Goal: Task Accomplishment & Management: Use online tool/utility

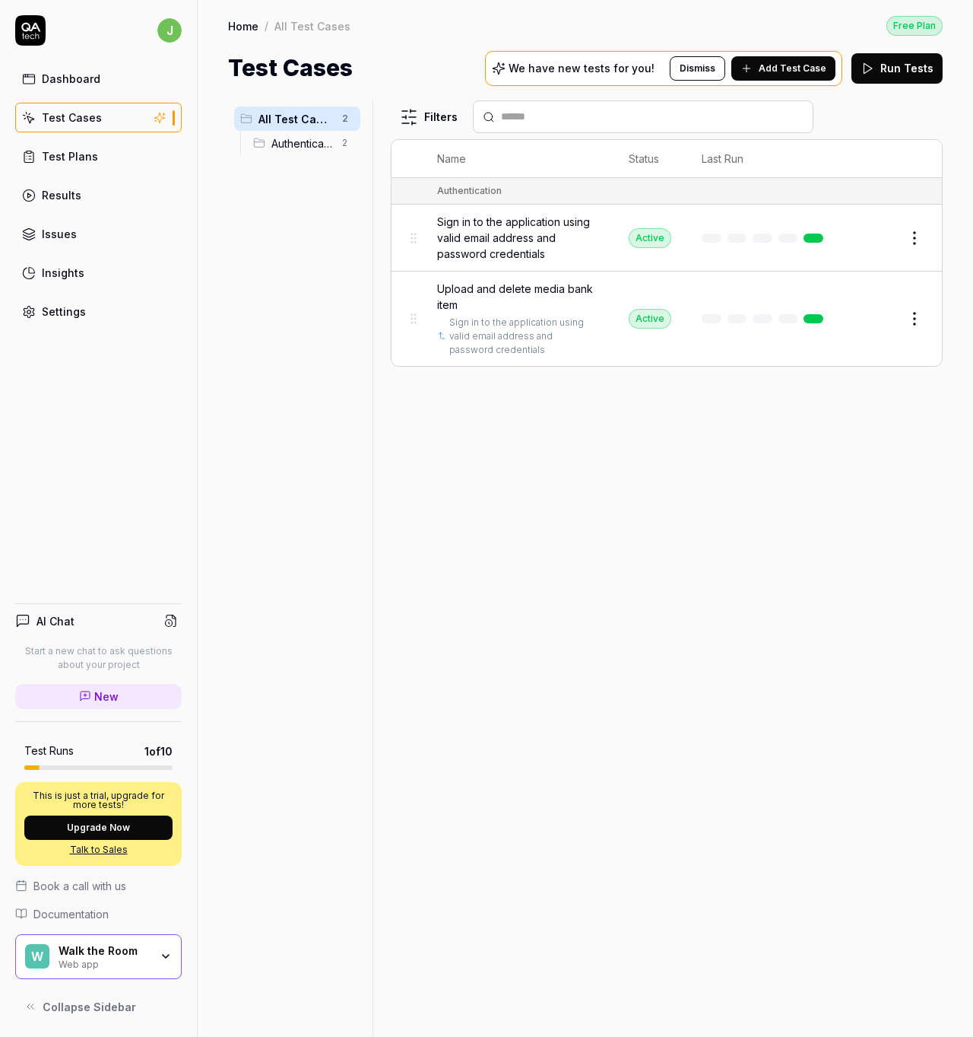
click at [83, 85] on div "Dashboard" at bounding box center [71, 79] width 59 height 16
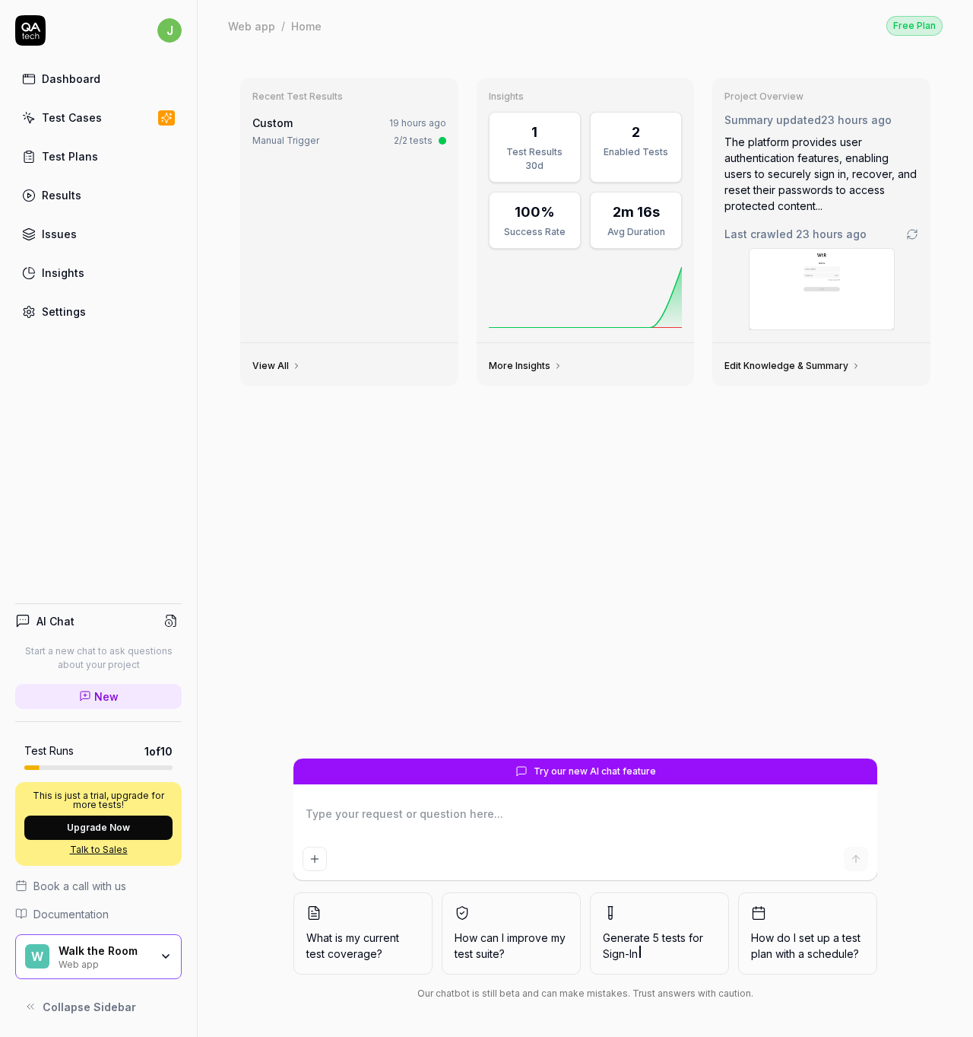
click at [90, 117] on div "Test Cases" at bounding box center [72, 118] width 60 height 16
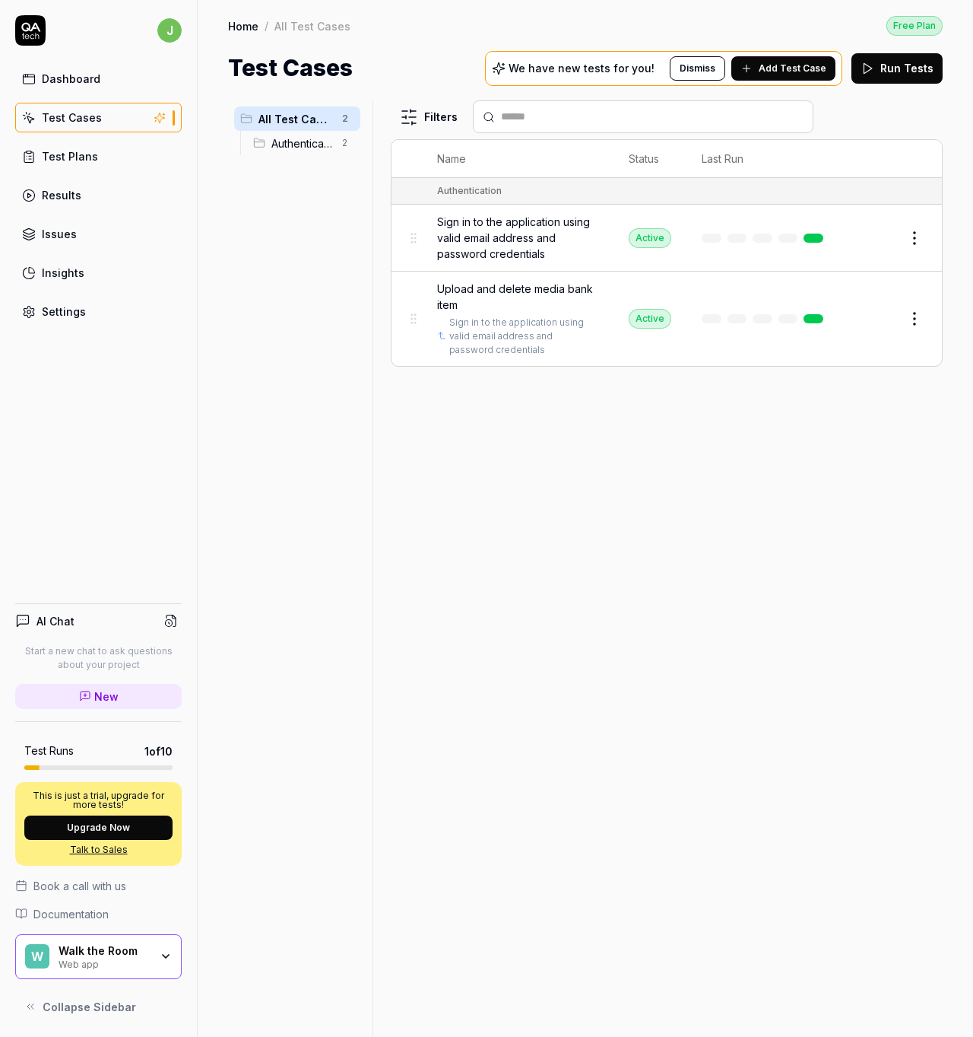
click at [875, 240] on button "Edit" at bounding box center [878, 238] width 37 height 24
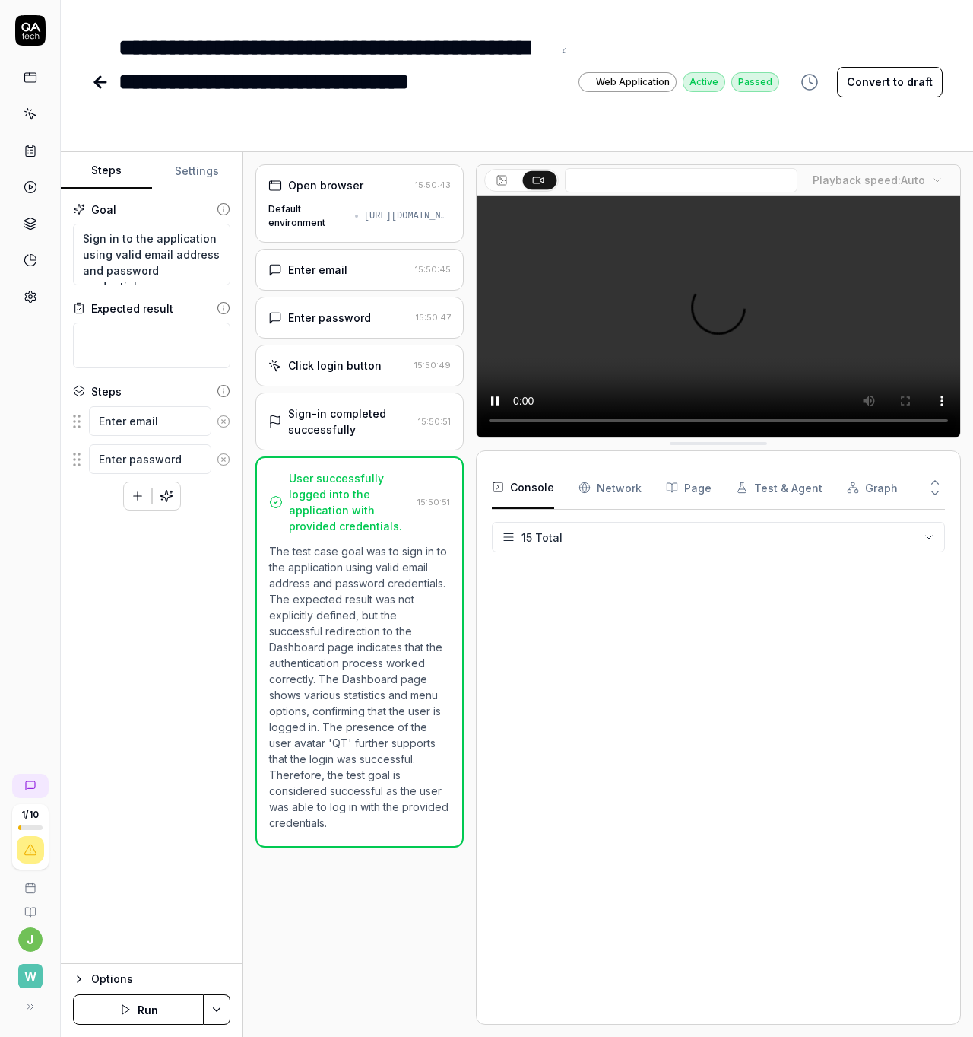
scroll to position [144, 0]
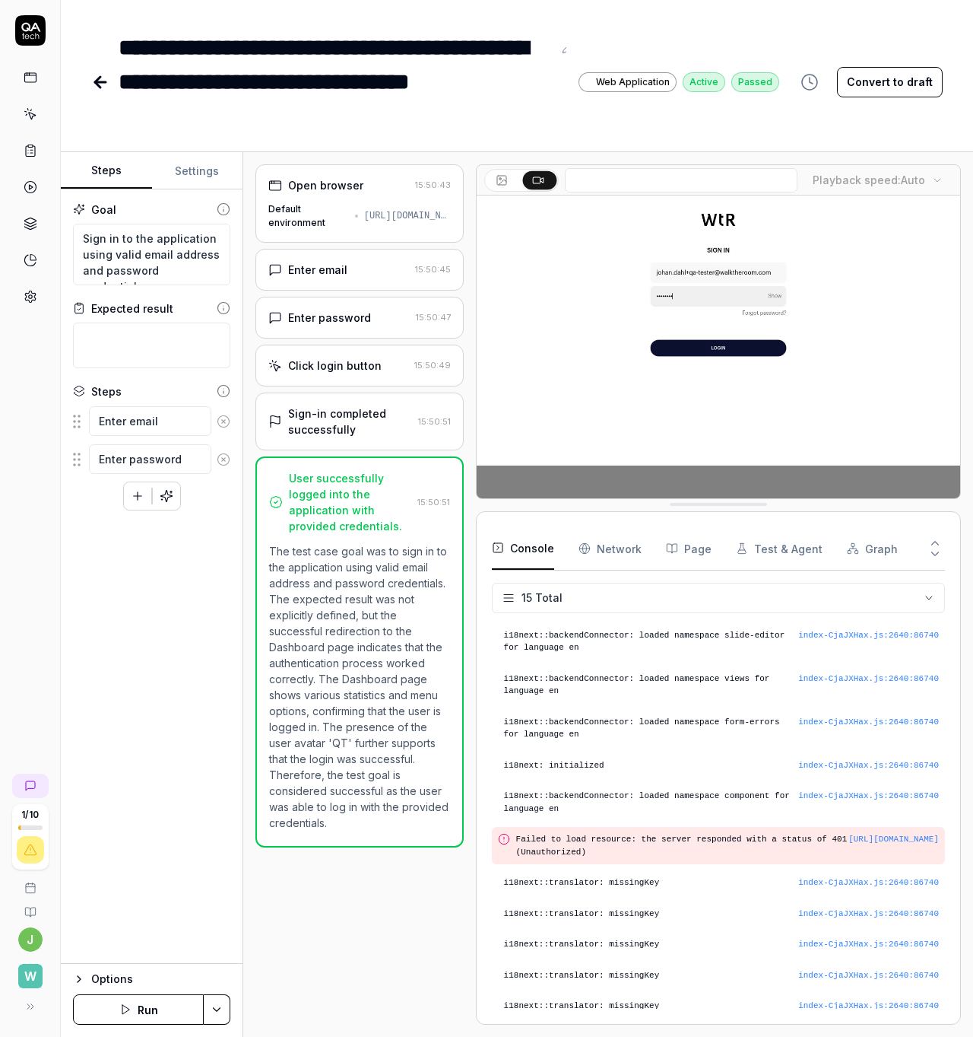
click at [319, 200] on div "Open browser 15:50:43 Default environment [URL][DOMAIN_NAME]" at bounding box center [360, 203] width 208 height 78
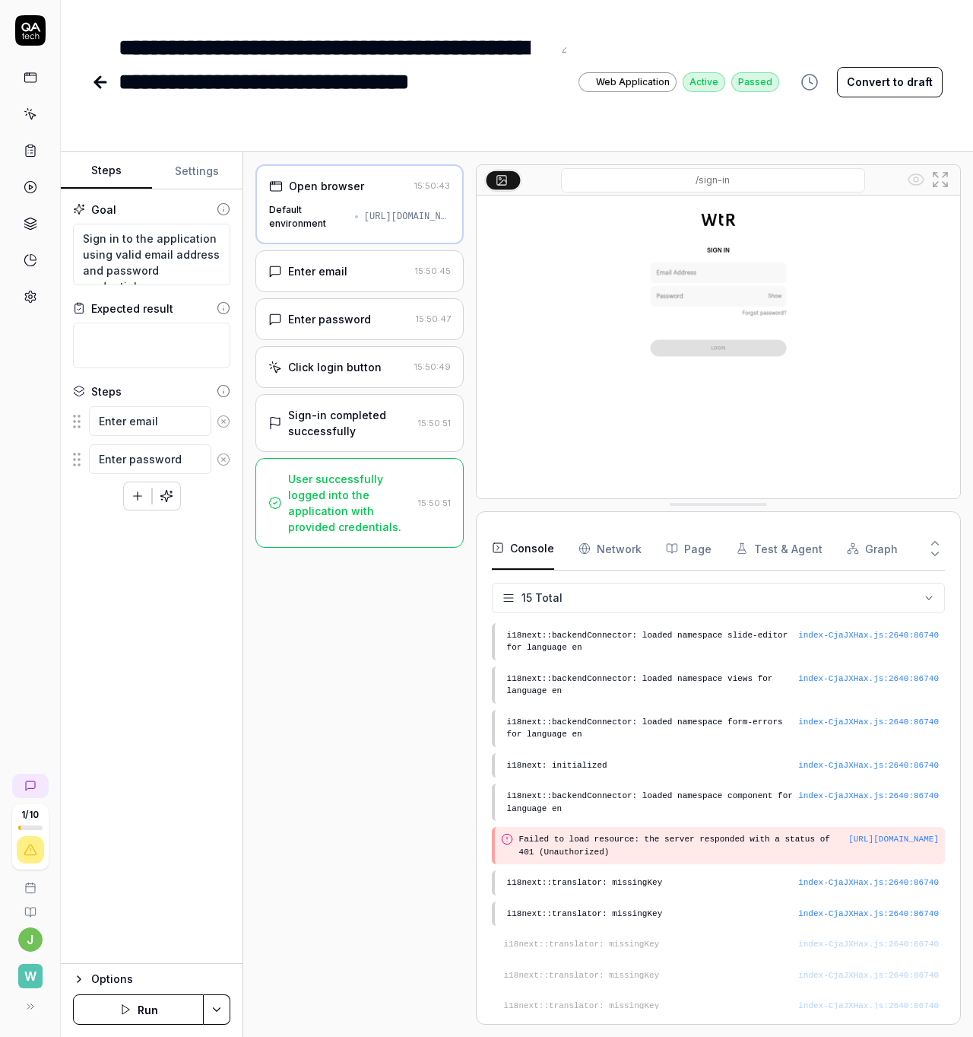
click at [338, 269] on div "Enter email" at bounding box center [317, 271] width 59 height 16
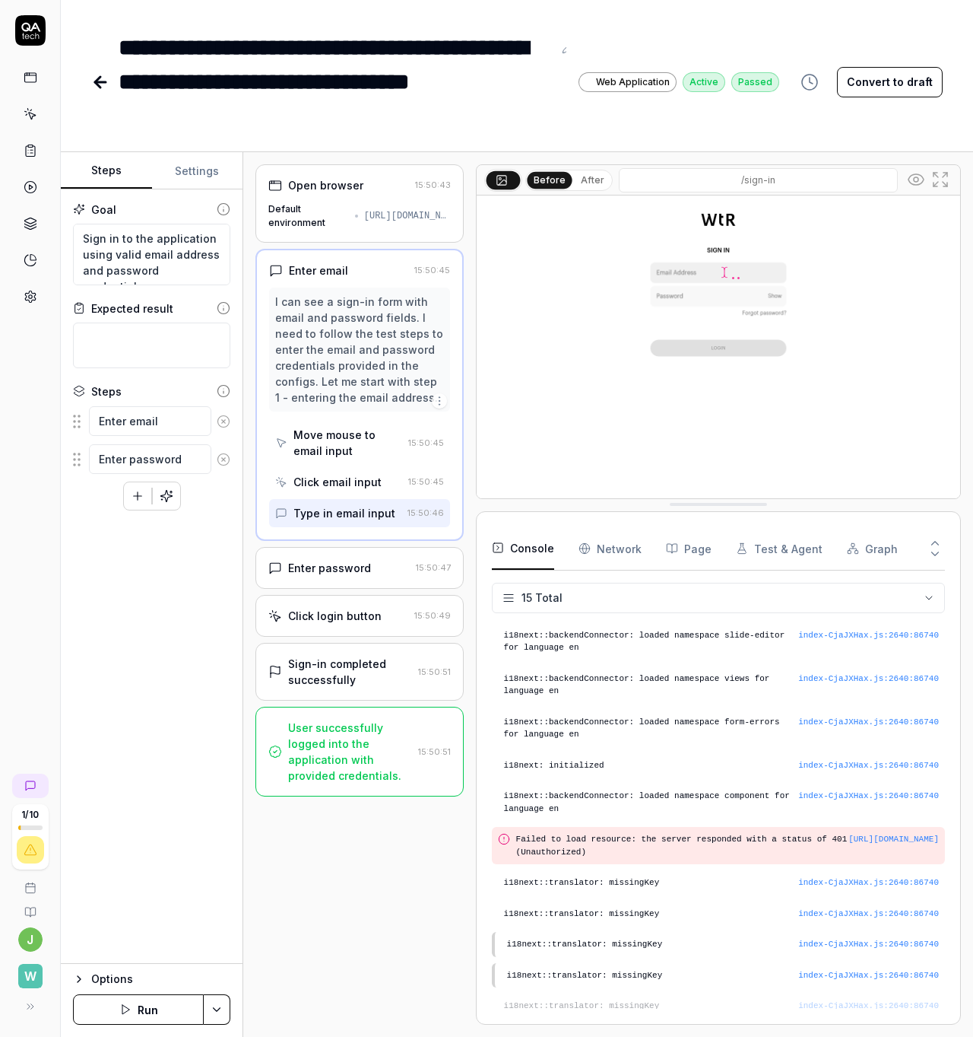
click at [341, 571] on div "Enter password" at bounding box center [329, 568] width 83 height 16
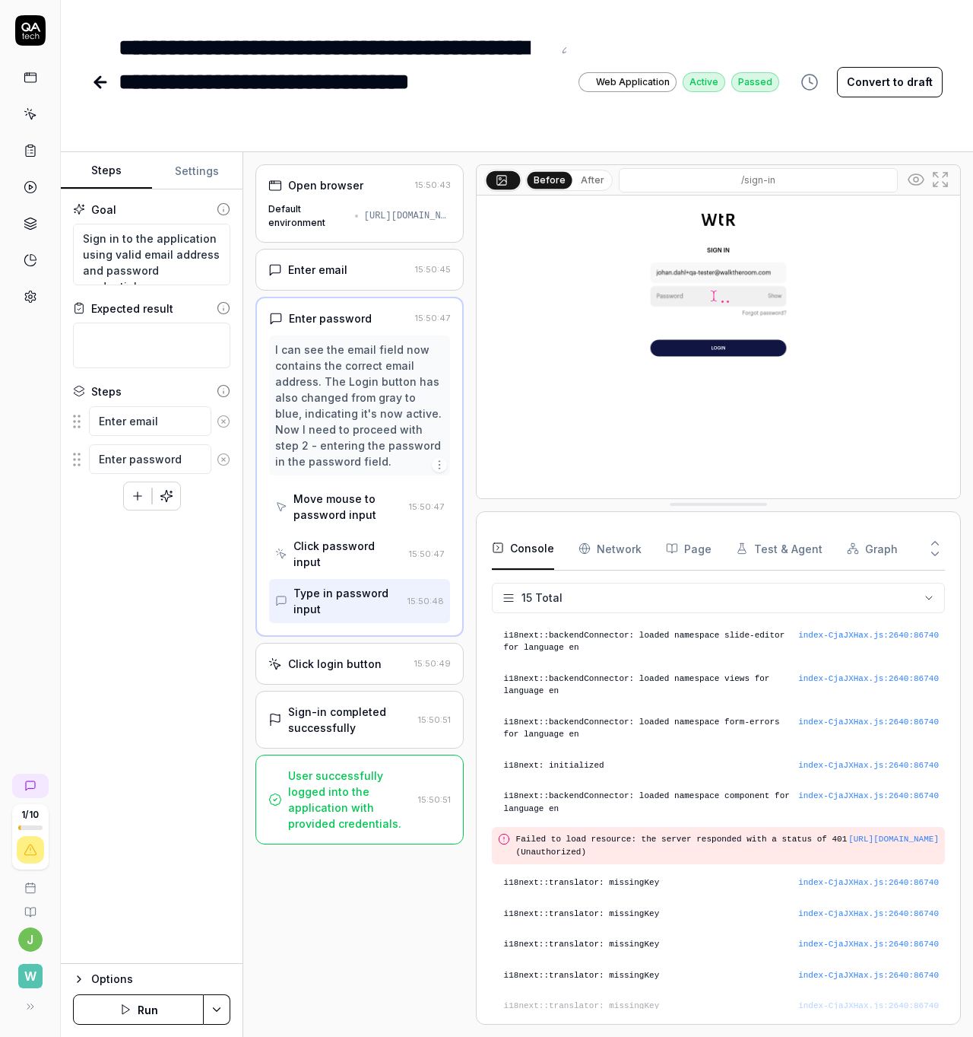
click at [354, 661] on div "Click login button 15:50:49" at bounding box center [360, 664] width 208 height 42
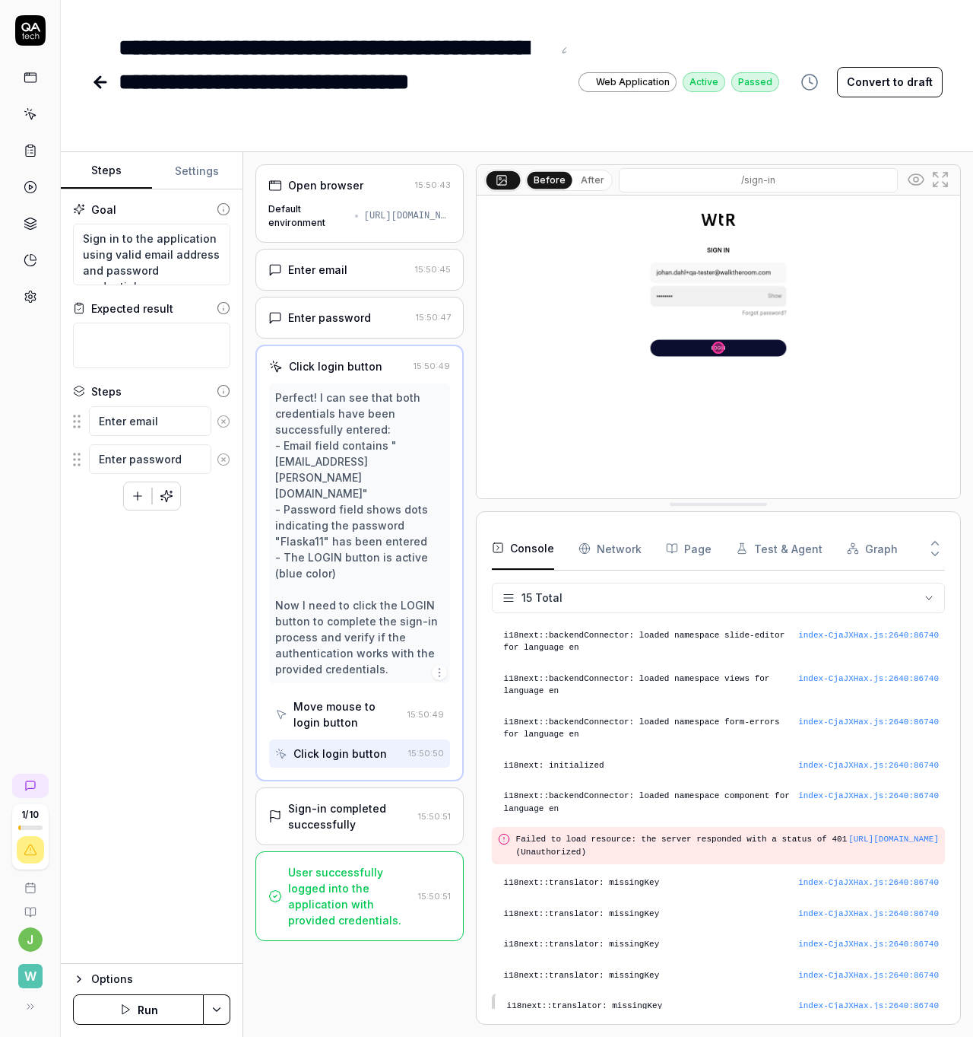
click at [367, 805] on div "Sign-in completed successfully" at bounding box center [350, 816] width 124 height 32
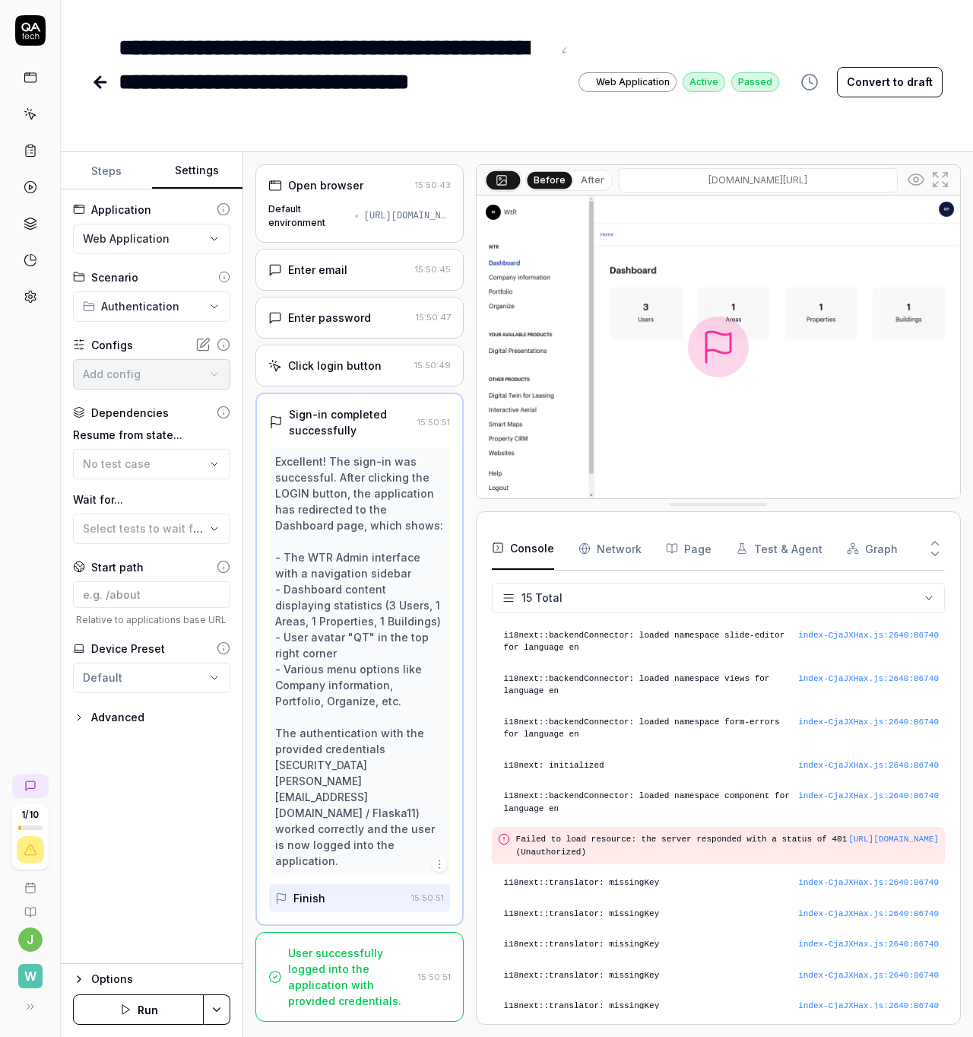
click at [201, 168] on button "Settings" at bounding box center [197, 171] width 91 height 37
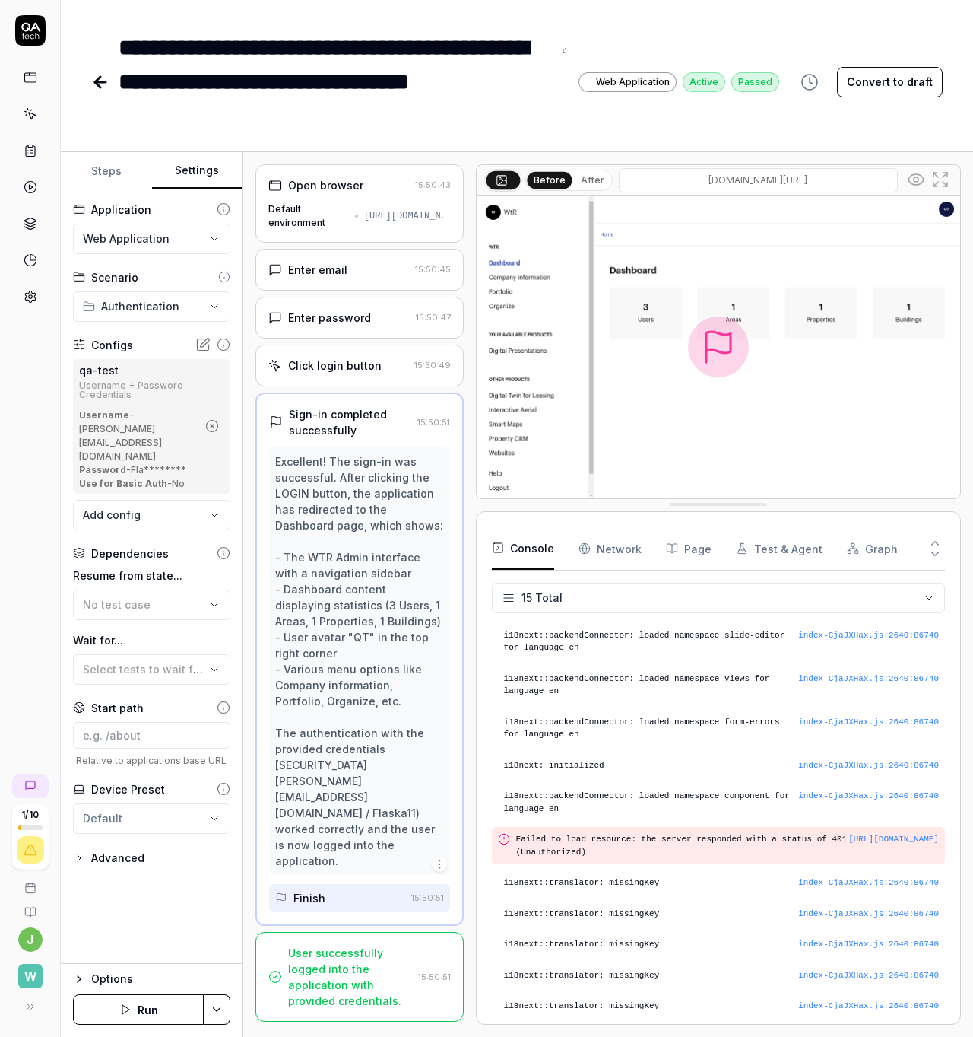
click at [30, 79] on icon at bounding box center [31, 78] width 14 height 14
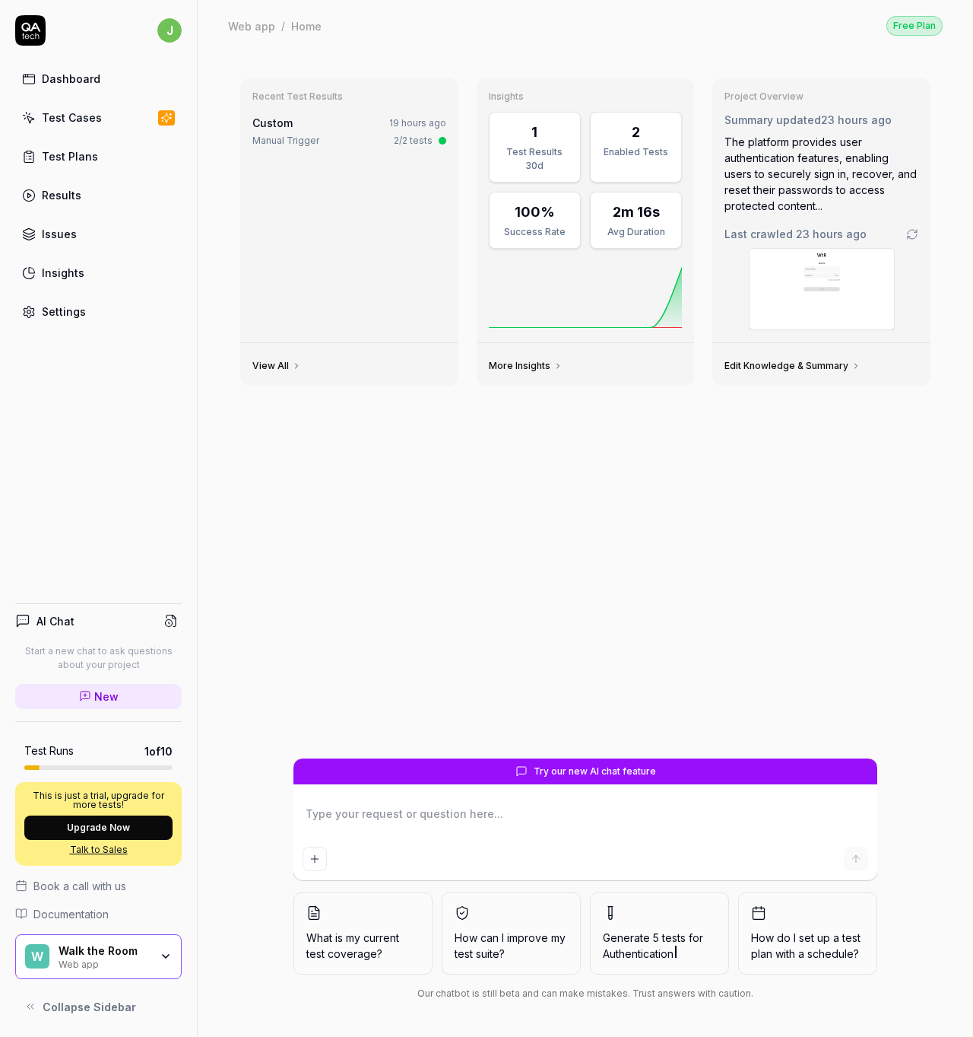
click at [74, 113] on div "Test Cases" at bounding box center [72, 118] width 60 height 16
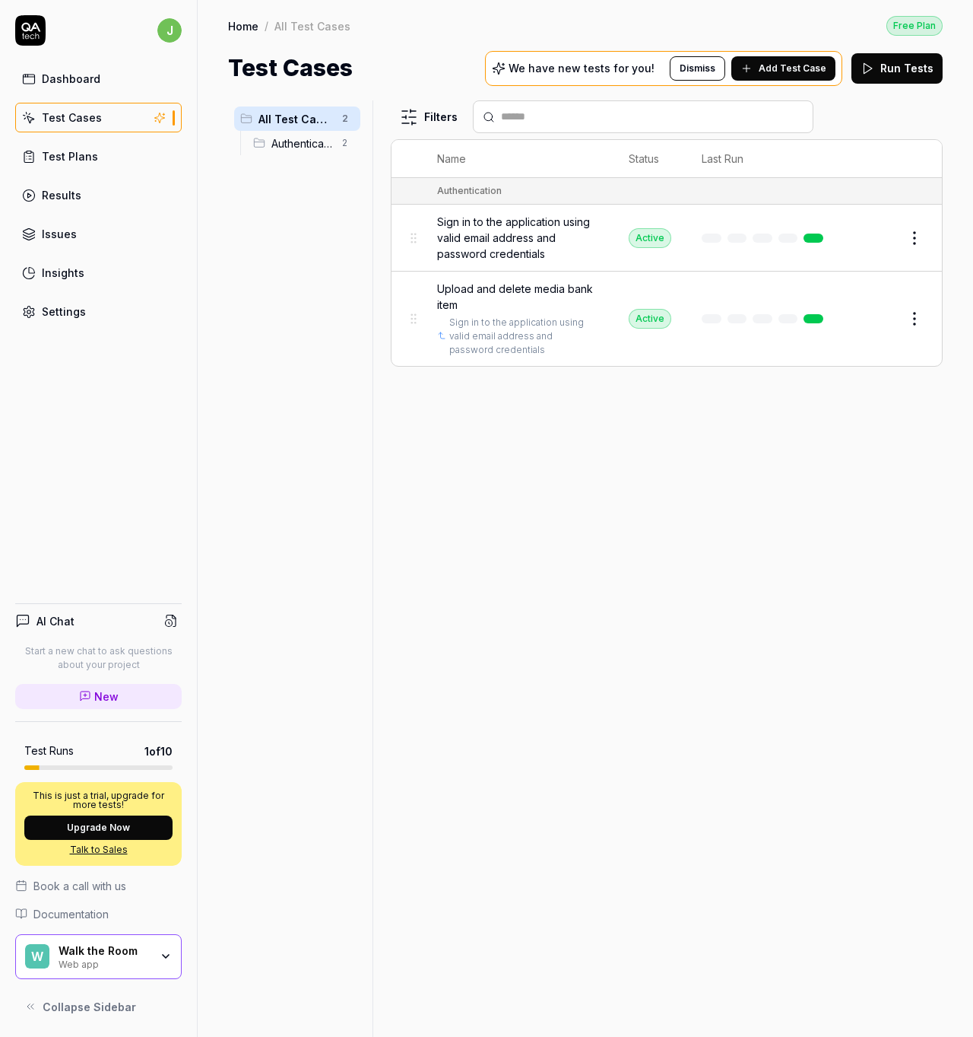
click at [498, 288] on span "Upload and delete media bank item" at bounding box center [517, 297] width 161 height 32
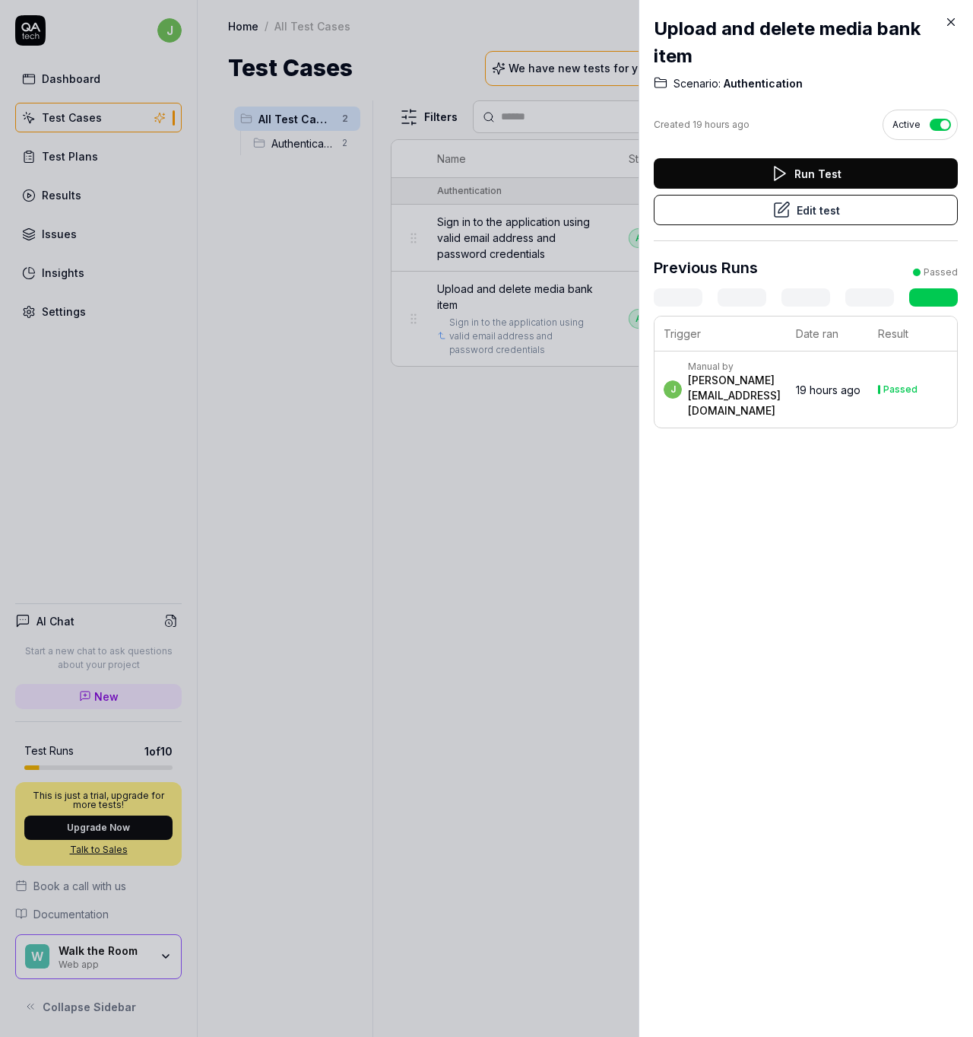
click at [778, 213] on icon at bounding box center [782, 210] width 18 height 18
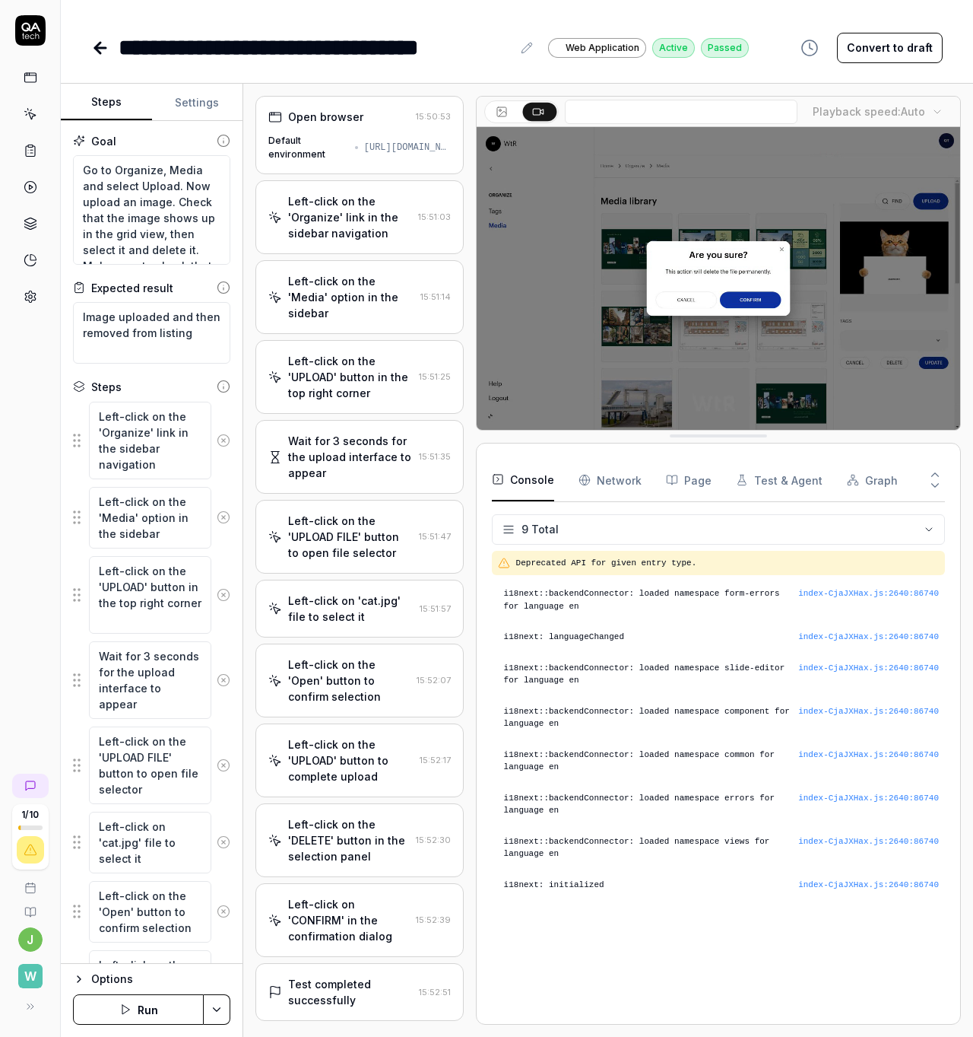
click at [349, 131] on div "Open browser 15:50:53 Default environment [URL][DOMAIN_NAME]" at bounding box center [360, 135] width 208 height 78
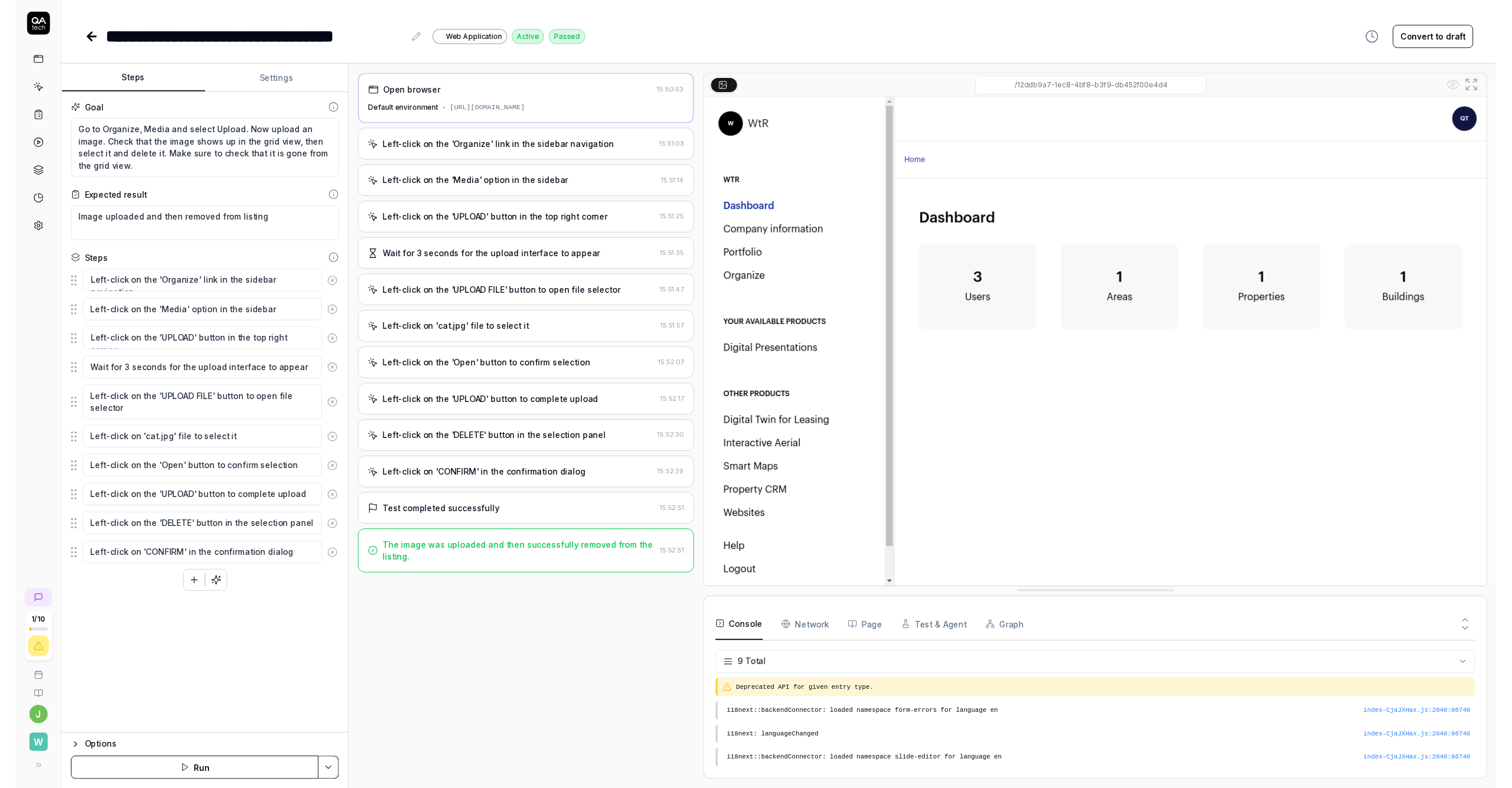
scroll to position [116, 0]
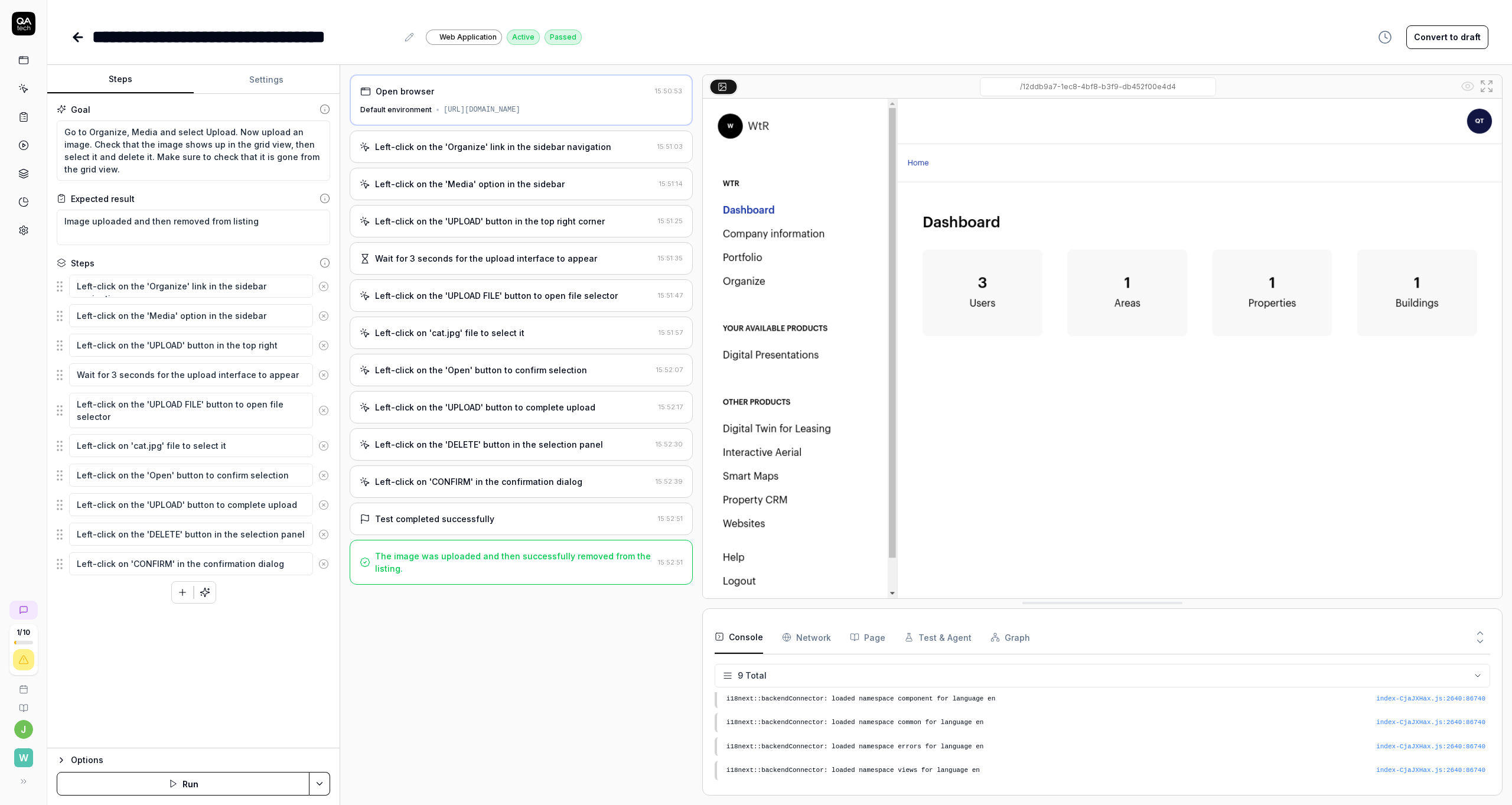
type textarea "*"
click at [160, 159] on textarea "Go to Organize, Media and select Upload. Now upload an image. Check that the im…" at bounding box center [193, 151] width 273 height 61
drag, startPoint x: 99, startPoint y: 169, endPoint x: 58, endPoint y: 125, distance: 60.1
click at [58, 125] on textarea "Go to Organize, Media and select Upload. Now upload an image. Check that the im…" at bounding box center [193, 151] width 273 height 61
click at [141, 134] on textarea "Go to Organize, Media and select Upload. Now upload an image. Check that the im…" at bounding box center [193, 151] width 273 height 61
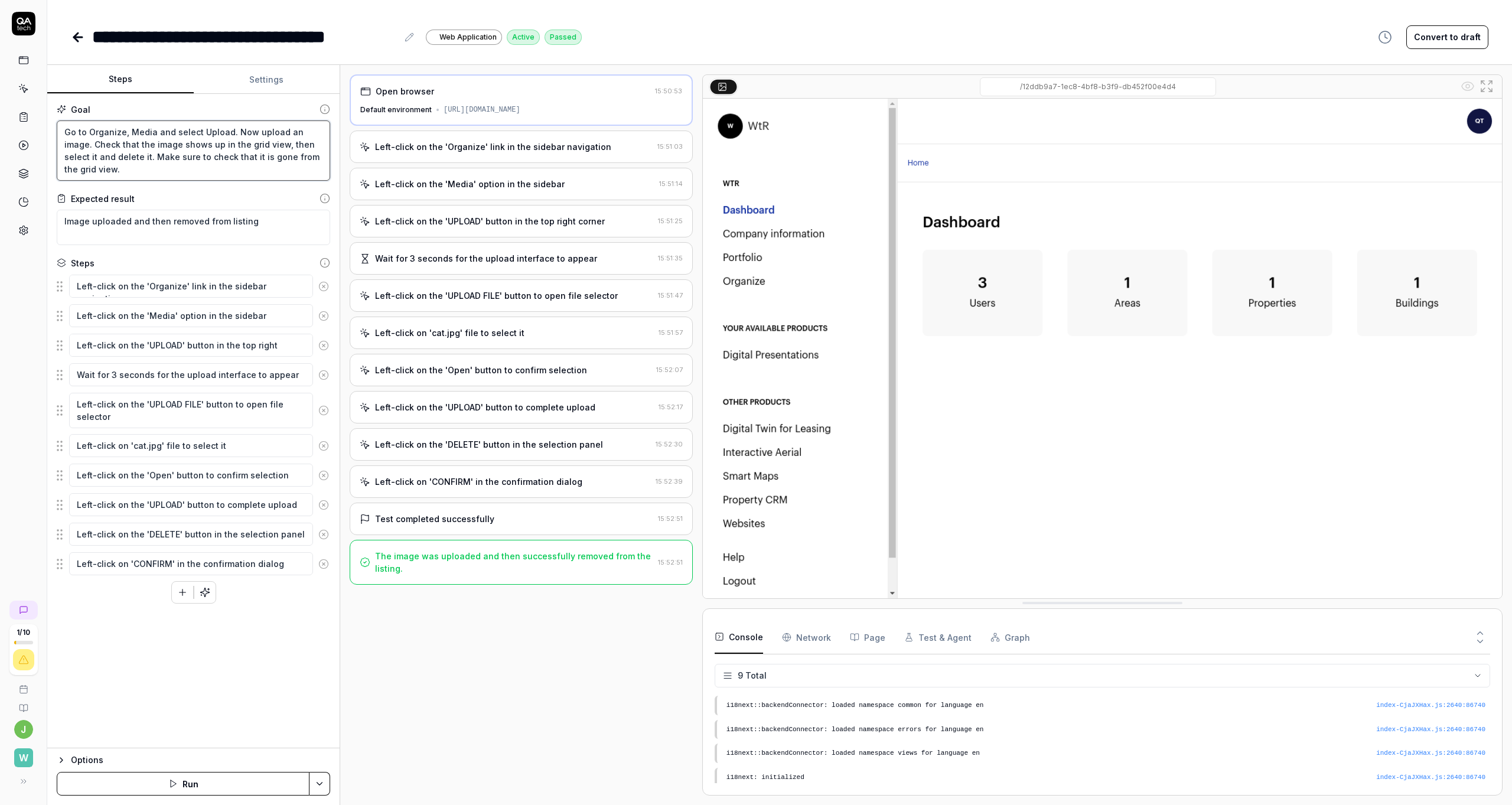
drag, startPoint x: 66, startPoint y: 144, endPoint x: 233, endPoint y: 147, distance: 167.0
click at [233, 147] on textarea "Go to Organize, Media and select Upload. Now upload an image. Check that the im…" at bounding box center [193, 151] width 273 height 61
drag, startPoint x: 73, startPoint y: 158, endPoint x: 132, endPoint y: 161, distance: 59.1
click at [106, 161] on textarea "Go to Organize, Media and select Upload. Now upload an image. Check that the im…" at bounding box center [193, 151] width 273 height 61
click at [415, 111] on div "Default environment [URL][DOMAIN_NAME]" at bounding box center [521, 110] width 322 height 11
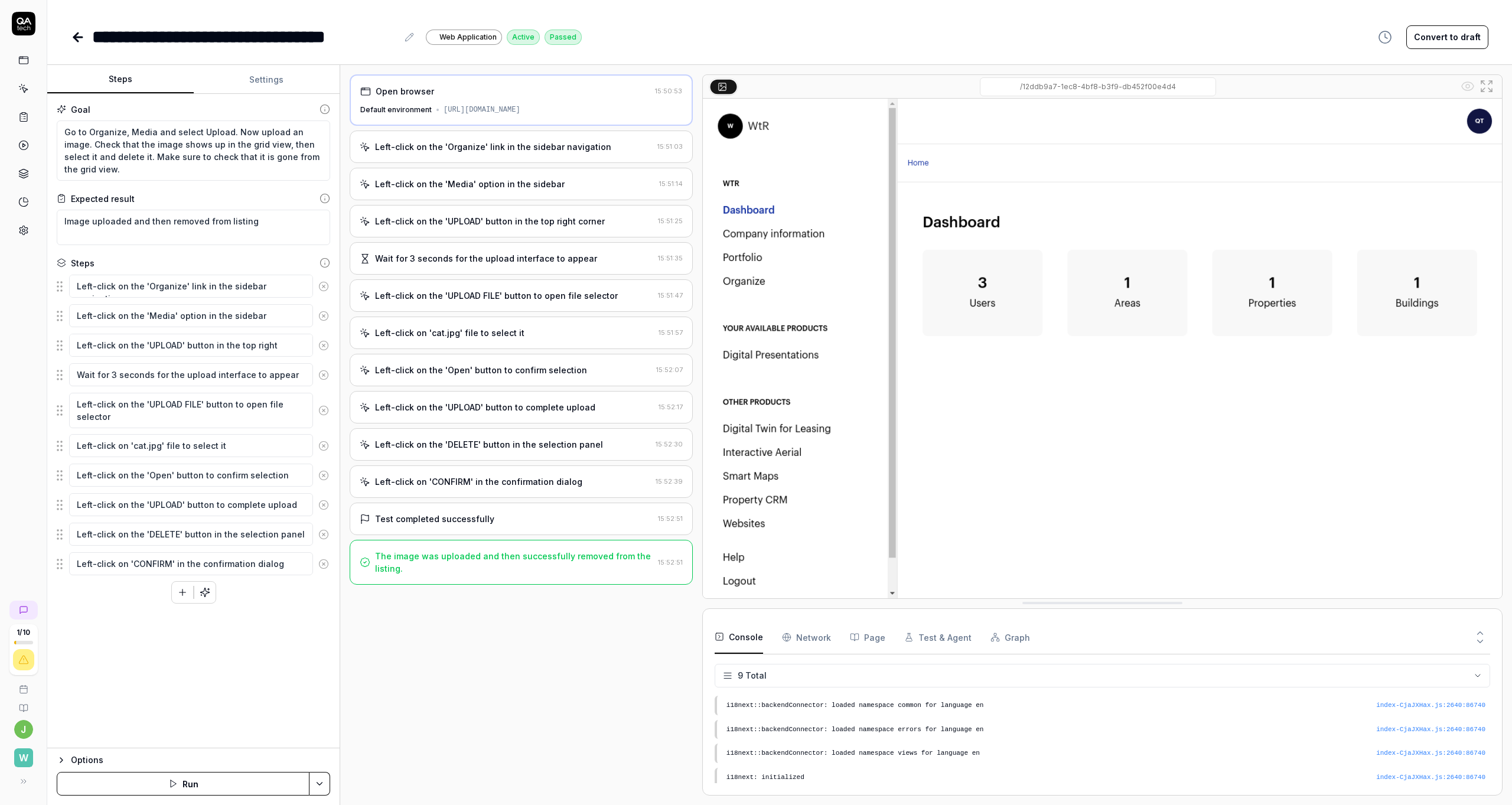
click at [440, 153] on div "Left-click on the 'Organize' link in the sidebar navigation" at bounding box center [493, 147] width 236 height 12
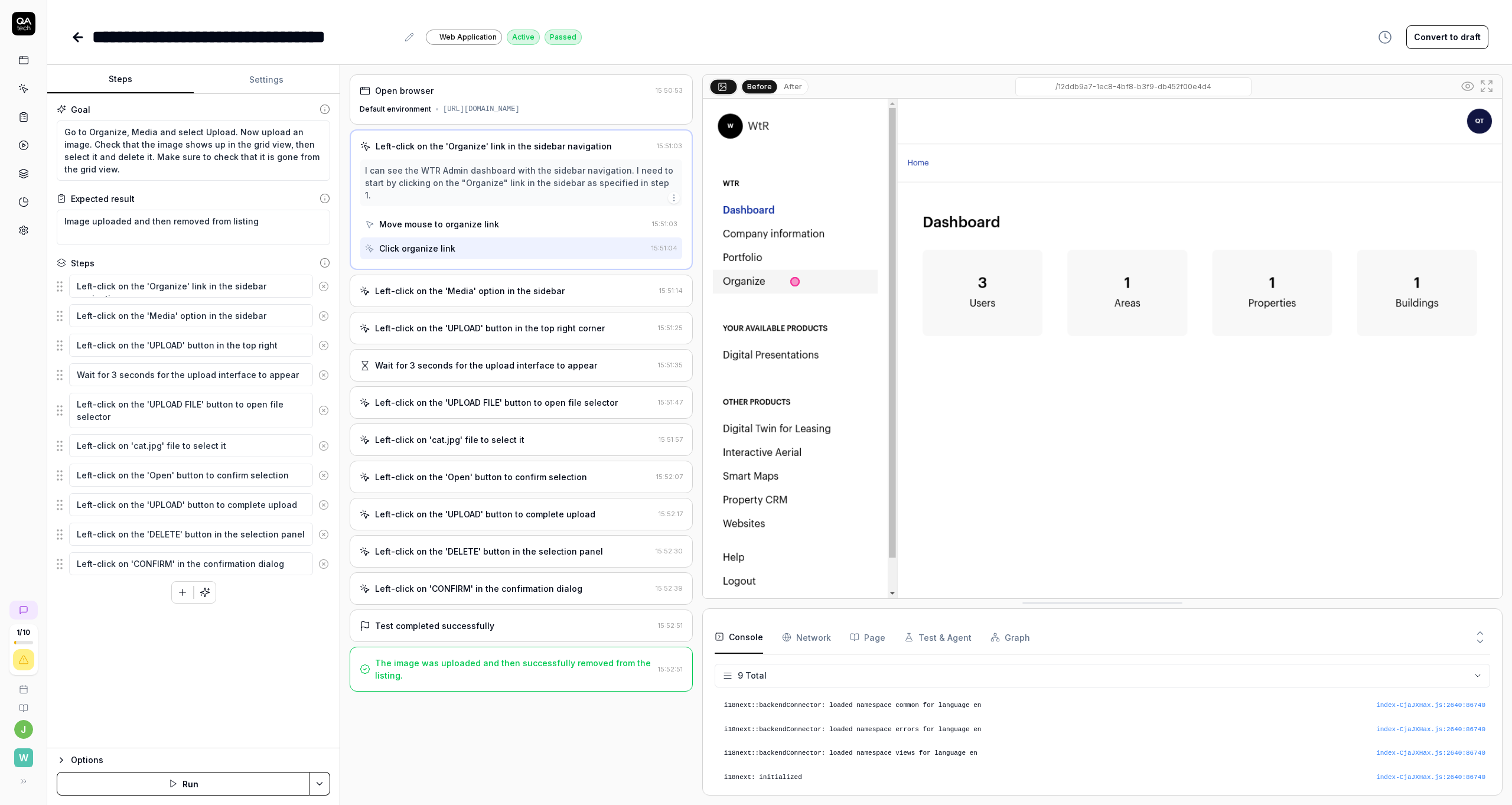
click at [442, 289] on div "Left-click on the 'Media' option in the sidebar" at bounding box center [470, 291] width 189 height 12
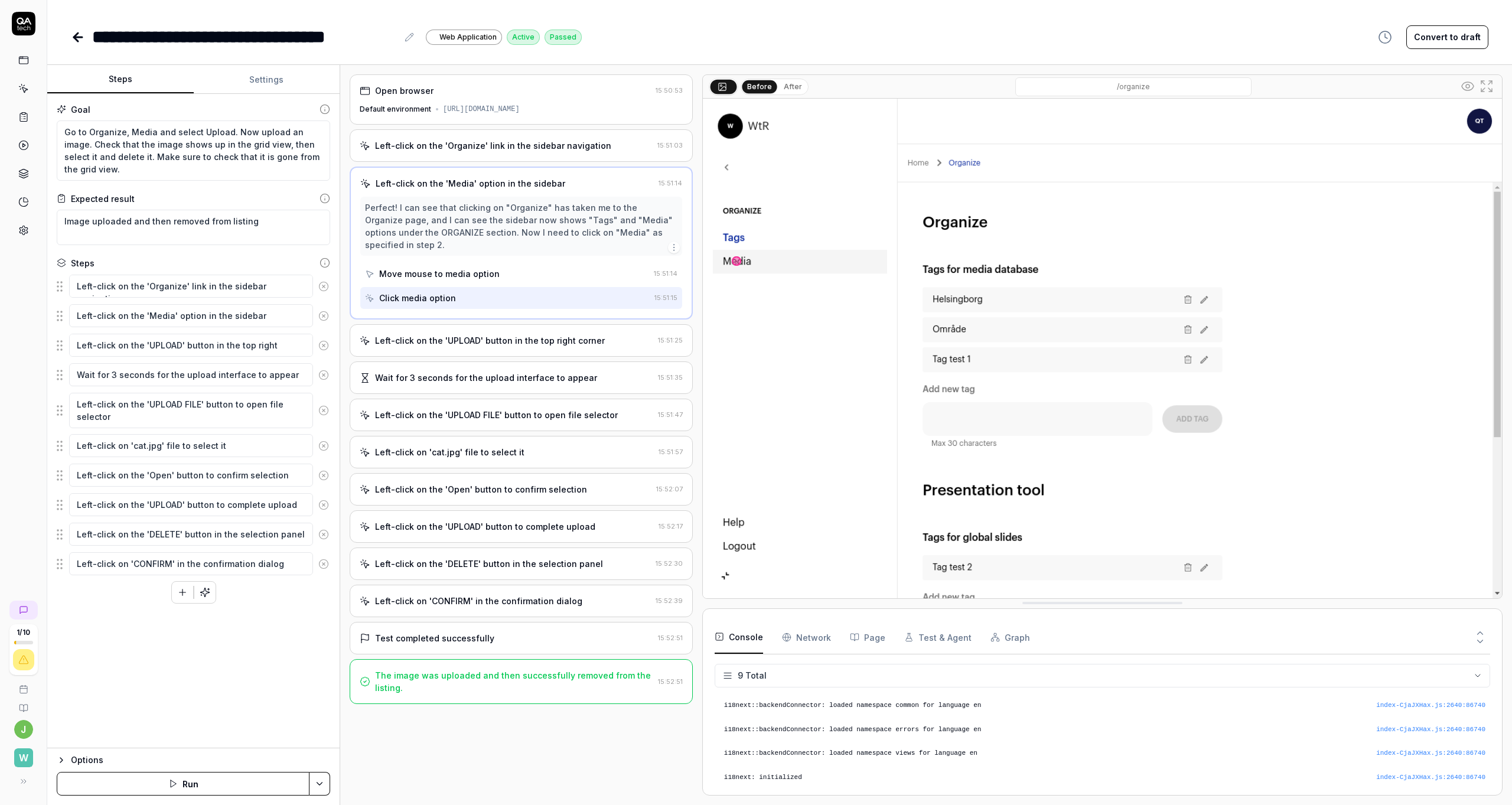
click at [430, 331] on div "Left-click on the 'UPLOAD' button in the top right corner 15:51:25" at bounding box center [521, 341] width 343 height 33
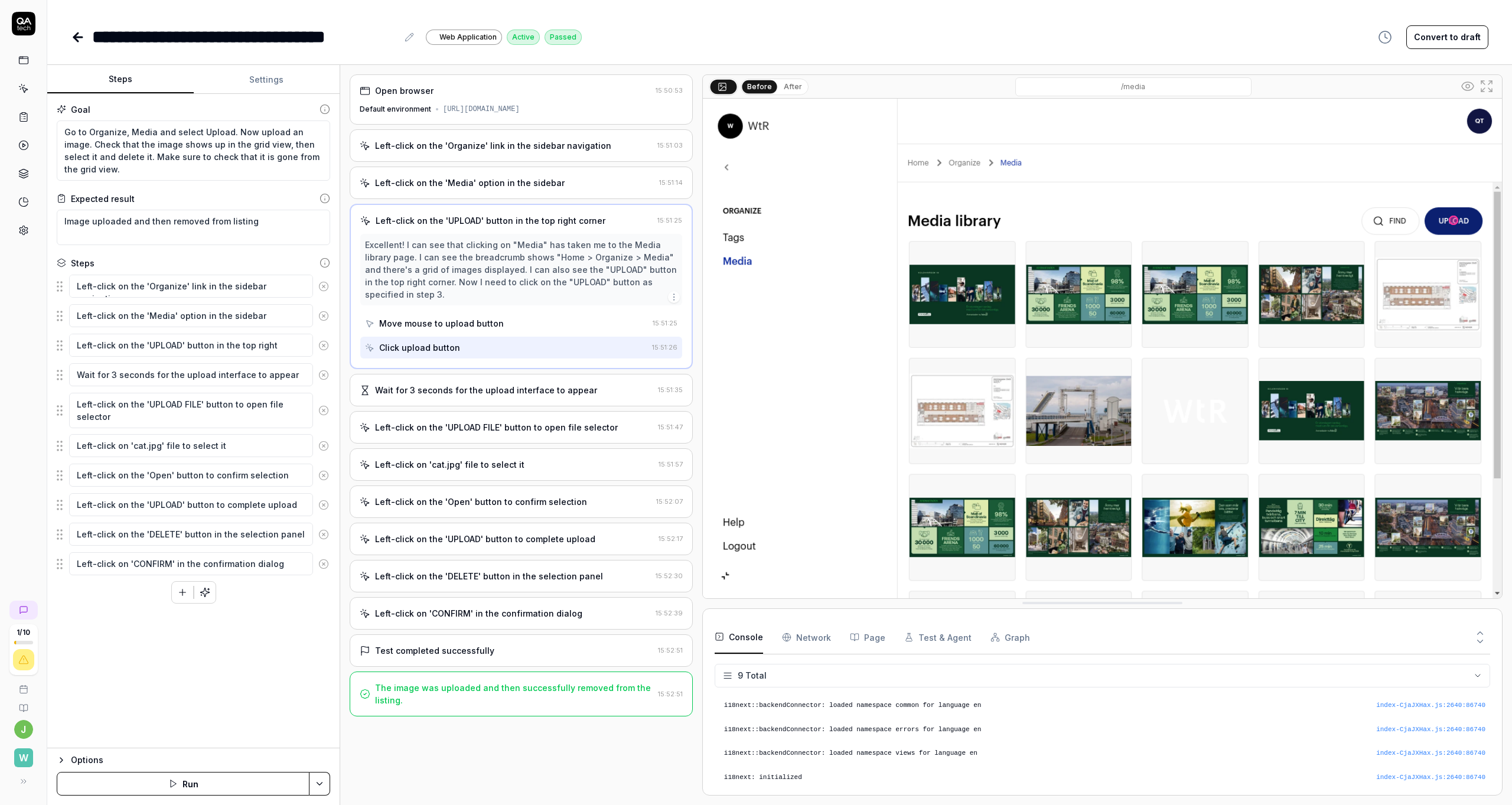
click at [426, 396] on div "Wait for 3 seconds for the upload interface to appear" at bounding box center [486, 390] width 222 height 12
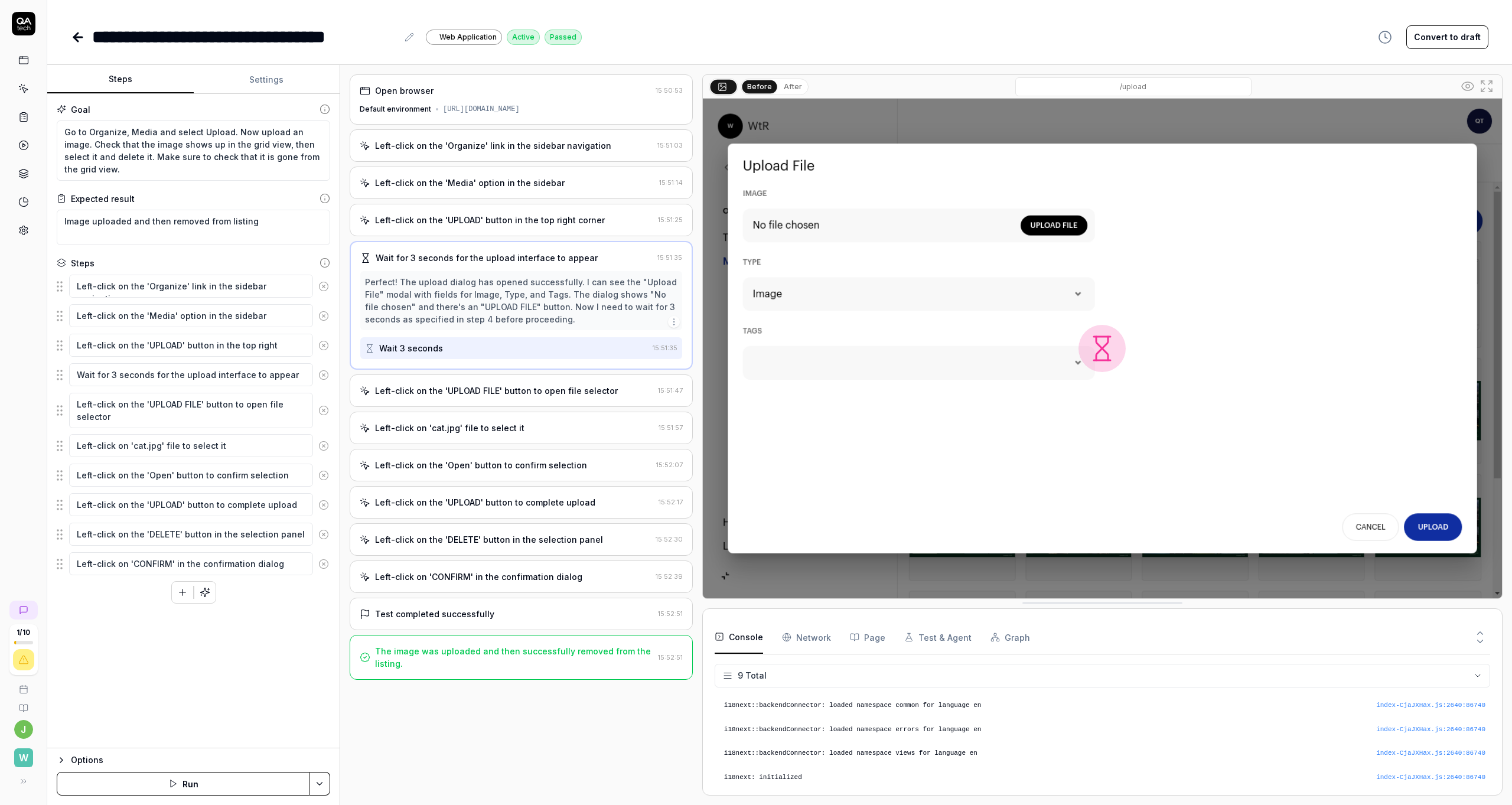
click at [468, 397] on div "Left-click on the 'UPLOAD FILE' button to open file selector" at bounding box center [496, 390] width 243 height 12
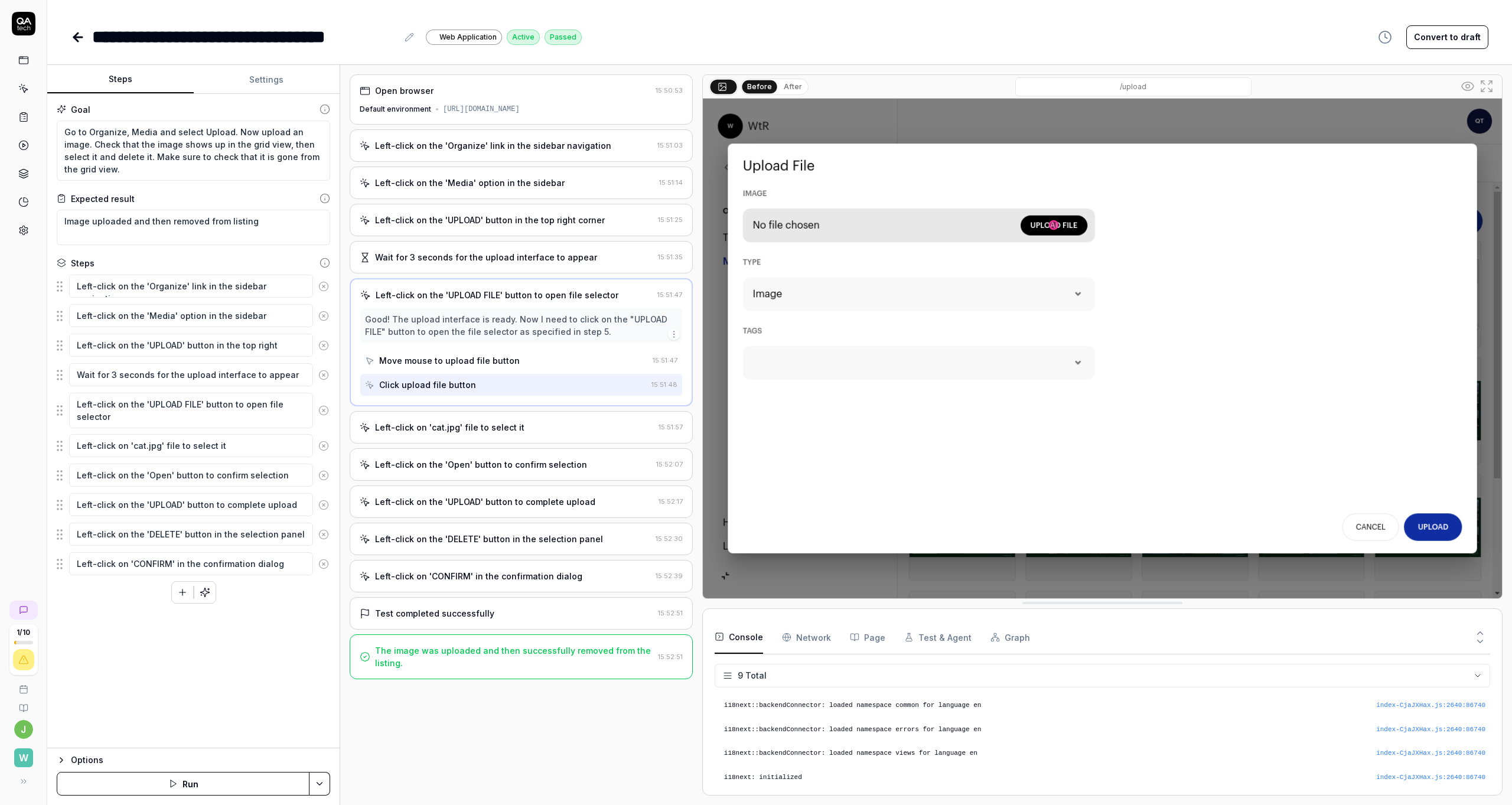
click at [481, 433] on div "Left-click on 'cat.jpg' file to select it" at bounding box center [450, 427] width 149 height 12
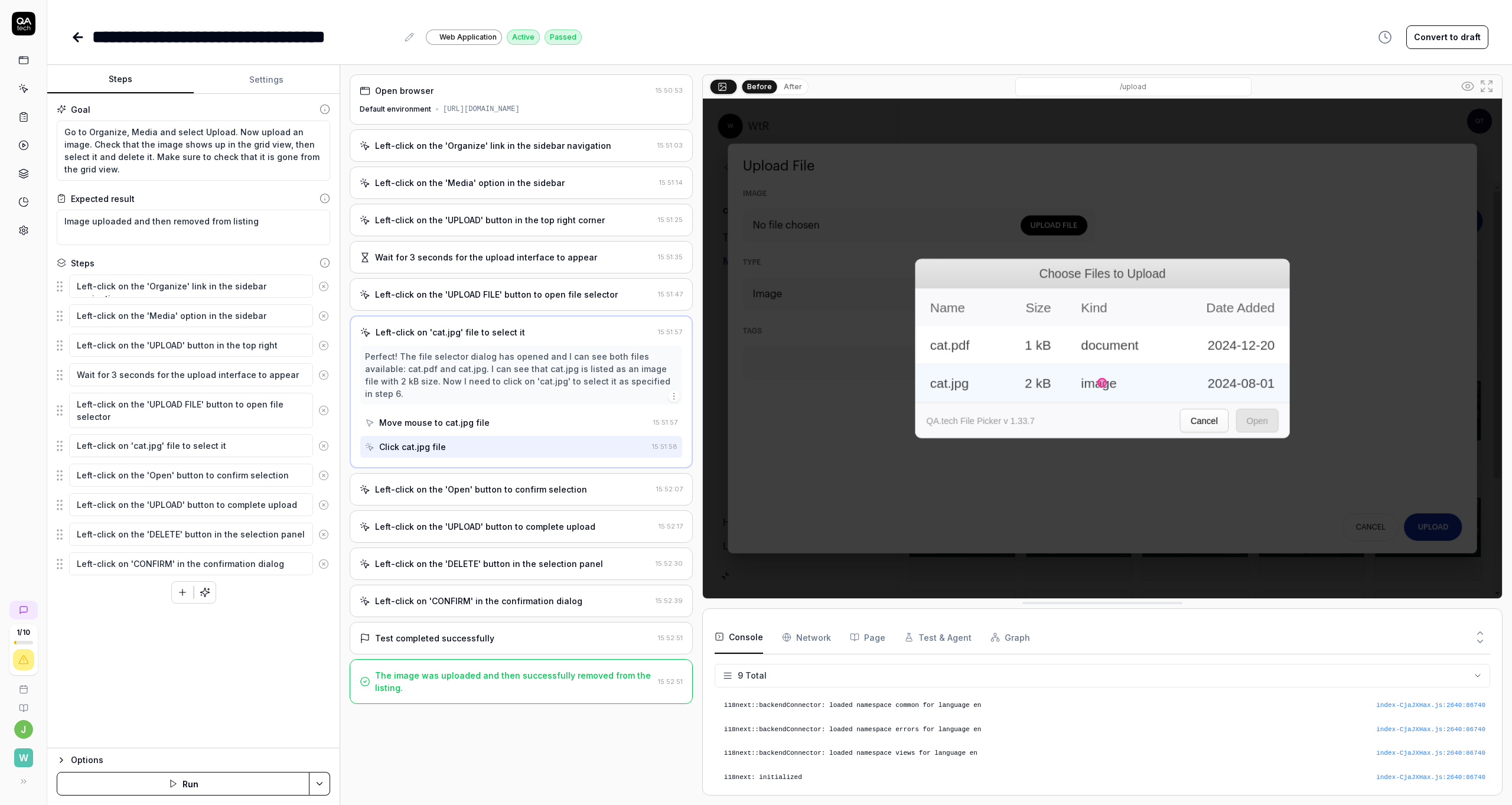
click at [487, 488] on div "Left-click on the 'Open' button to confirm selection" at bounding box center [481, 489] width 212 height 12
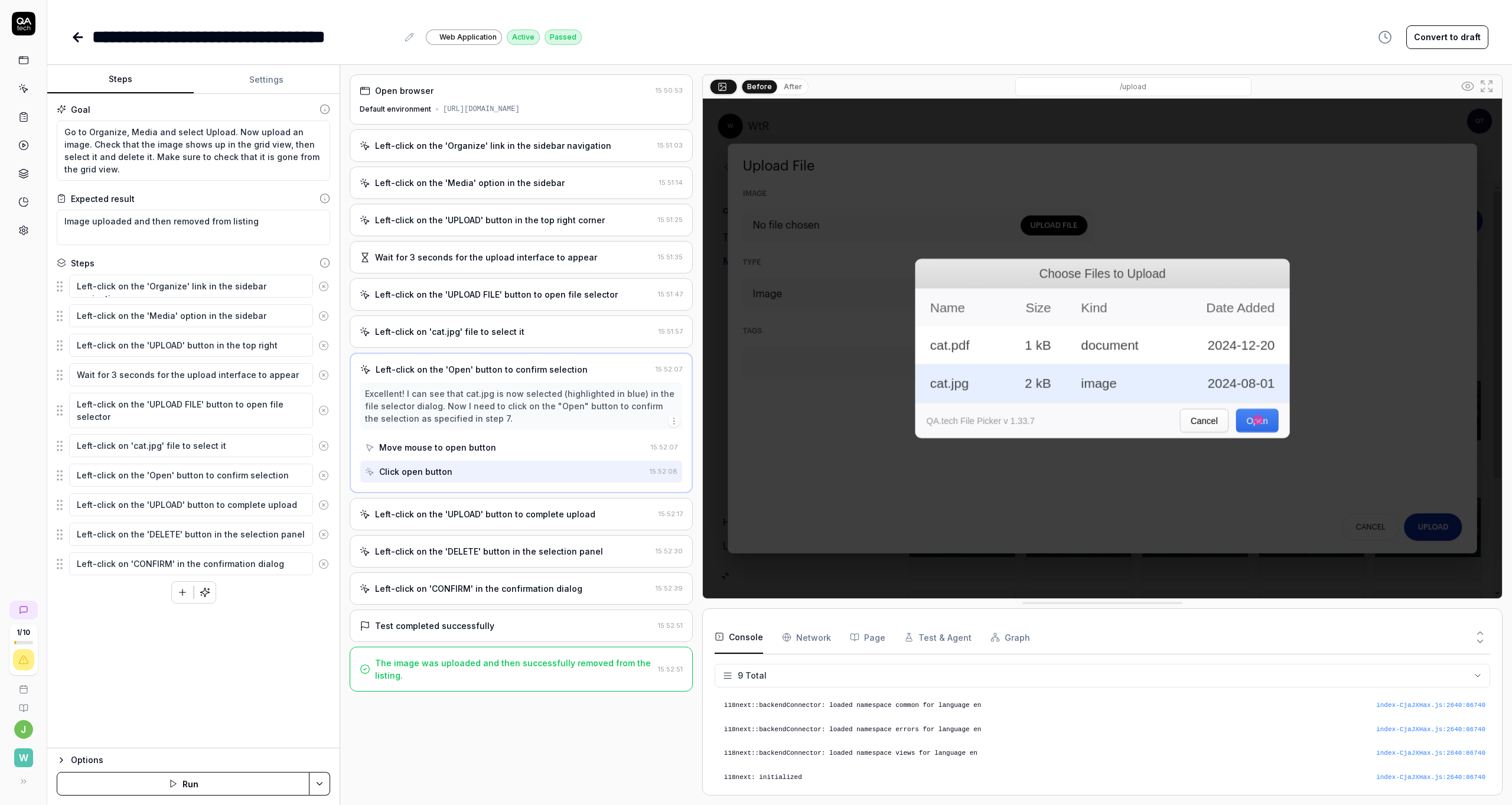
click at [471, 520] on div "Left-click on the 'UPLOAD' button to complete upload" at bounding box center [485, 514] width 221 height 12
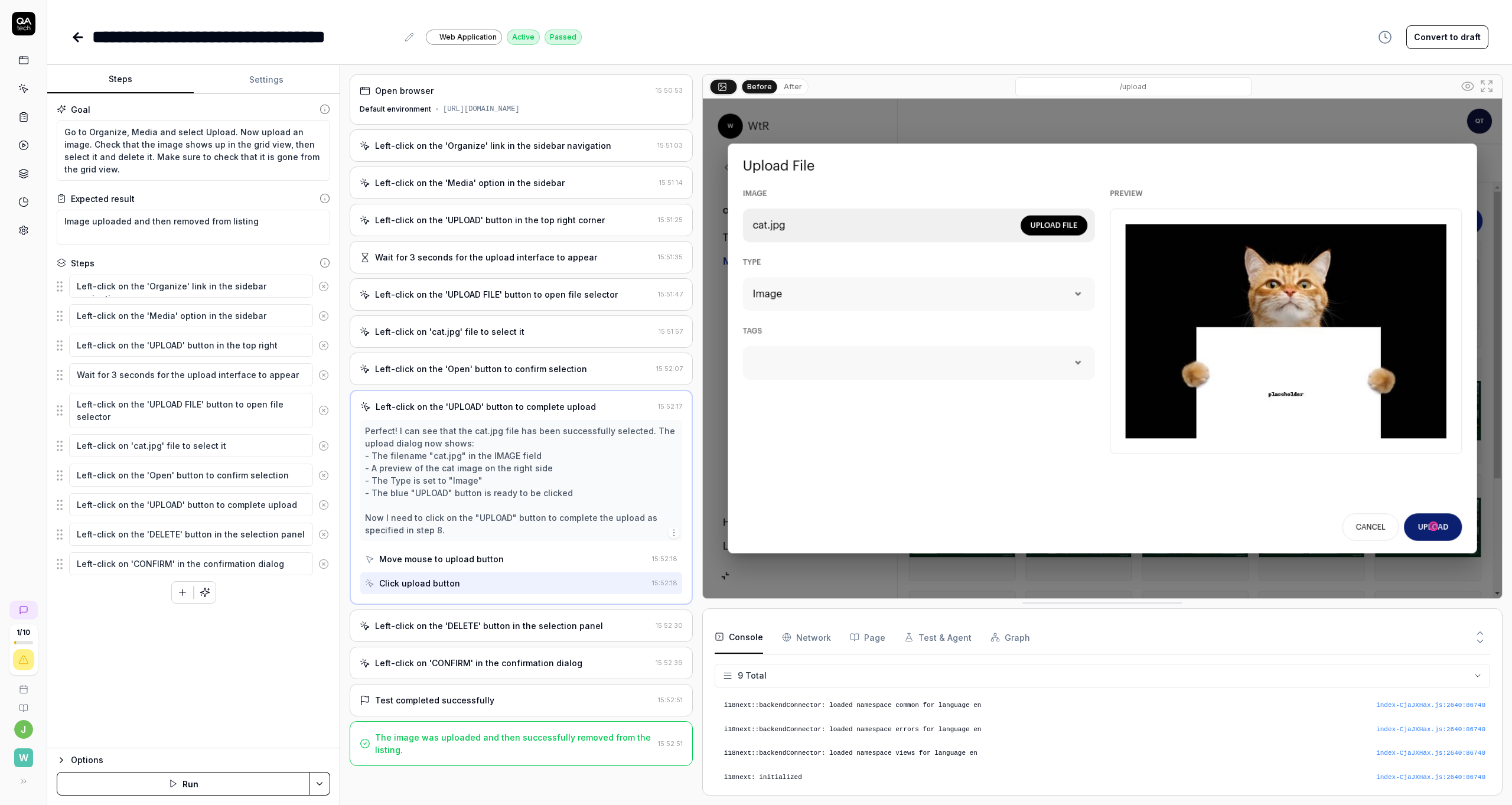
click at [469, 632] on div "Left-click on the 'DELETE' button in the selection panel" at bounding box center [489, 626] width 228 height 12
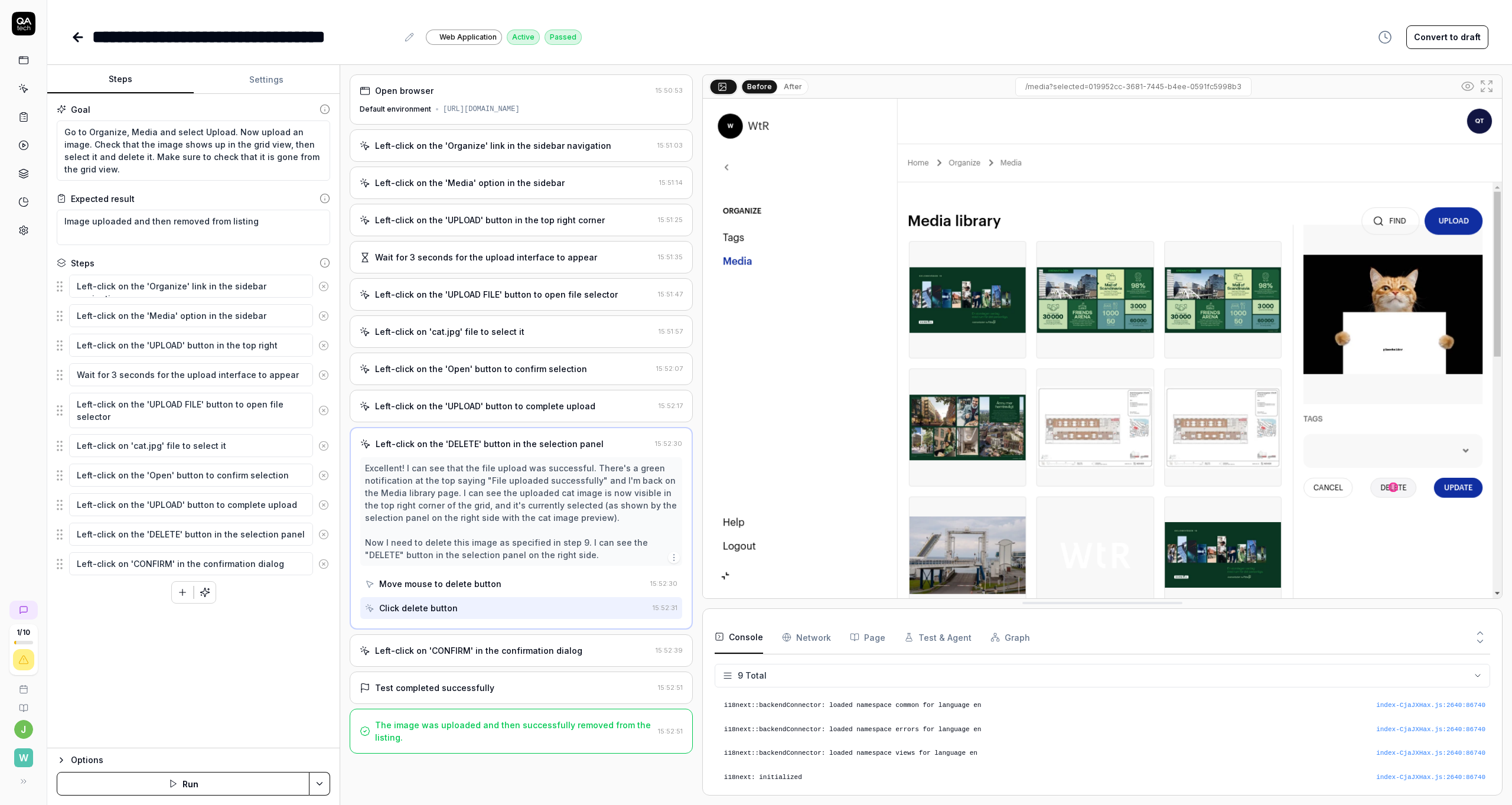
click at [488, 657] on div "Left-click on 'CONFIRM' in the confirmation dialog" at bounding box center [478, 651] width 207 height 12
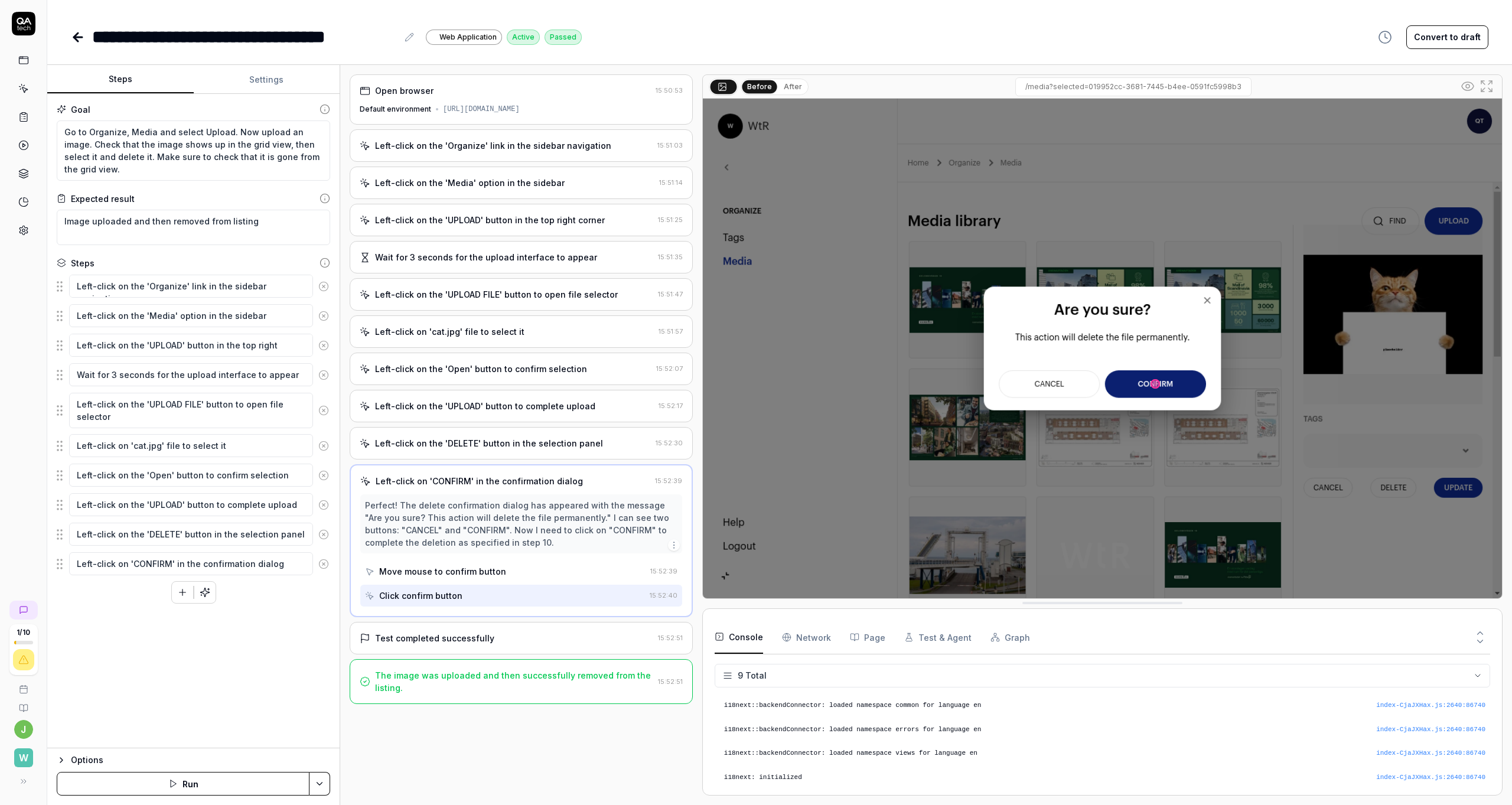
click at [443, 644] on div "Test completed successfully" at bounding box center [435, 638] width 120 height 12
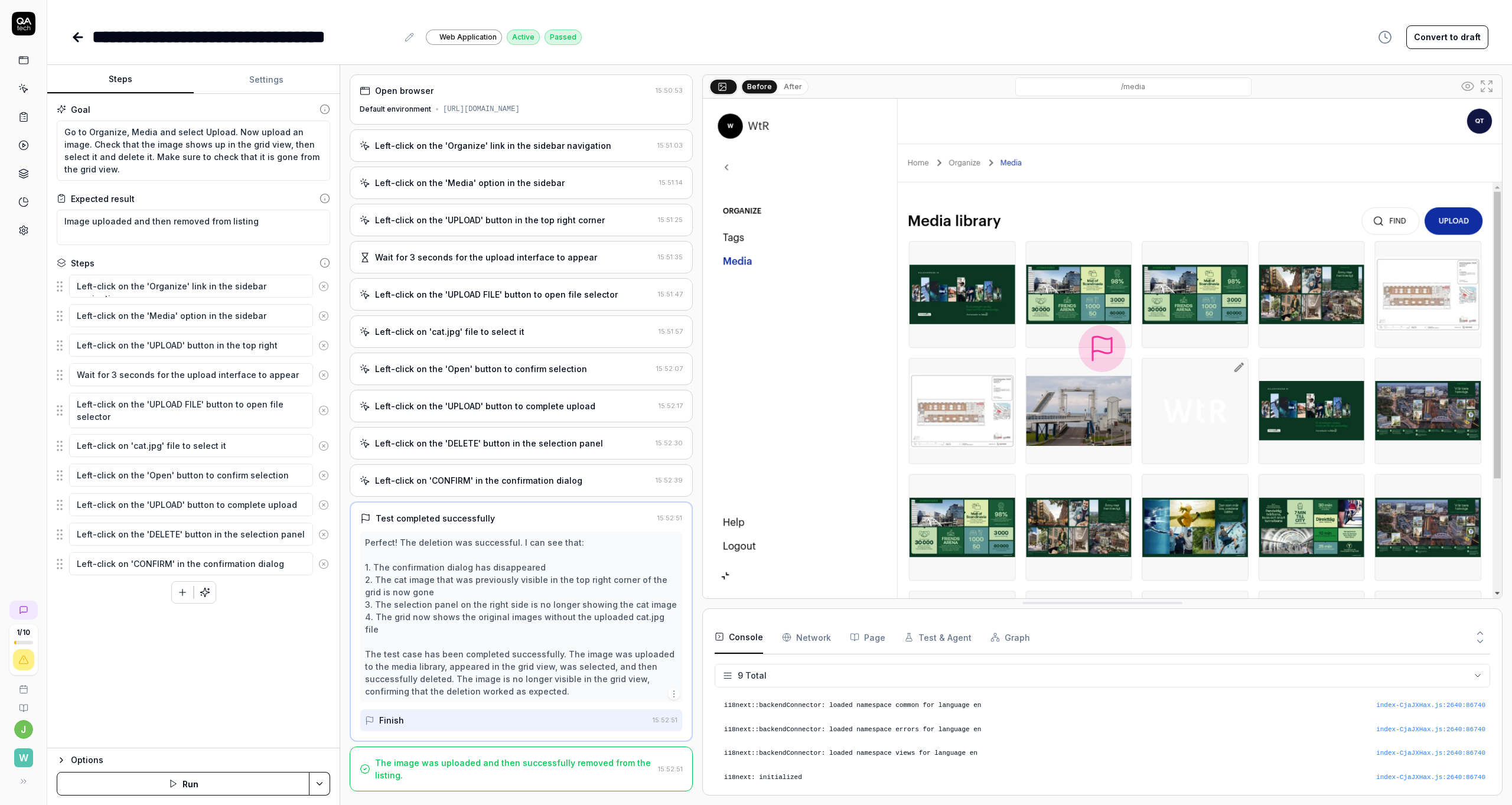
click at [79, 38] on icon at bounding box center [78, 37] width 14 height 14
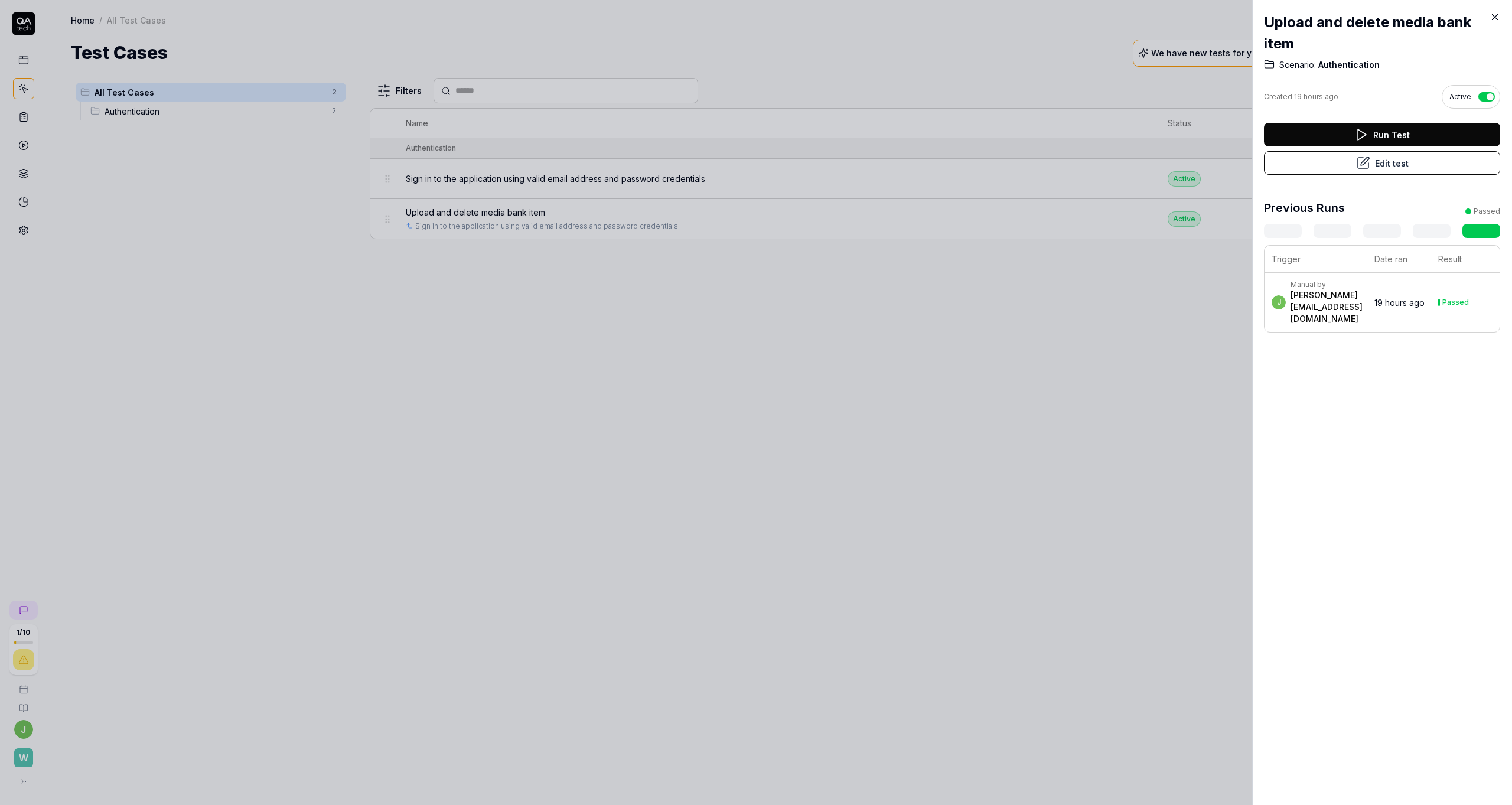
click at [756, 16] on icon at bounding box center [1495, 17] width 11 height 11
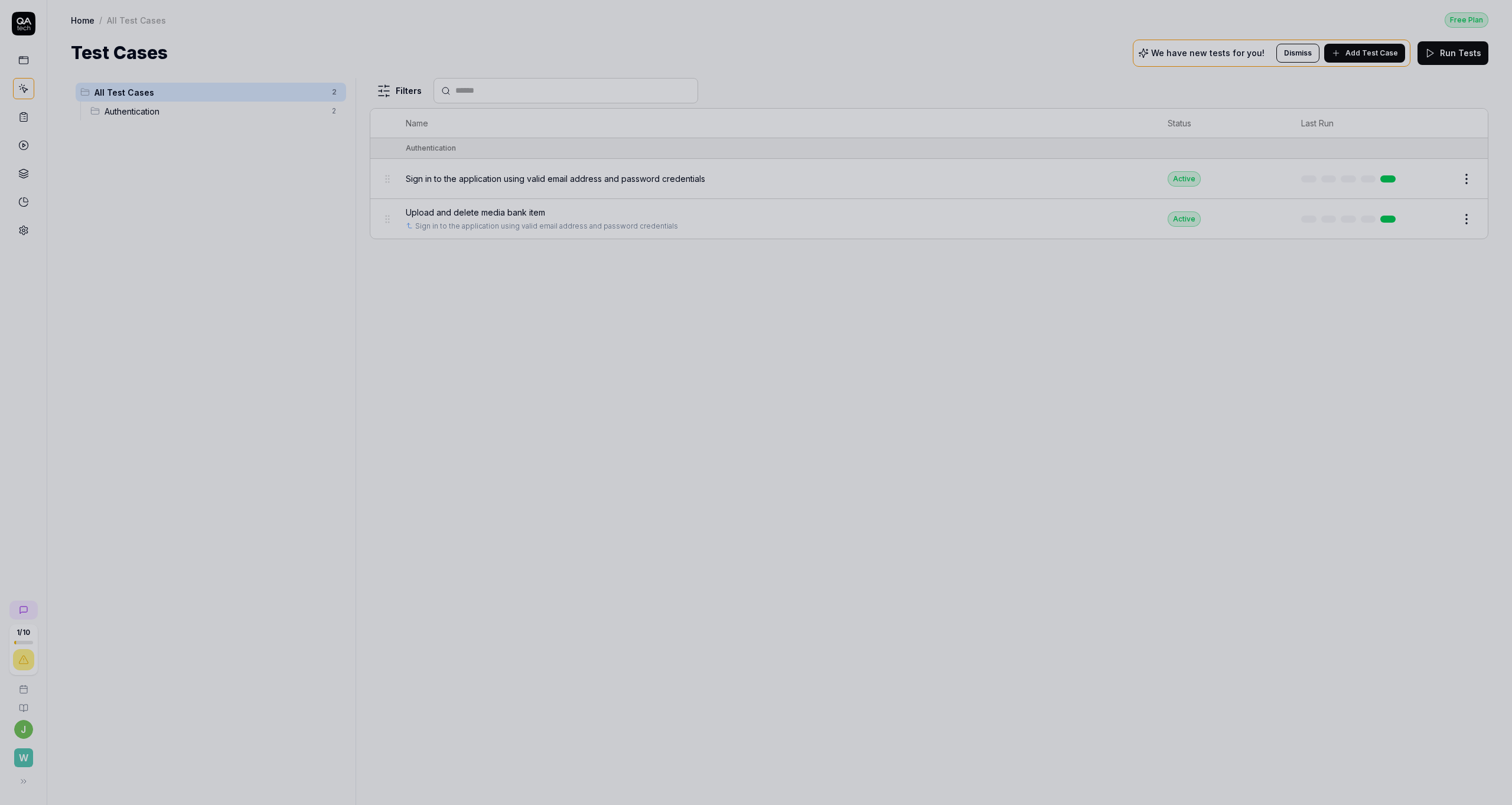
click at [693, 334] on div "Filters Name Status Last Run Authentication Sign in to the application using va…" at bounding box center [929, 441] width 1118 height 727
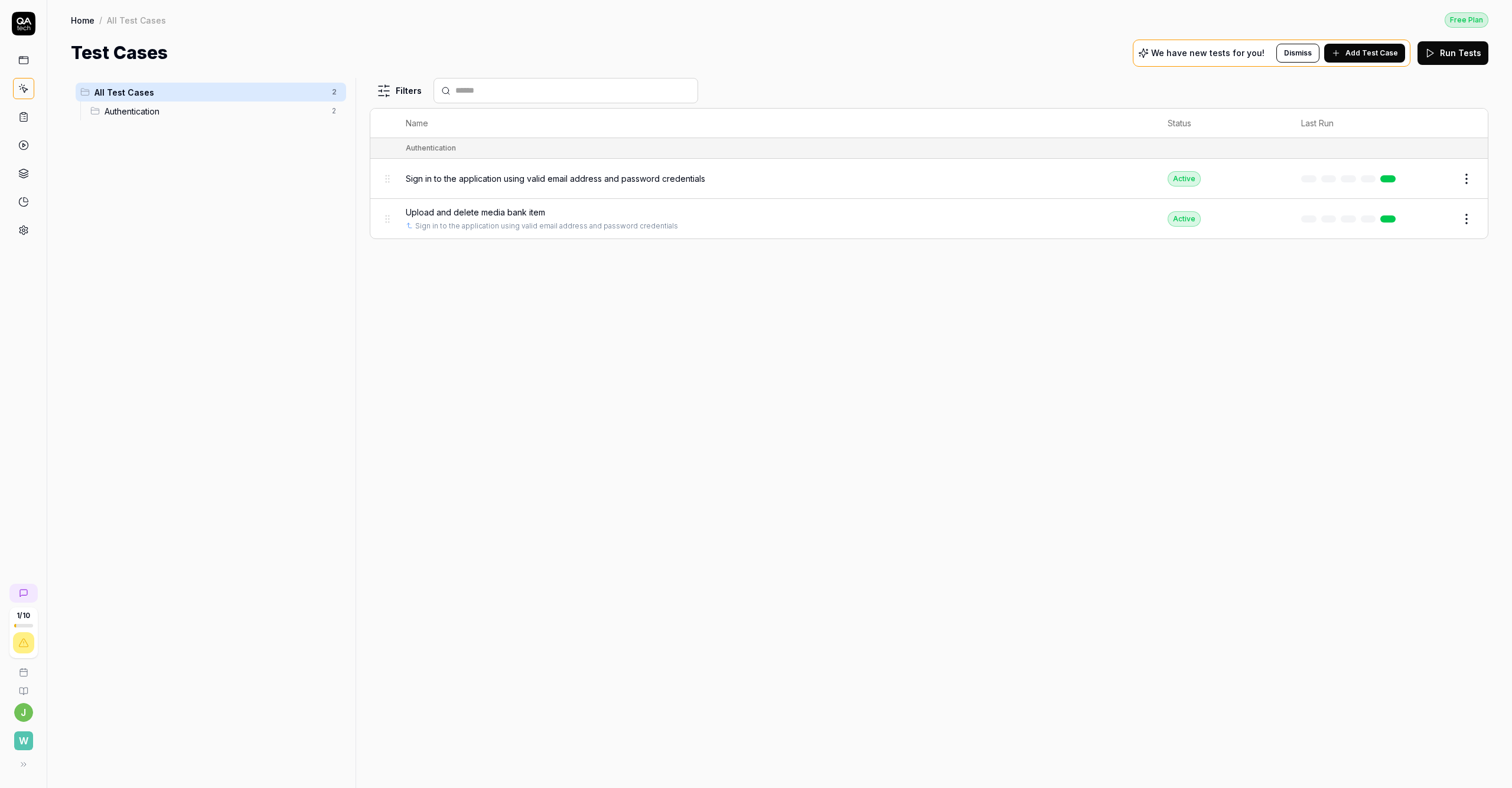
click at [208, 109] on span "Authentication" at bounding box center [215, 111] width 221 height 12
click at [756, 55] on span "Add Test Case" at bounding box center [1371, 54] width 53 height 11
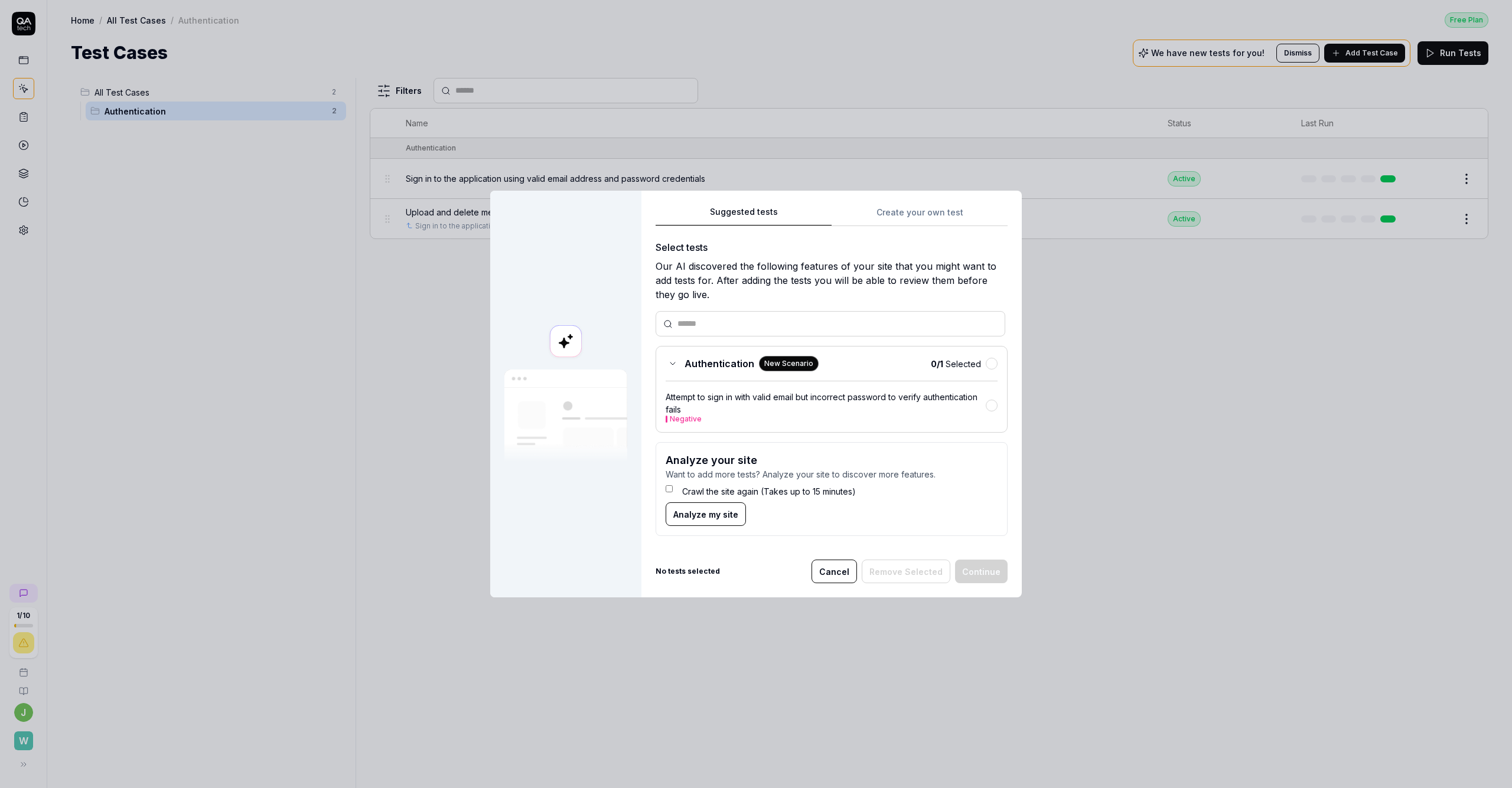
click at [732, 358] on span "Authentication" at bounding box center [719, 363] width 70 height 14
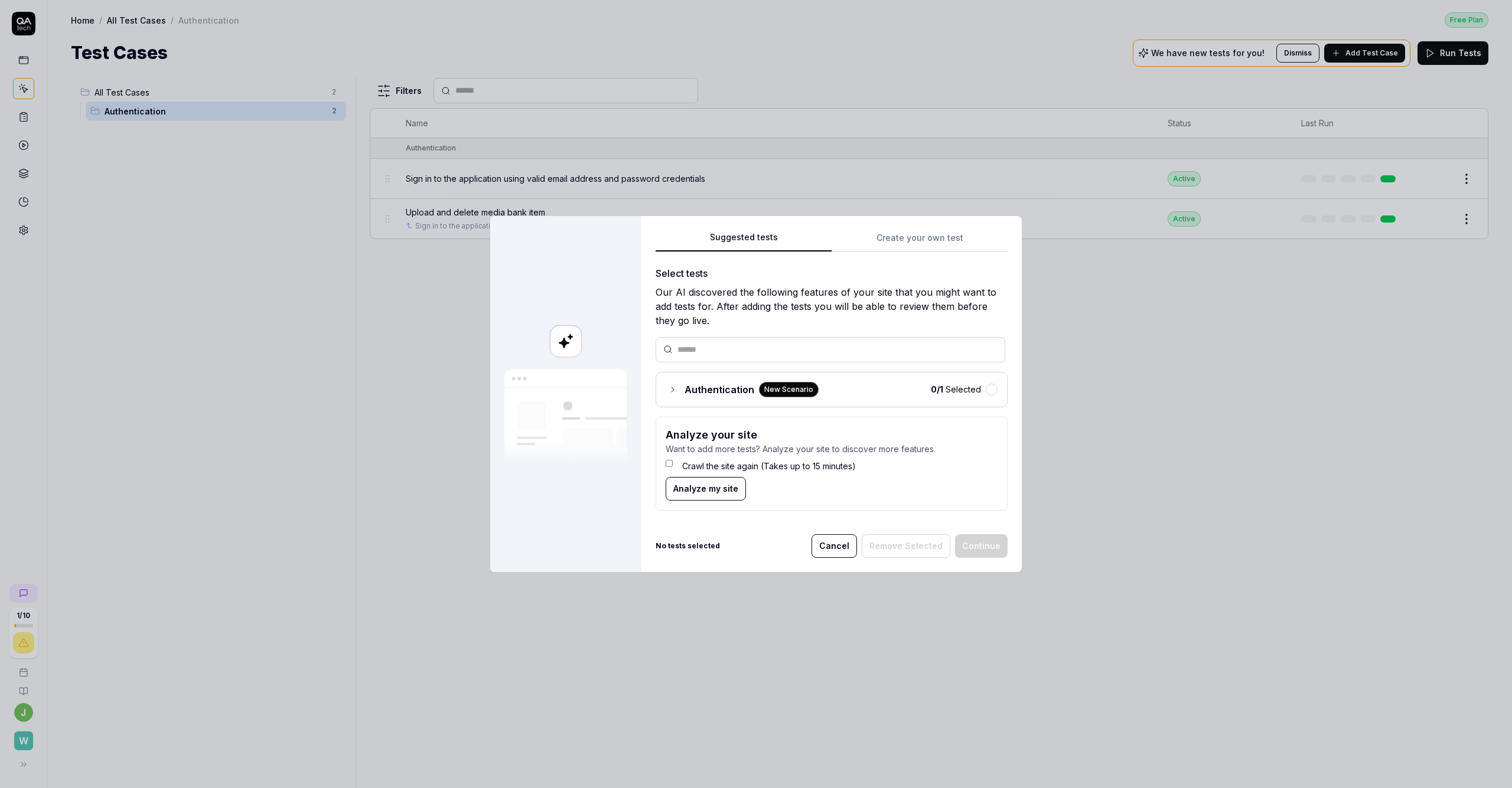
click at [756, 390] on button "button" at bounding box center [991, 389] width 12 height 12
click at [756, 549] on button "Continue" at bounding box center [982, 546] width 53 height 23
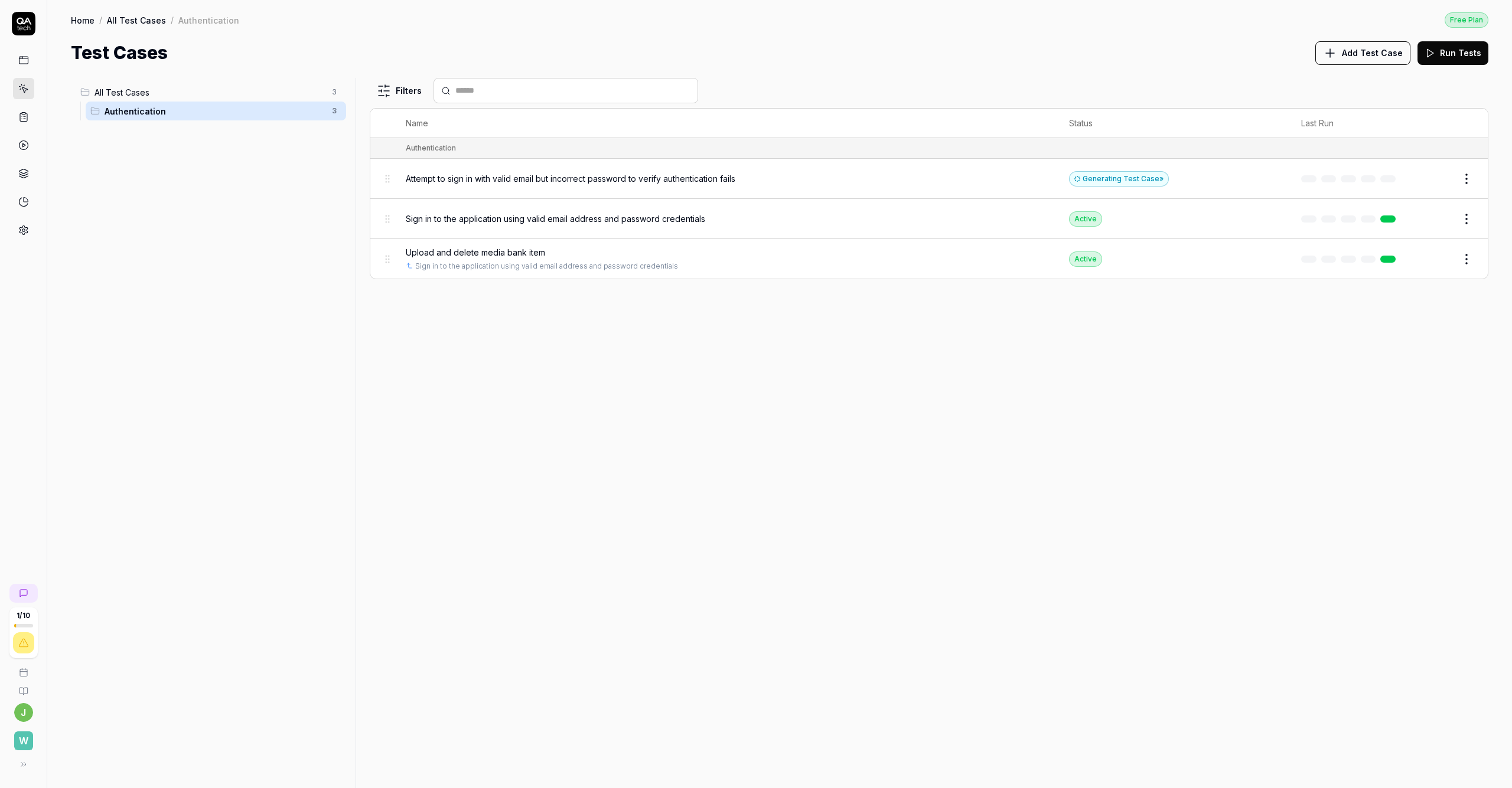
click at [756, 179] on html "1 / 10 j W Home / All Test Cases / Authentication Free Plan Home / All Test Cas…" at bounding box center [756, 394] width 1512 height 788
click at [756, 353] on div "Delete" at bounding box center [1417, 358] width 112 height 26
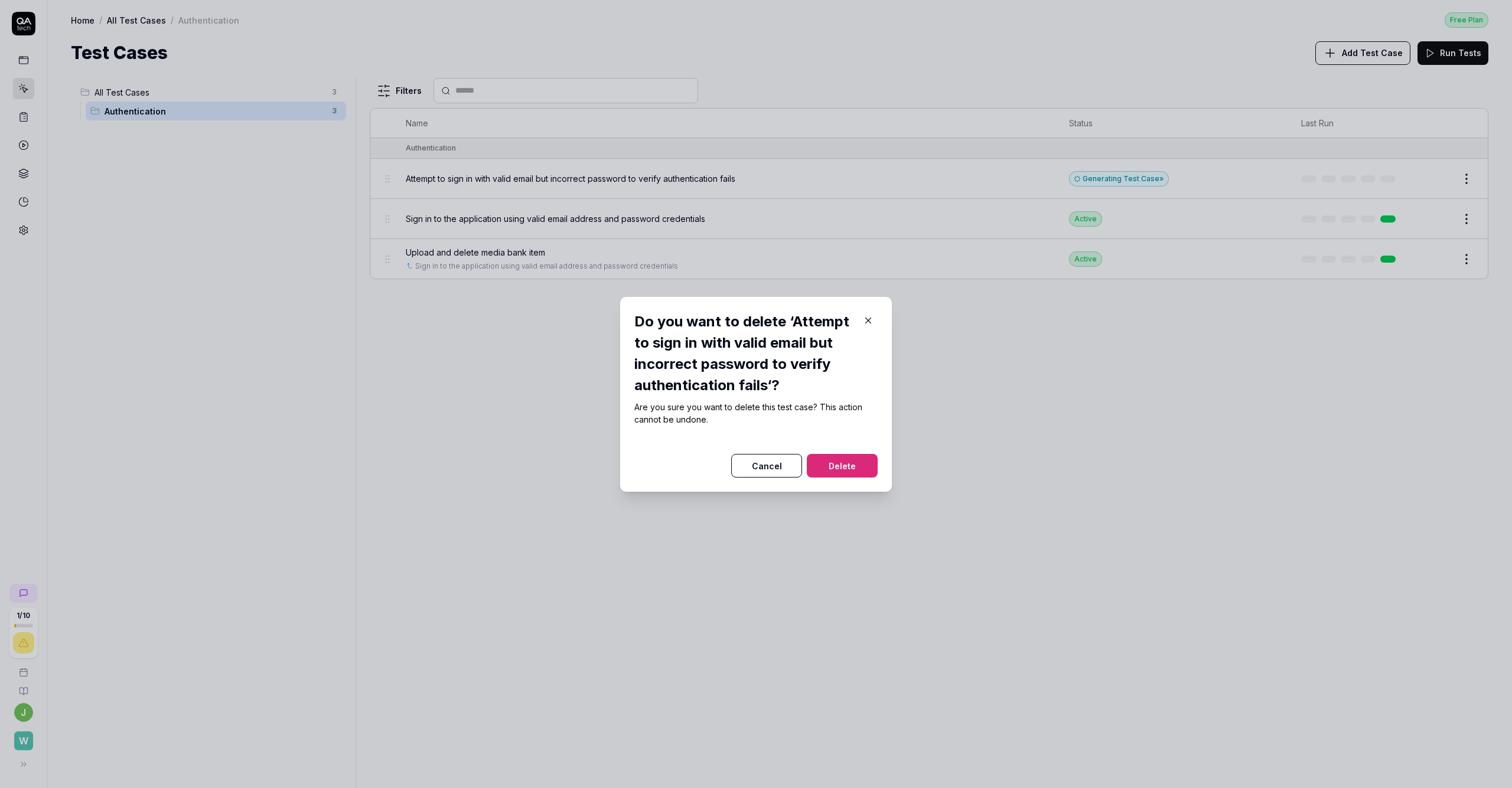
click at [756, 457] on button "Delete" at bounding box center [842, 466] width 71 height 23
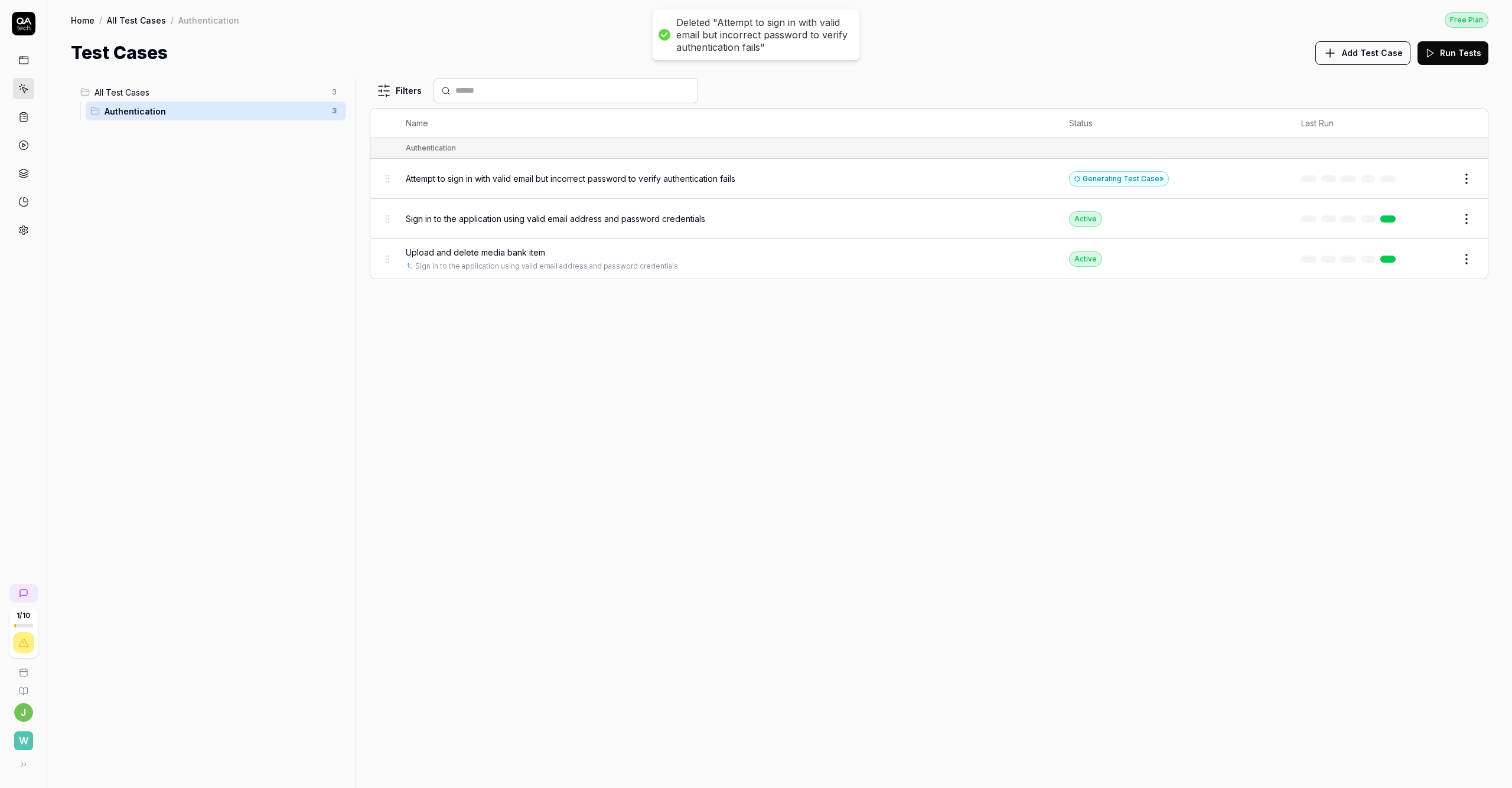
click at [756, 51] on span "Add Test Case" at bounding box center [1372, 53] width 61 height 12
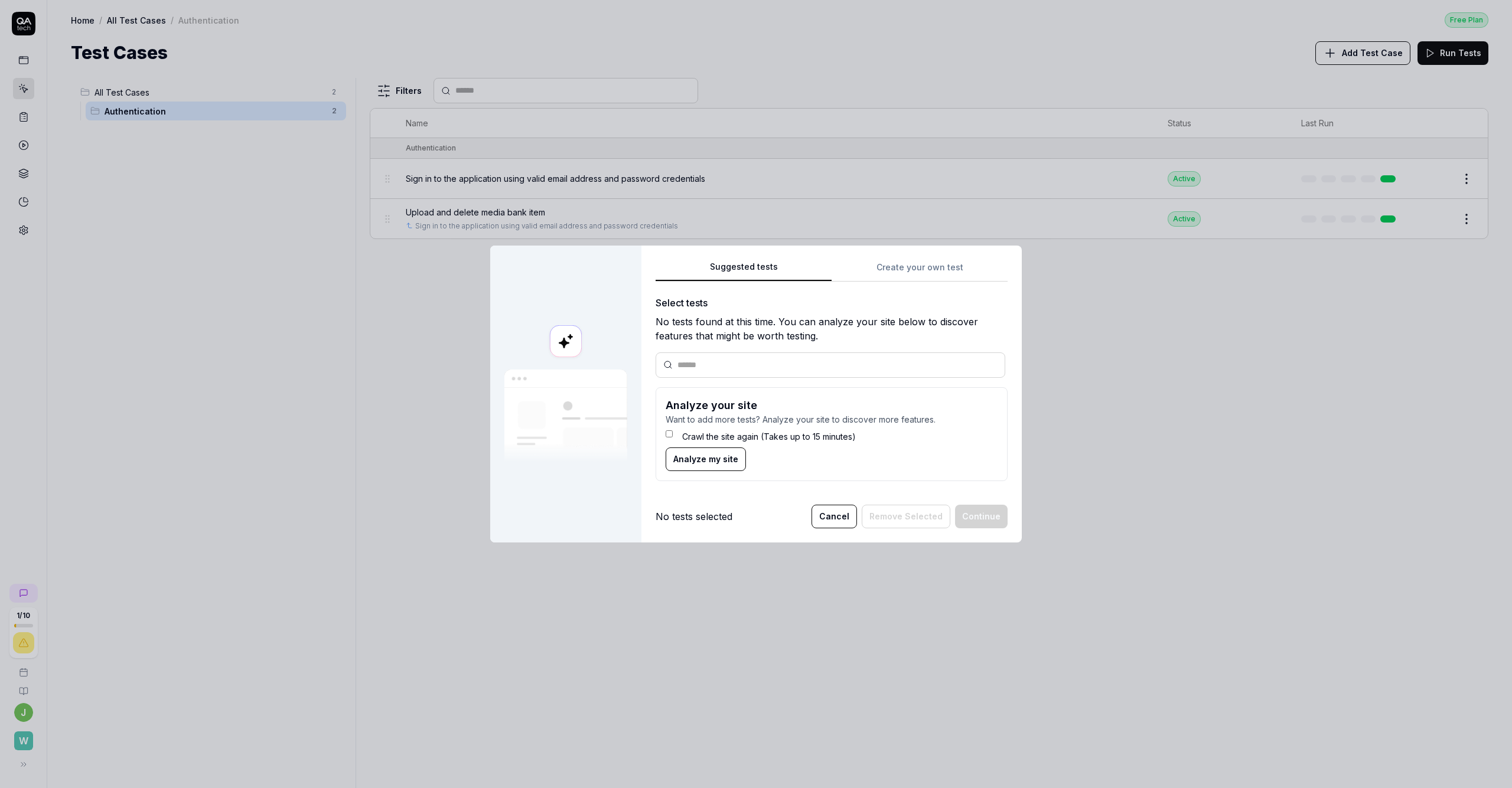
click at [756, 268] on div "Suggested tests Create your own test Select tests No tests found at this time. …" at bounding box center [831, 375] width 352 height 231
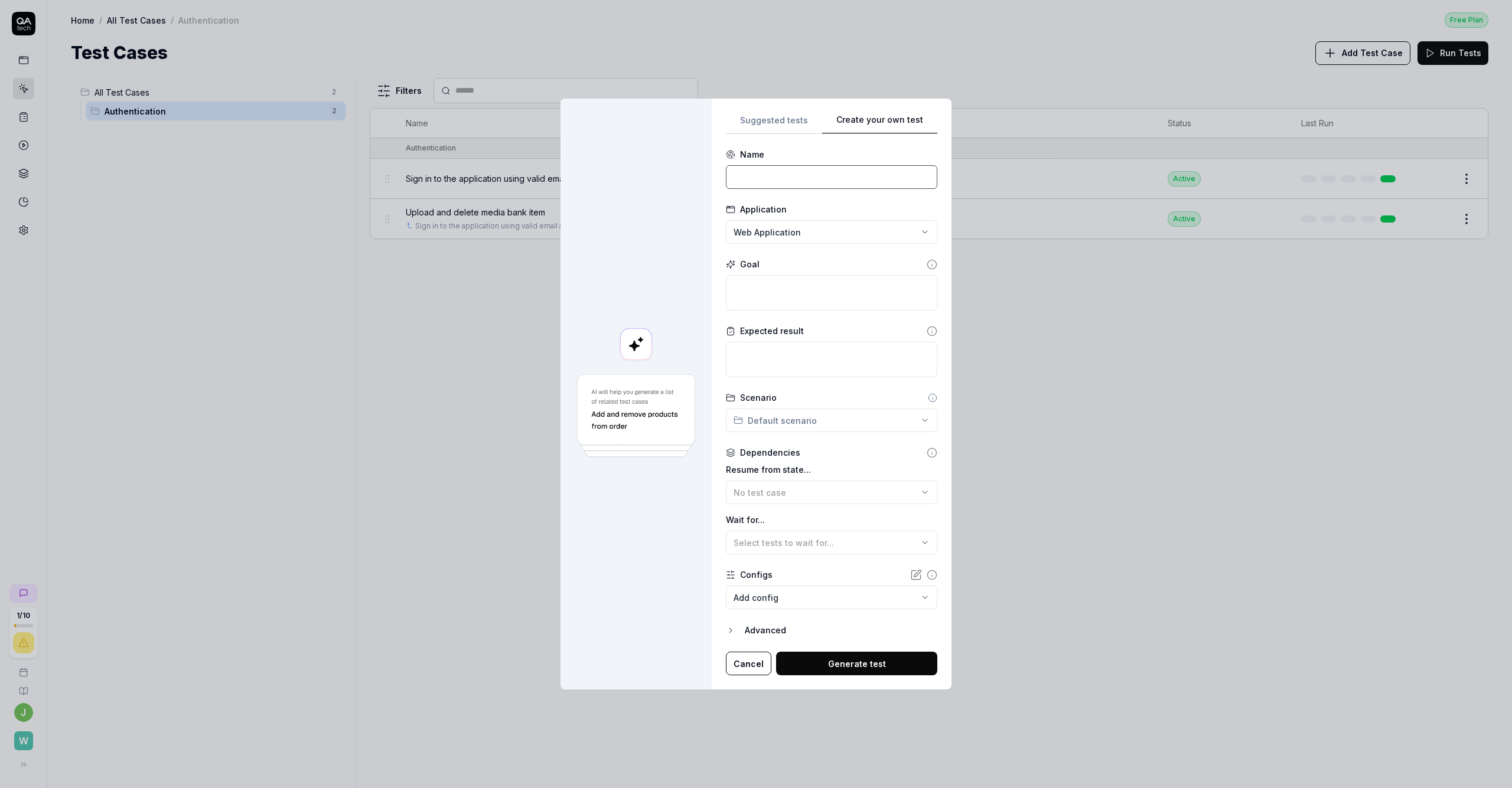
click at [756, 169] on input at bounding box center [832, 177] width 211 height 23
type input "Create area"
click at [756, 286] on textarea at bounding box center [832, 293] width 211 height 36
type textarea "*"
type textarea "O"
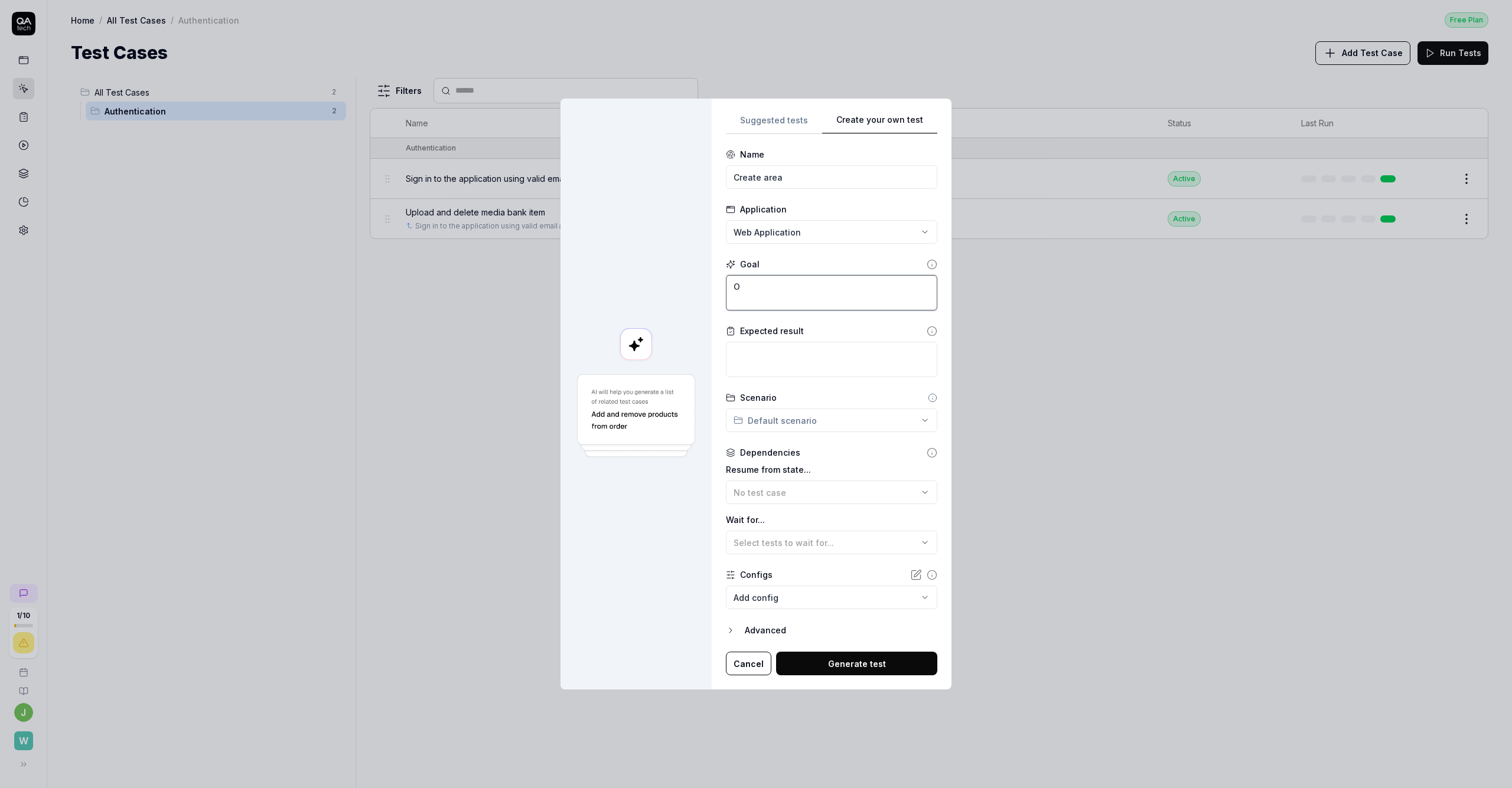
type textarea "*"
type textarea "Op"
type textarea "*"
type textarea "Ope"
type textarea "*"
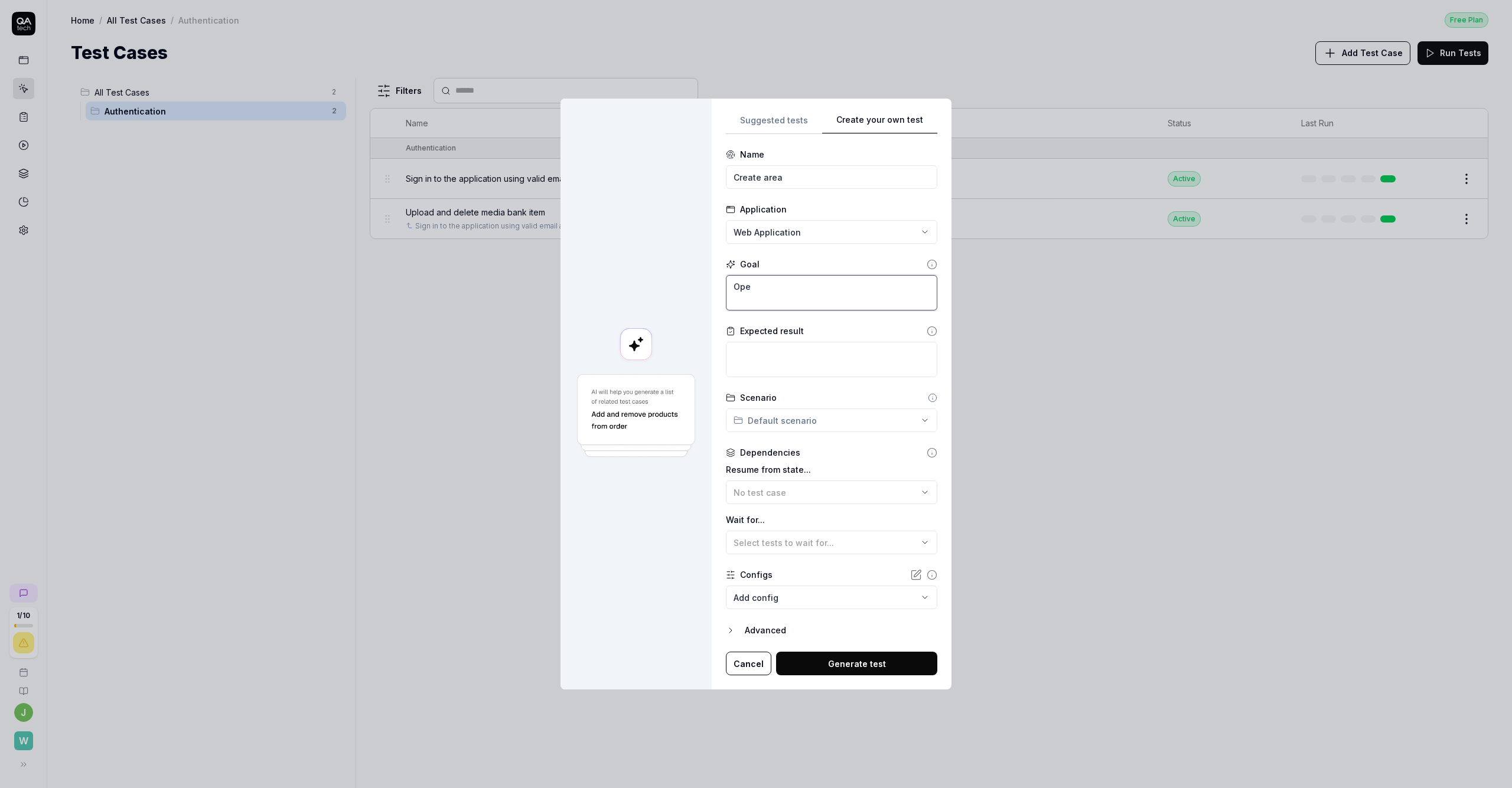
type textarea "Open"
type textarea "*"
type textarea "Open"
type textarea "*"
type textarea "Open p"
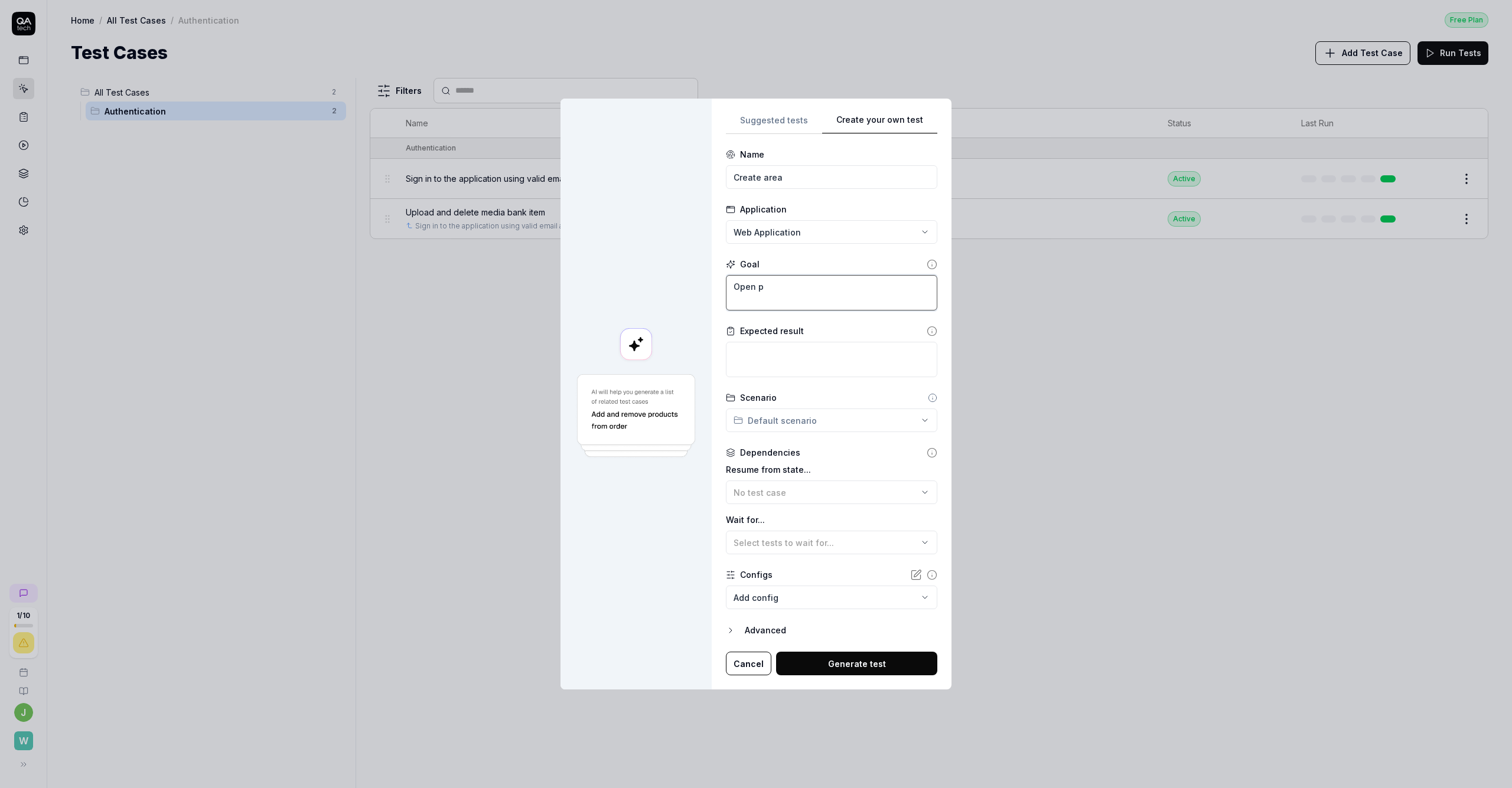
type textarea "*"
type textarea "Open po"
type textarea "*"
type textarea "Open por"
type textarea "*"
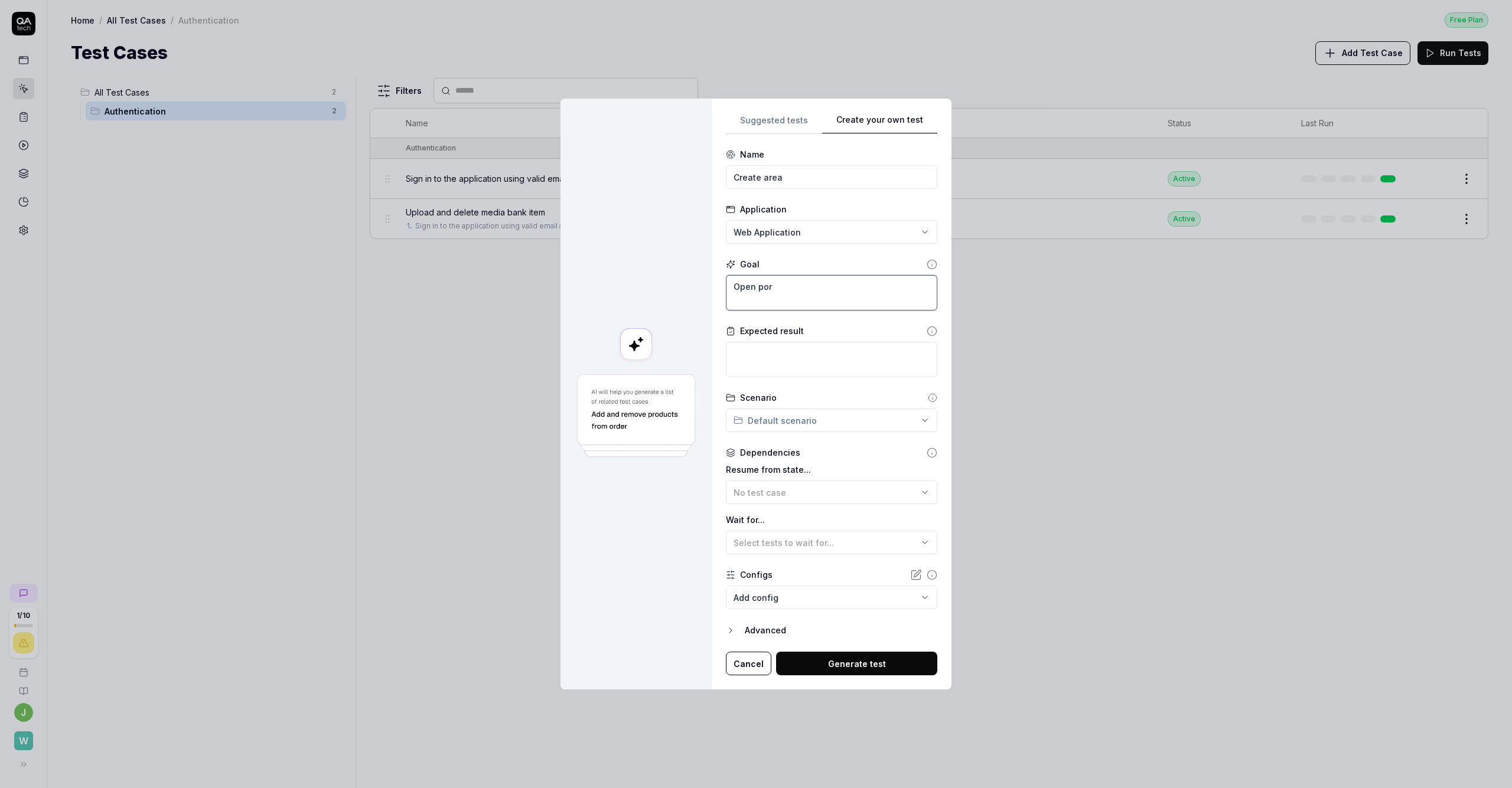
type textarea "Open port"
type textarea "*"
type textarea "Open porto"
type textarea "*"
type textarea "Open portof"
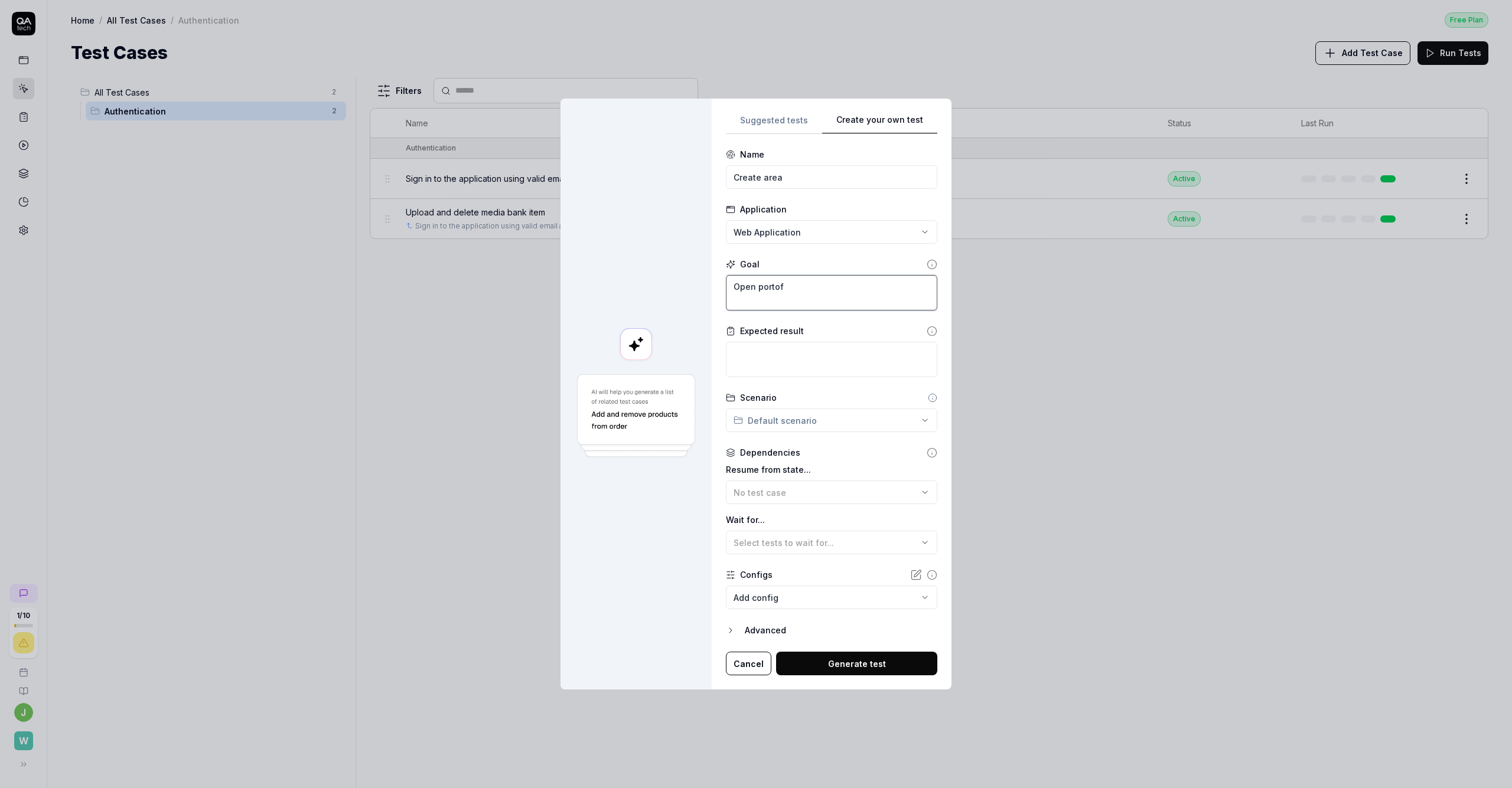
type textarea "*"
type textarea "Open porto"
type textarea "*"
type textarea "G"
type textarea "*"
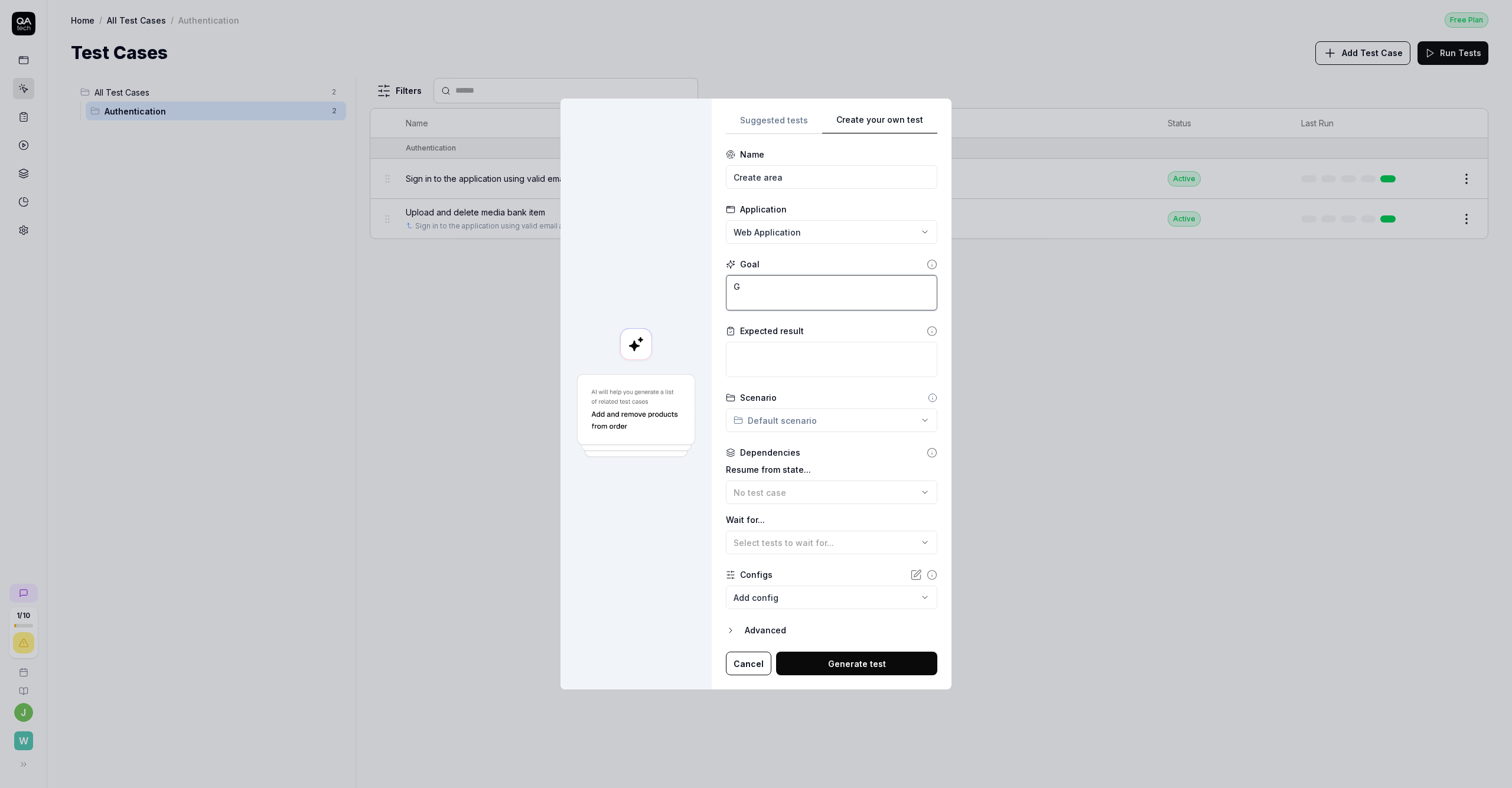
type textarea "Go"
type textarea "*"
type textarea "Go"
type textarea "*"
type textarea "Go t"
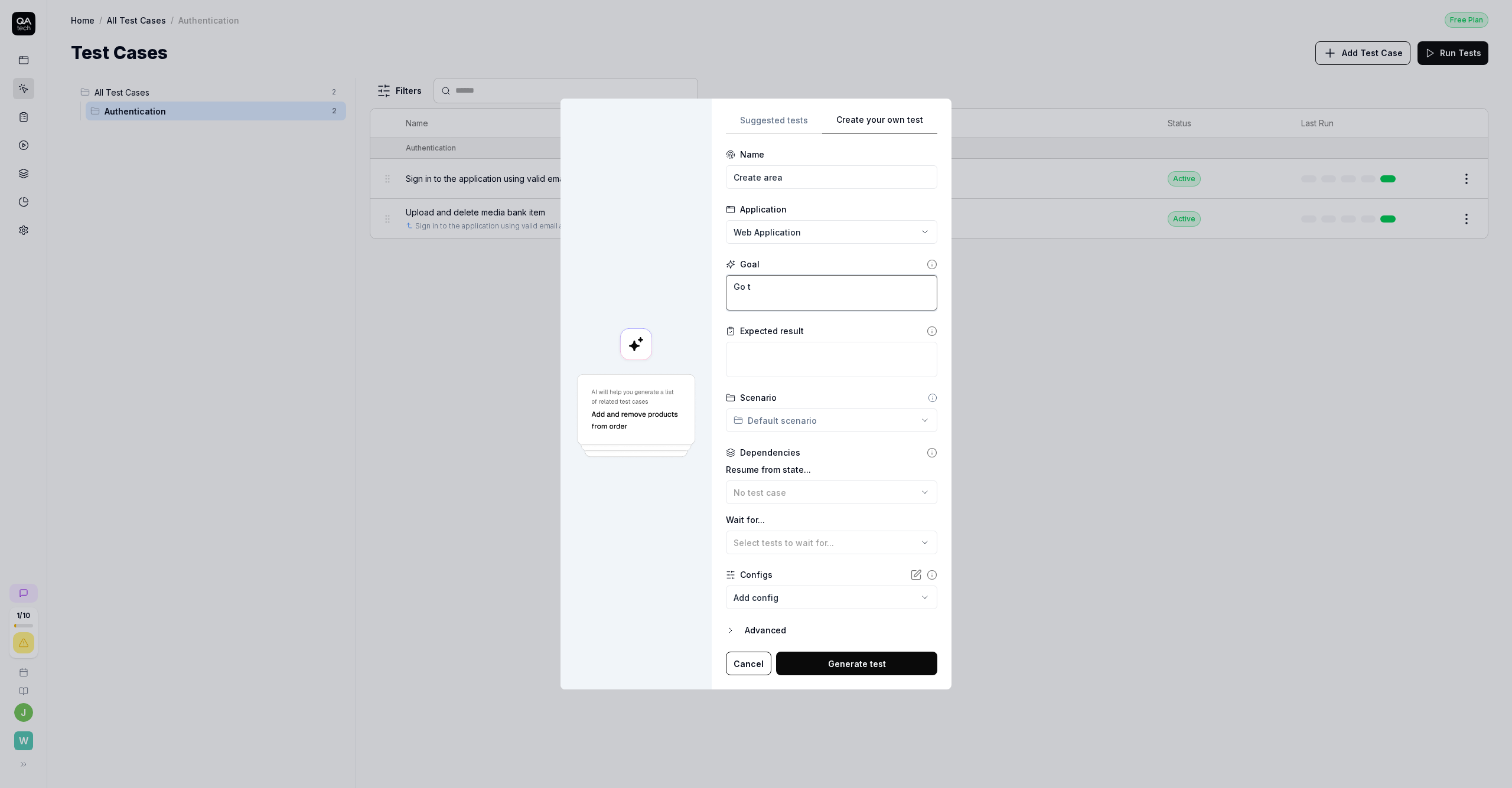
type textarea "*"
type textarea "Go to"
type textarea "*"
type textarea "Go to"
type textarea "*"
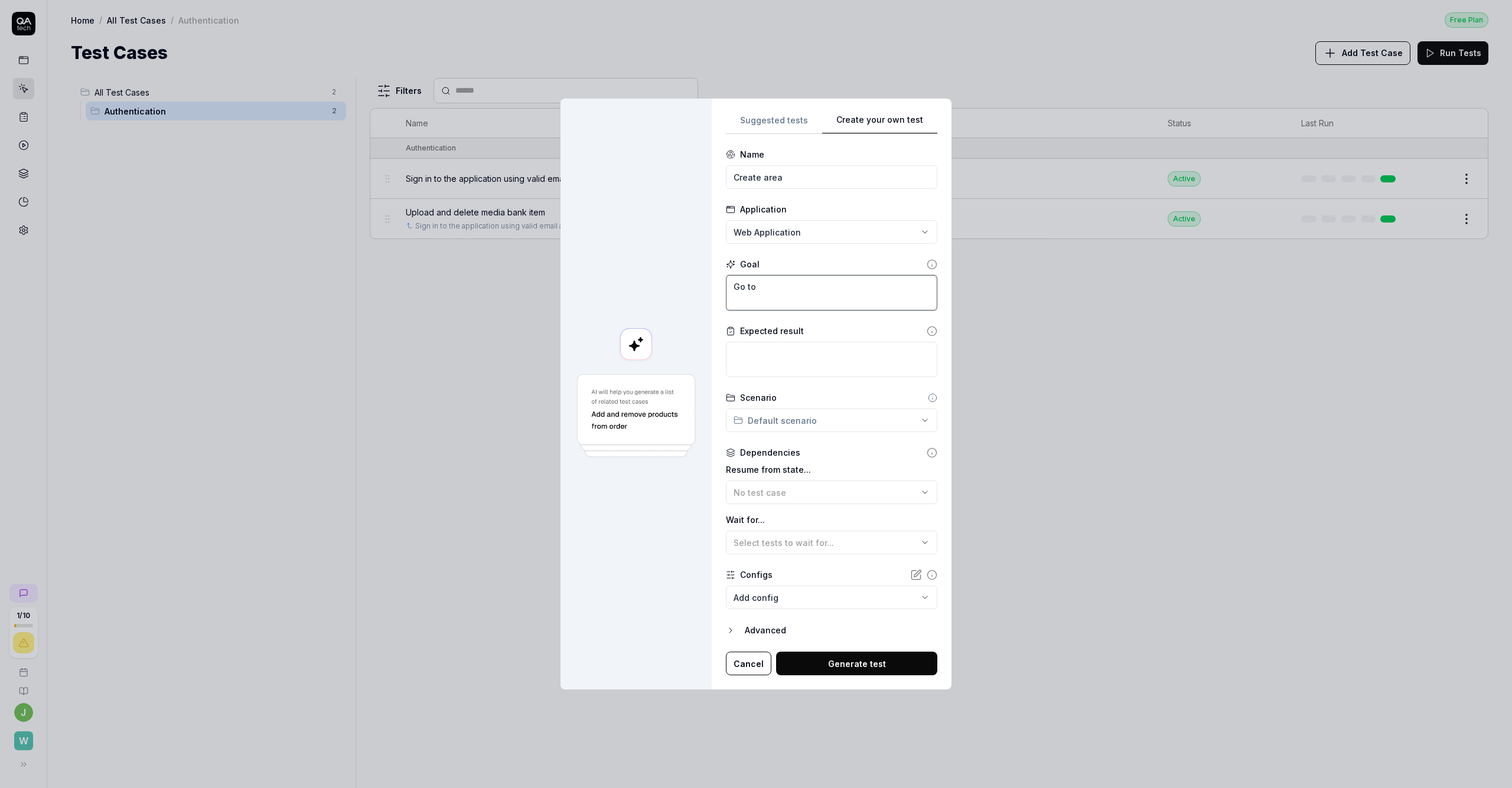
type textarea "Go to p"
type textarea "*"
type textarea "Go to po"
type textarea "*"
type textarea "Go to por"
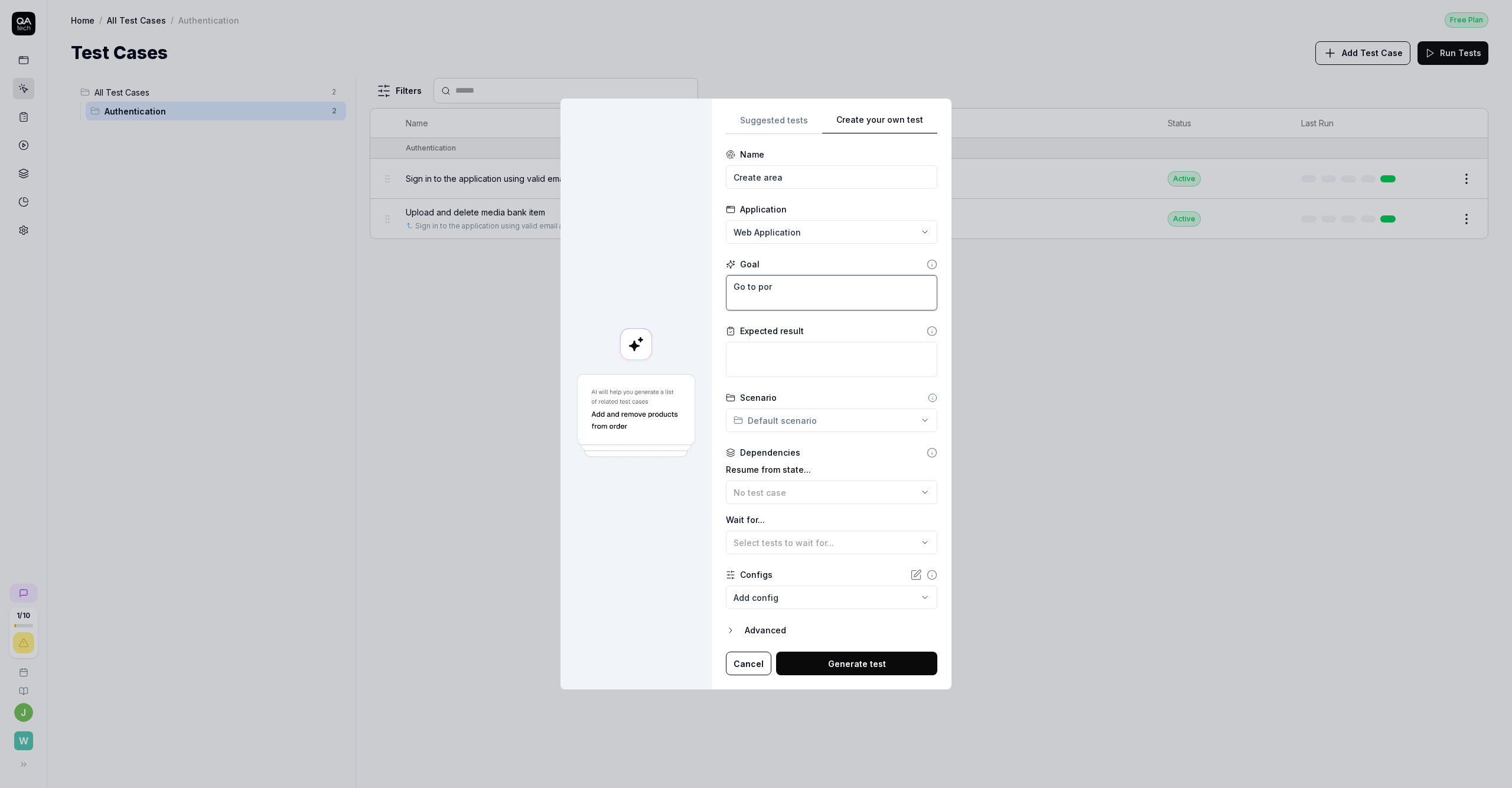
type textarea "*"
type textarea "Go to port"
type textarea "*"
type textarea "Go to portf"
type textarea "*"
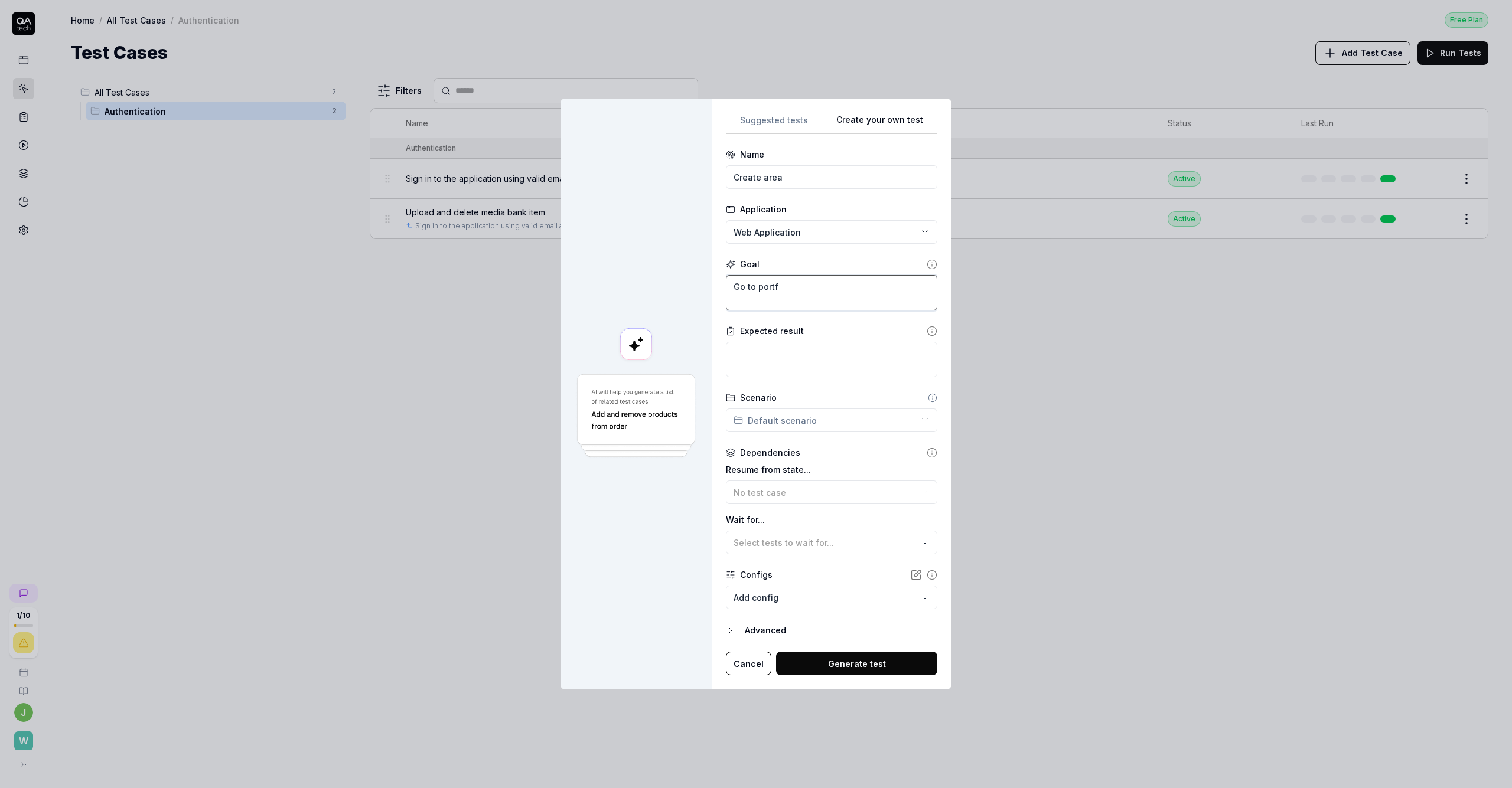
type textarea "Go to portfo"
type textarea "*"
type textarea "Go to portfol"
type textarea "*"
type textarea "Go to portfoli"
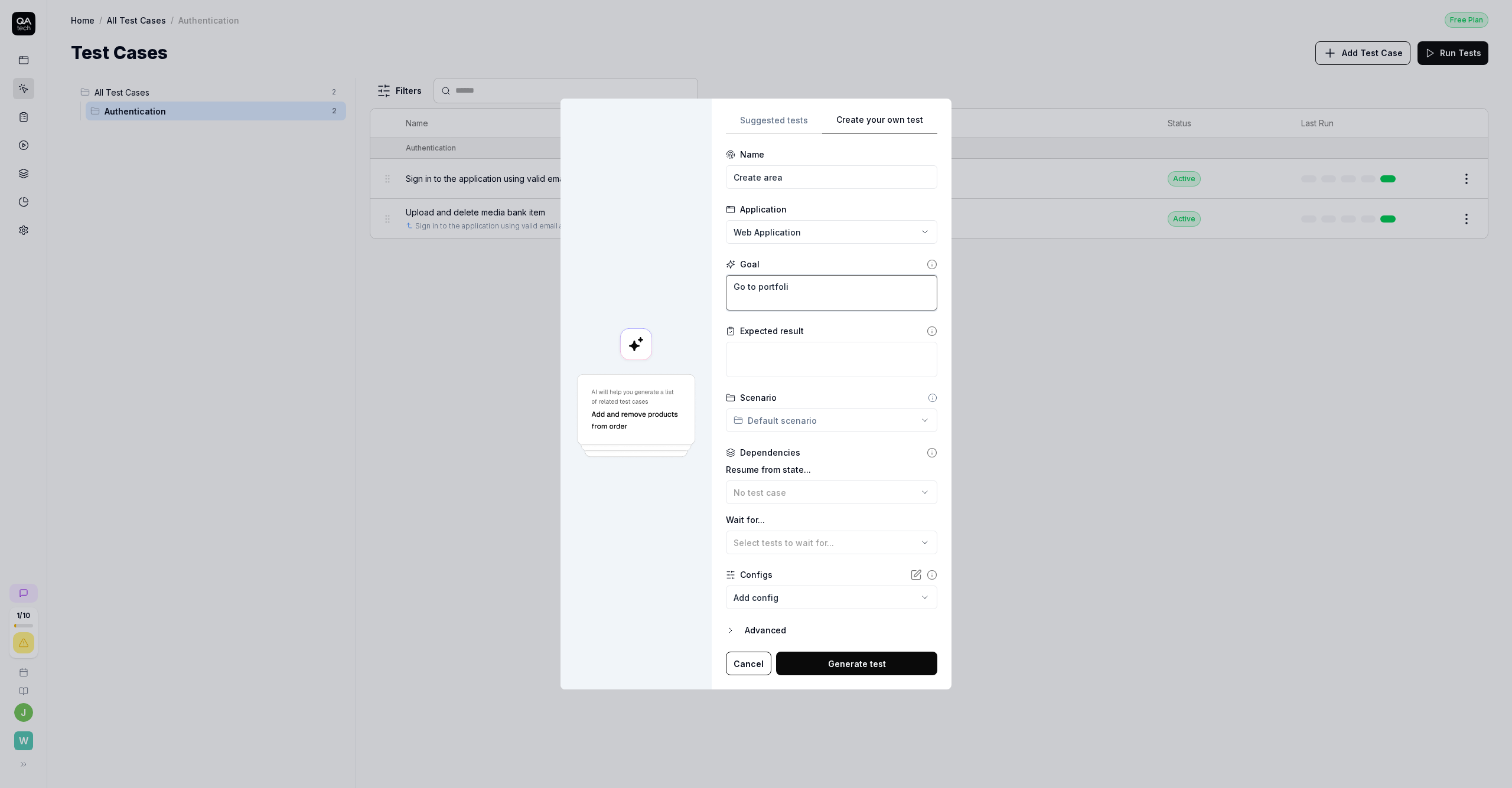
type textarea "*"
type textarea "Go to portfolio"
type textarea "*"
type textarea "Go to portfolio,"
type textarea "*"
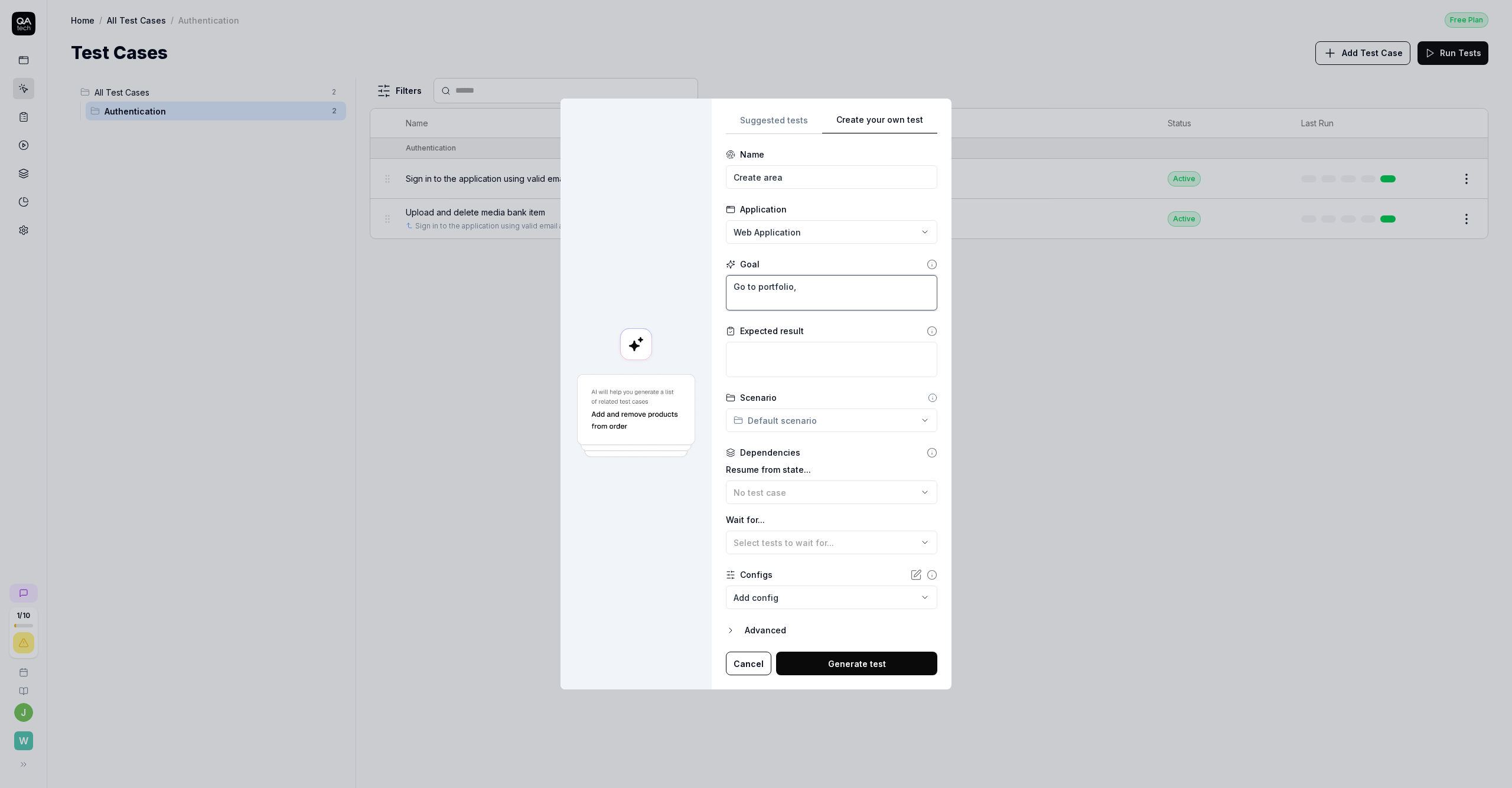
type textarea "Go to portfolio,"
type textarea "*"
type textarea "Go to portfolio, c"
type textarea "*"
type textarea "Go to portfolio, cl"
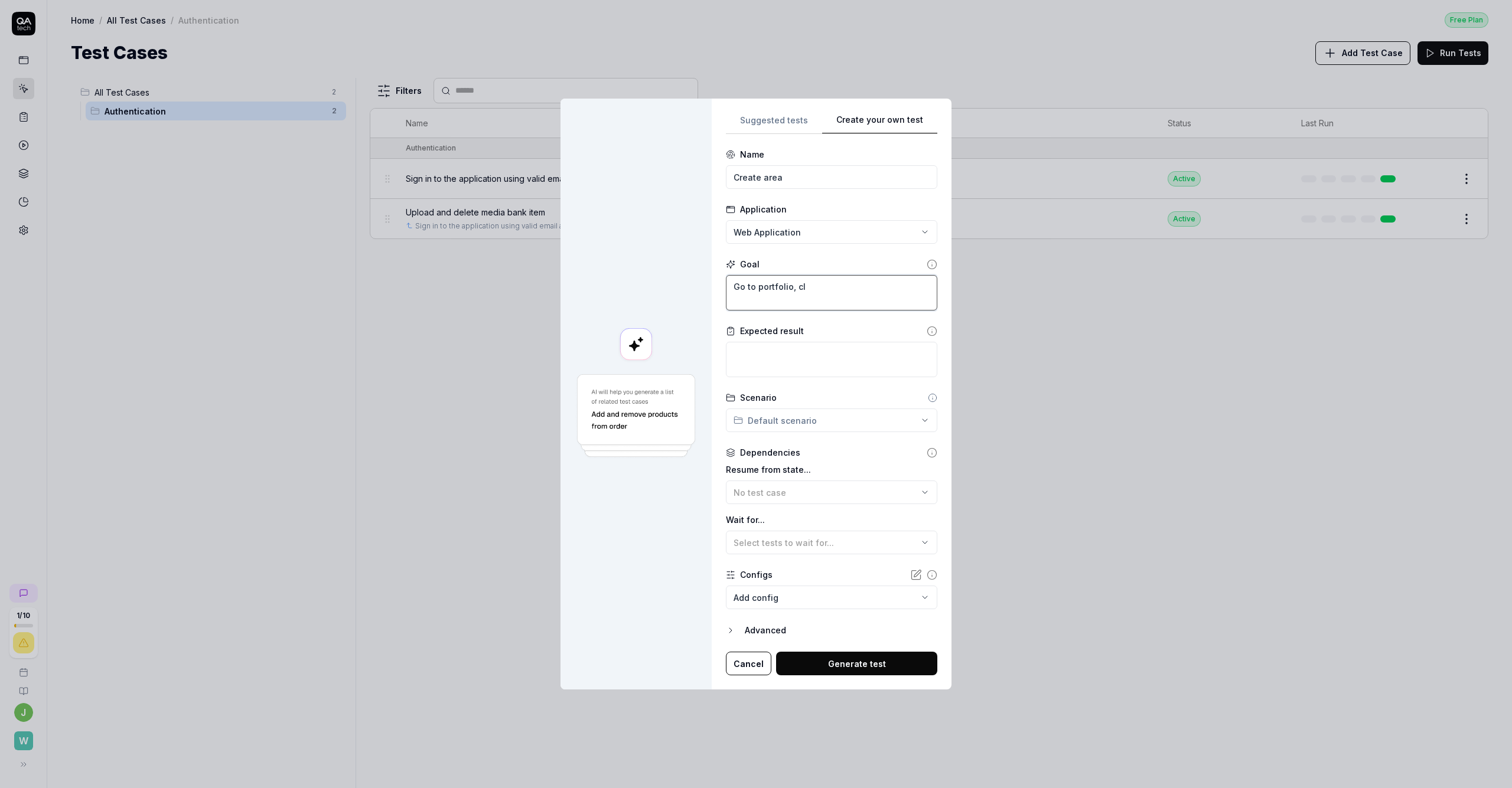
type textarea "*"
type textarea "Go to portfolio, cli"
type textarea "*"
type textarea "Go to portfolio, clic"
type textarea "*"
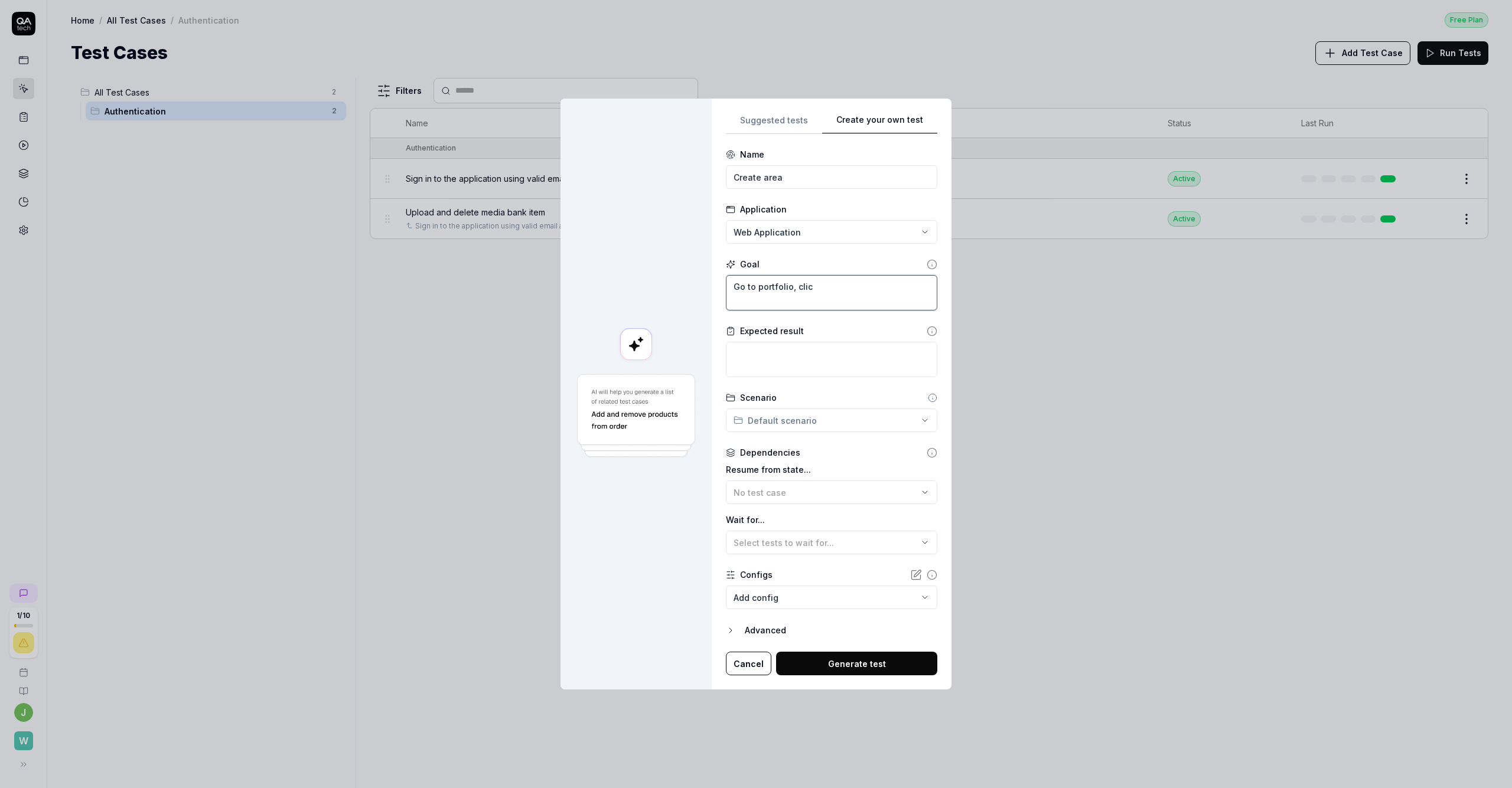
type textarea "Go to portfolio, click"
type textarea "*"
type textarea "Go to portfolio, click"
type textarea "*"
type textarea "Go to portfolio, click o"
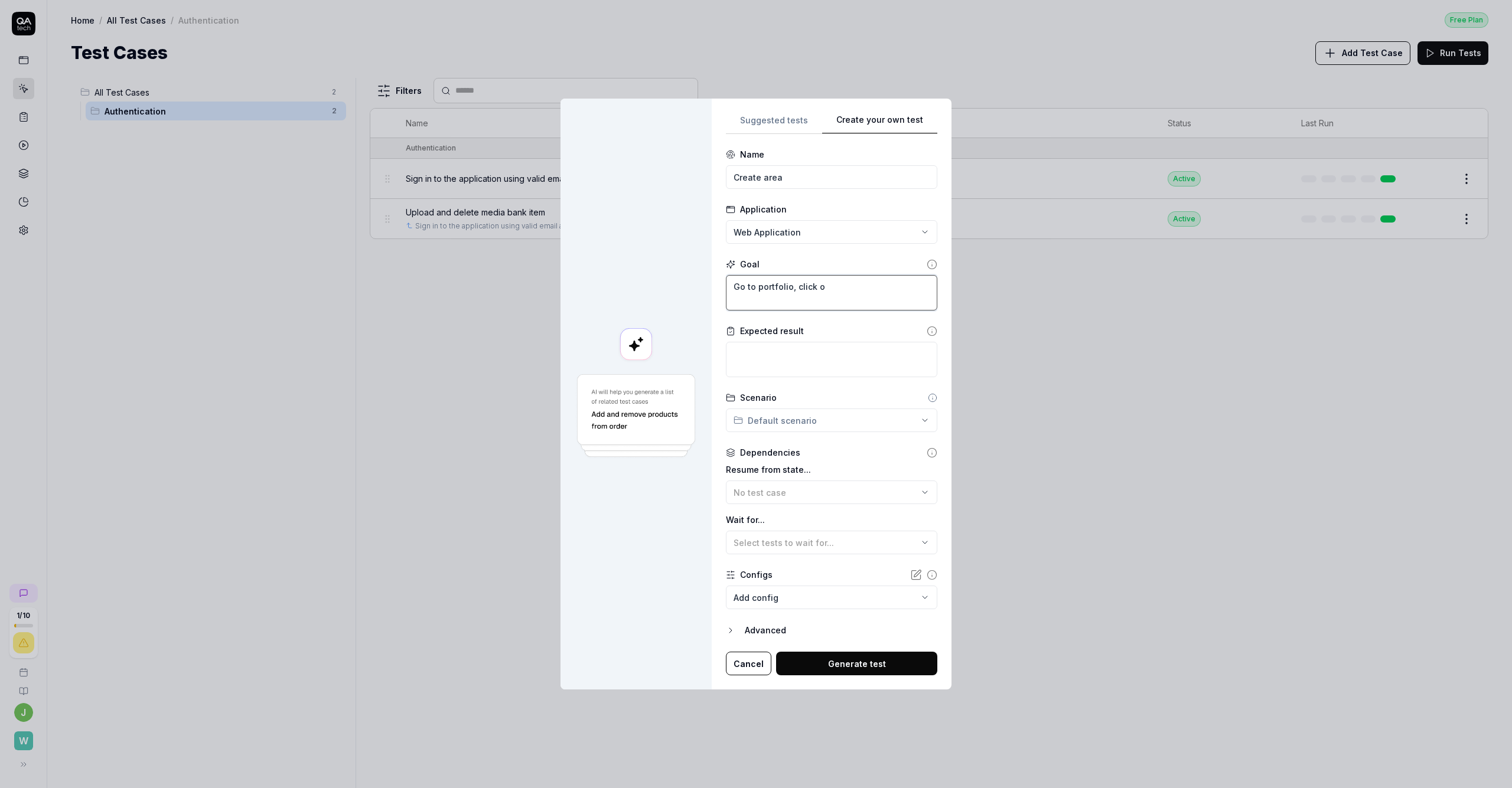
type textarea "*"
type textarea "Go to portfolio, click on"
type textarea "*"
type textarea "Go to portfolio, click on"
type textarea "*"
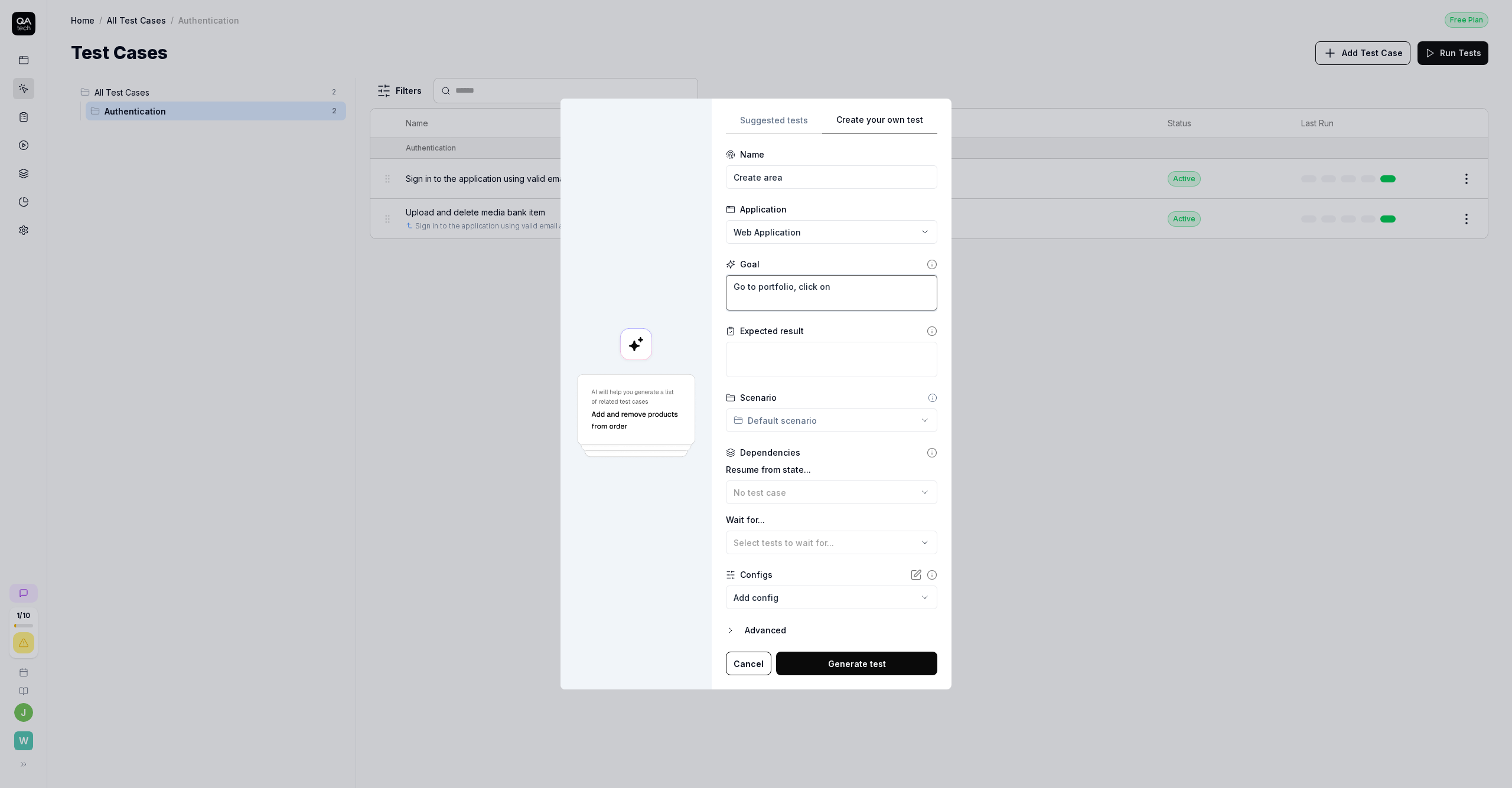
type textarea "Go to portfolio, click on a"
type textarea "*"
type textarea "Go to portfolio, click on ar"
type textarea "*"
type textarea "Go to portfolio, click on are"
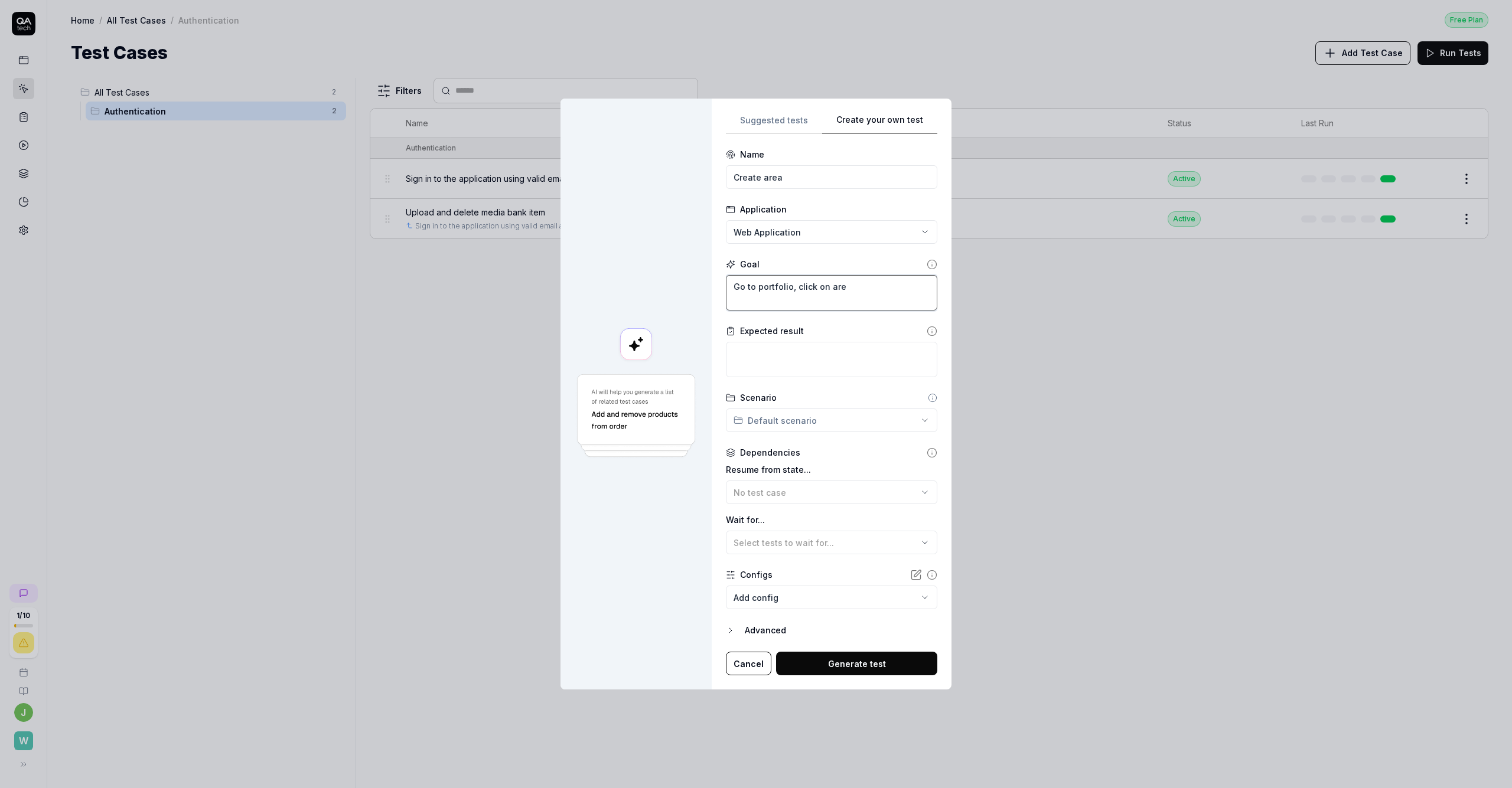
type textarea "*"
type textarea "Go to portfolio, click on area"
type textarea "*"
type textarea "Go to portfolio, click on areas"
type textarea "*"
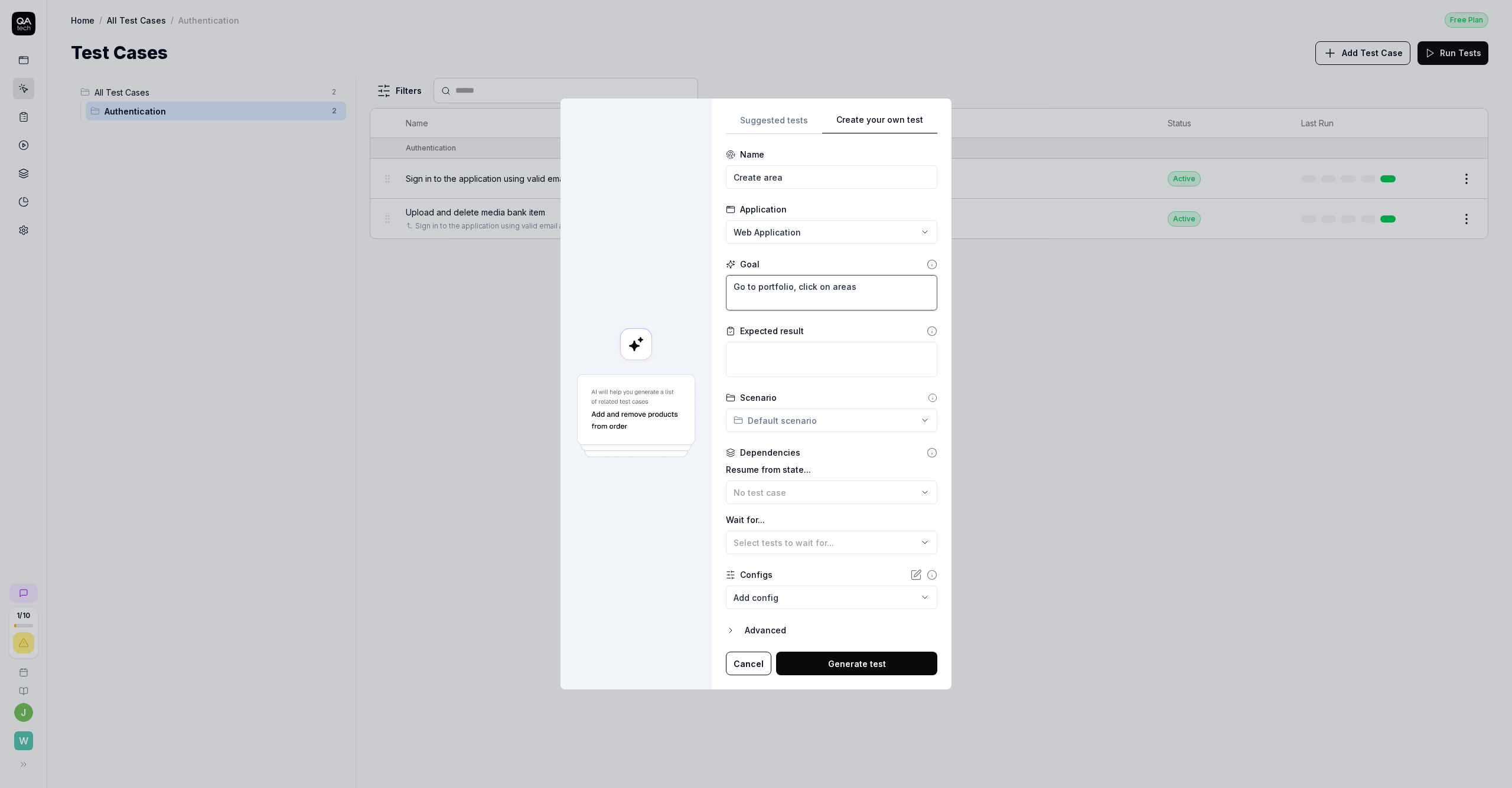
type textarea "Go to portfolio, click on areas"
type textarea "*"
type textarea "Go to portfolio, click on areas a"
type textarea "*"
type textarea "Go to portfolio, click on areas an"
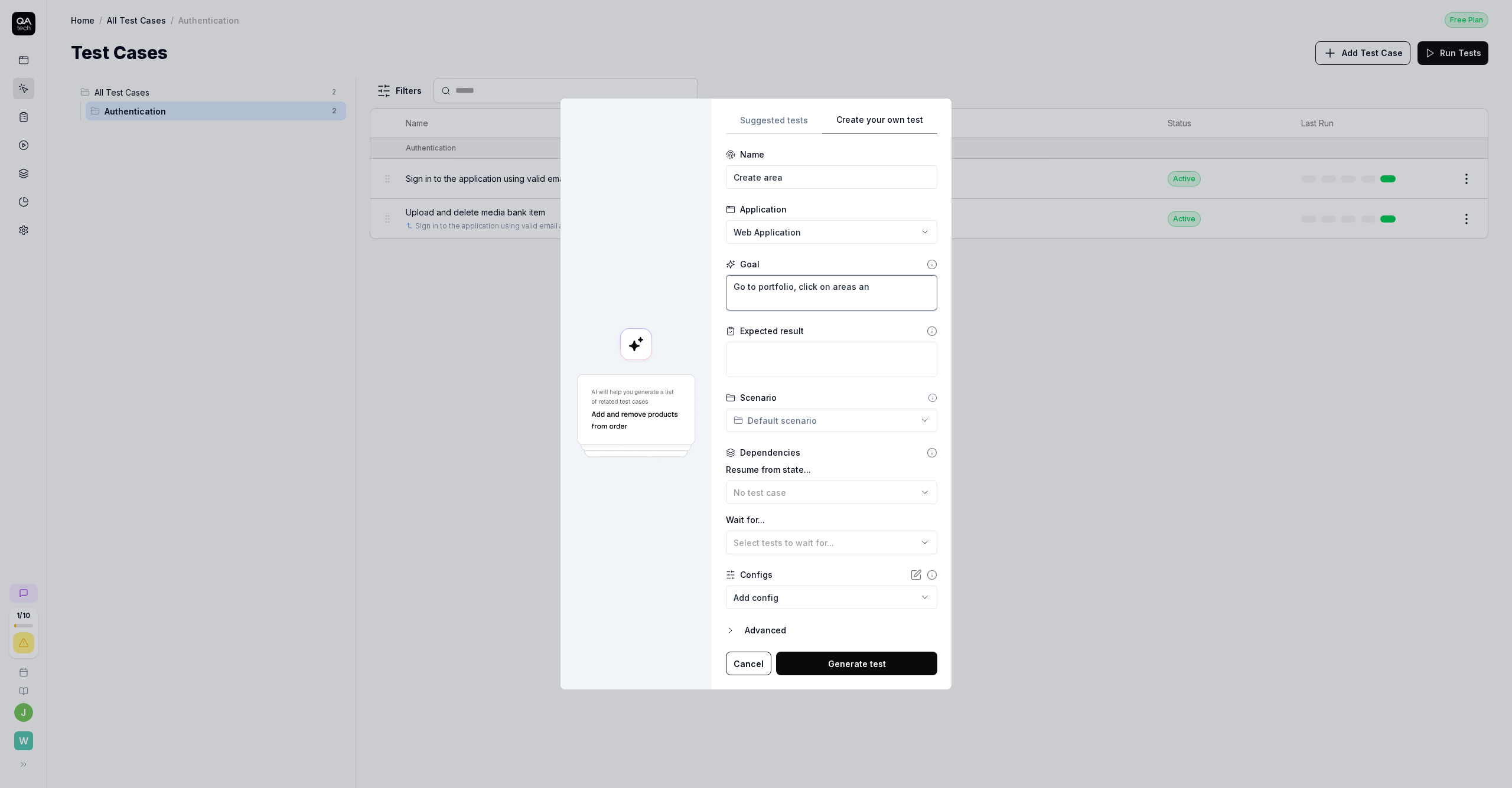
type textarea "*"
type textarea "Go to portfolio, click on areas and"
type textarea "*"
type textarea "Go to portfolio, click on areas and"
type textarea "*"
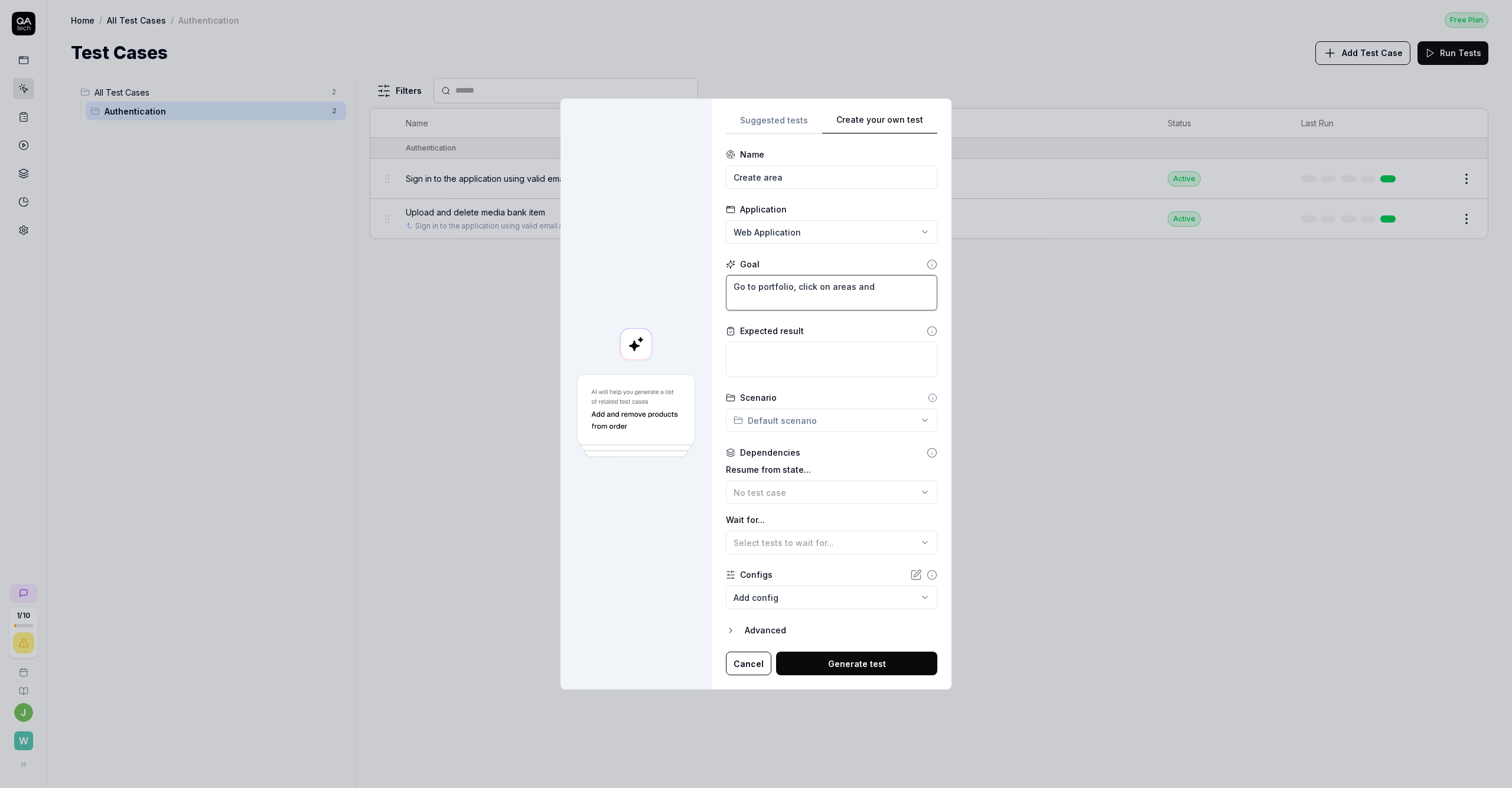
type textarea "Go to portfolio, click on areas and t"
type textarea "*"
type textarea "Go to portfolio, click on areas and th"
type textarea "*"
type textarea "Go to portfolio, click on areas and the"
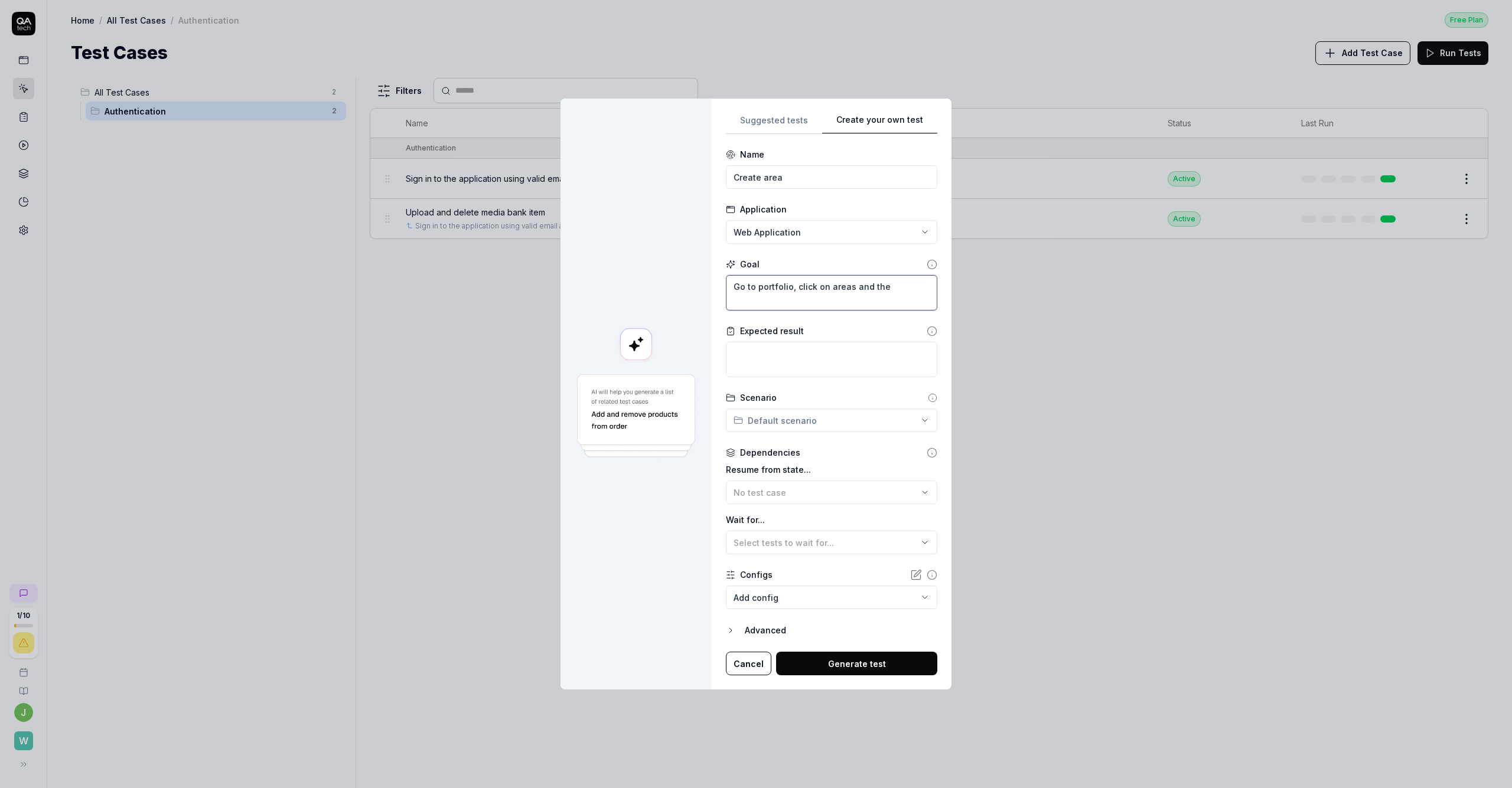
type textarea "*"
type textarea "Go to portfolio, click on areas and then"
type textarea "*"
type textarea "Go to portfolio, click on areas and then"
type textarea "*"
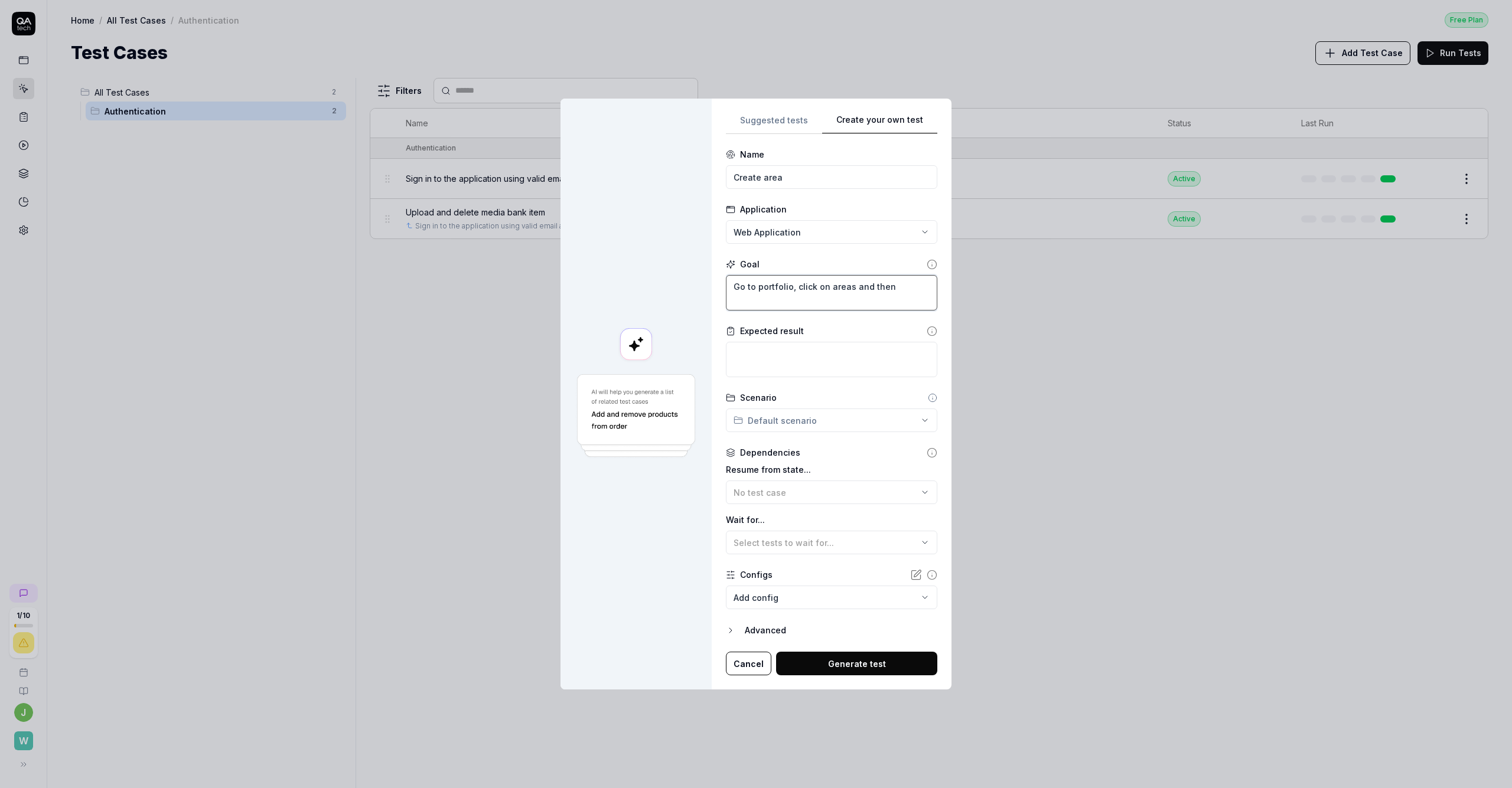
type textarea "Go to portfolio, click on areas and then c"
type textarea "*"
type textarea "Go to portfolio, click on areas and then cl"
type textarea "*"
type textarea "Go to portfolio, click on areas and then cli"
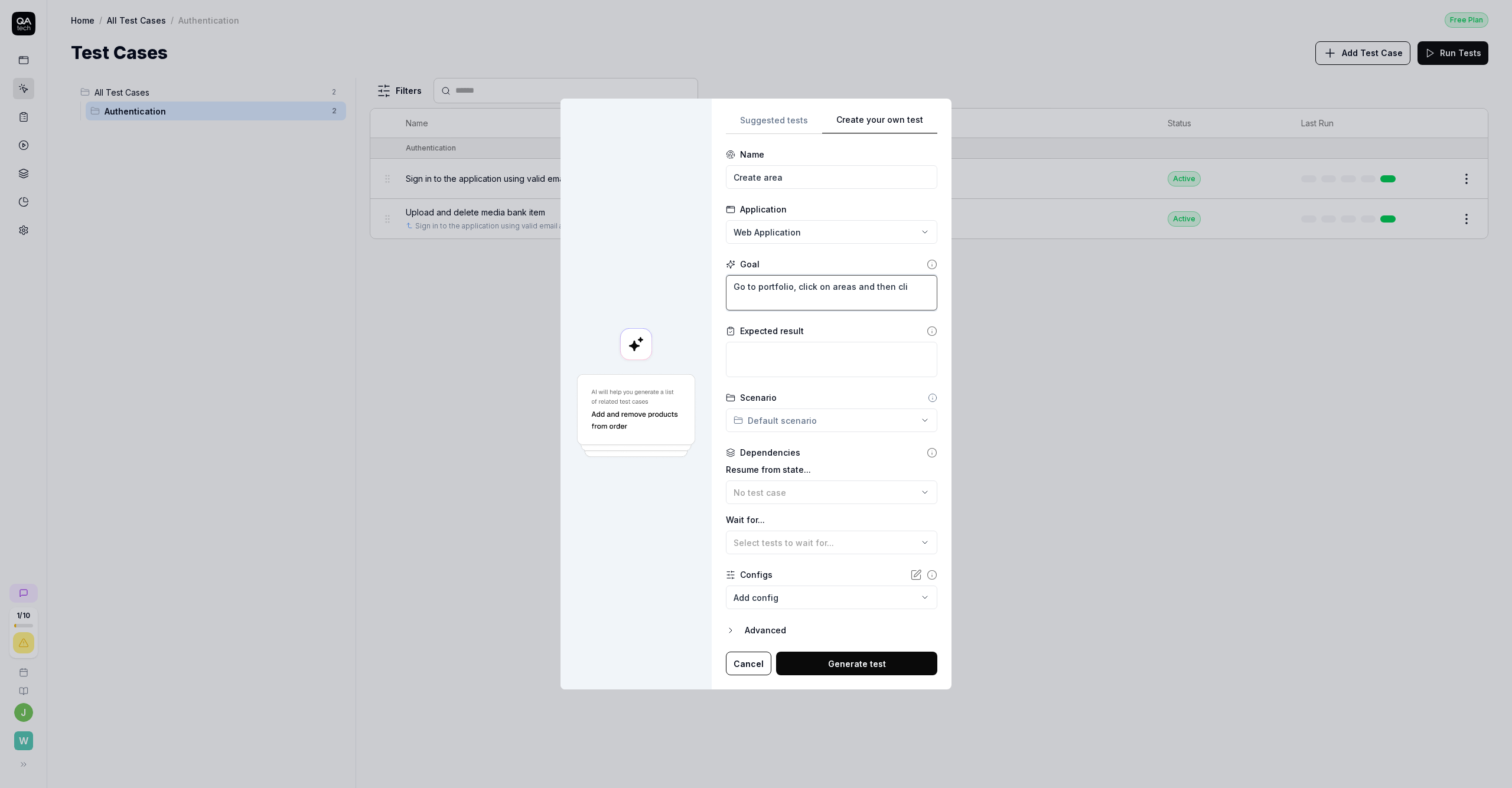
type textarea "*"
type textarea "Go to portfolio, click on areas and then cliu"
type textarea "*"
type textarea "Go to portfolio, click on areas and then cliuc"
type textarea "*"
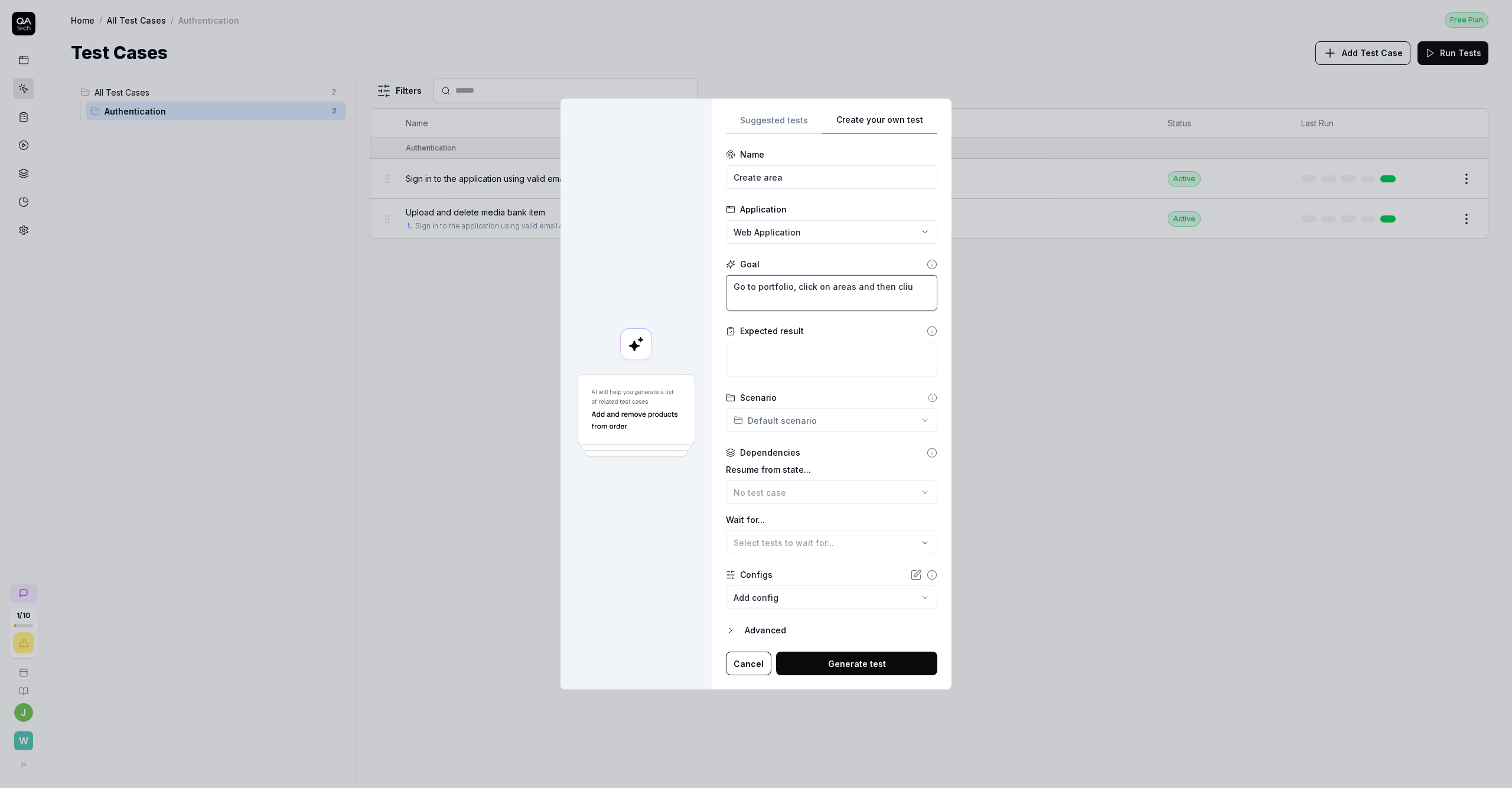
type textarea "Go to portfolio, click on areas and then cliu´"
type textarea "*"
type textarea "Go to portfolio, click on areas and then cliu"
type textarea "*"
type textarea "Go to portfolio, click on areas and then cli"
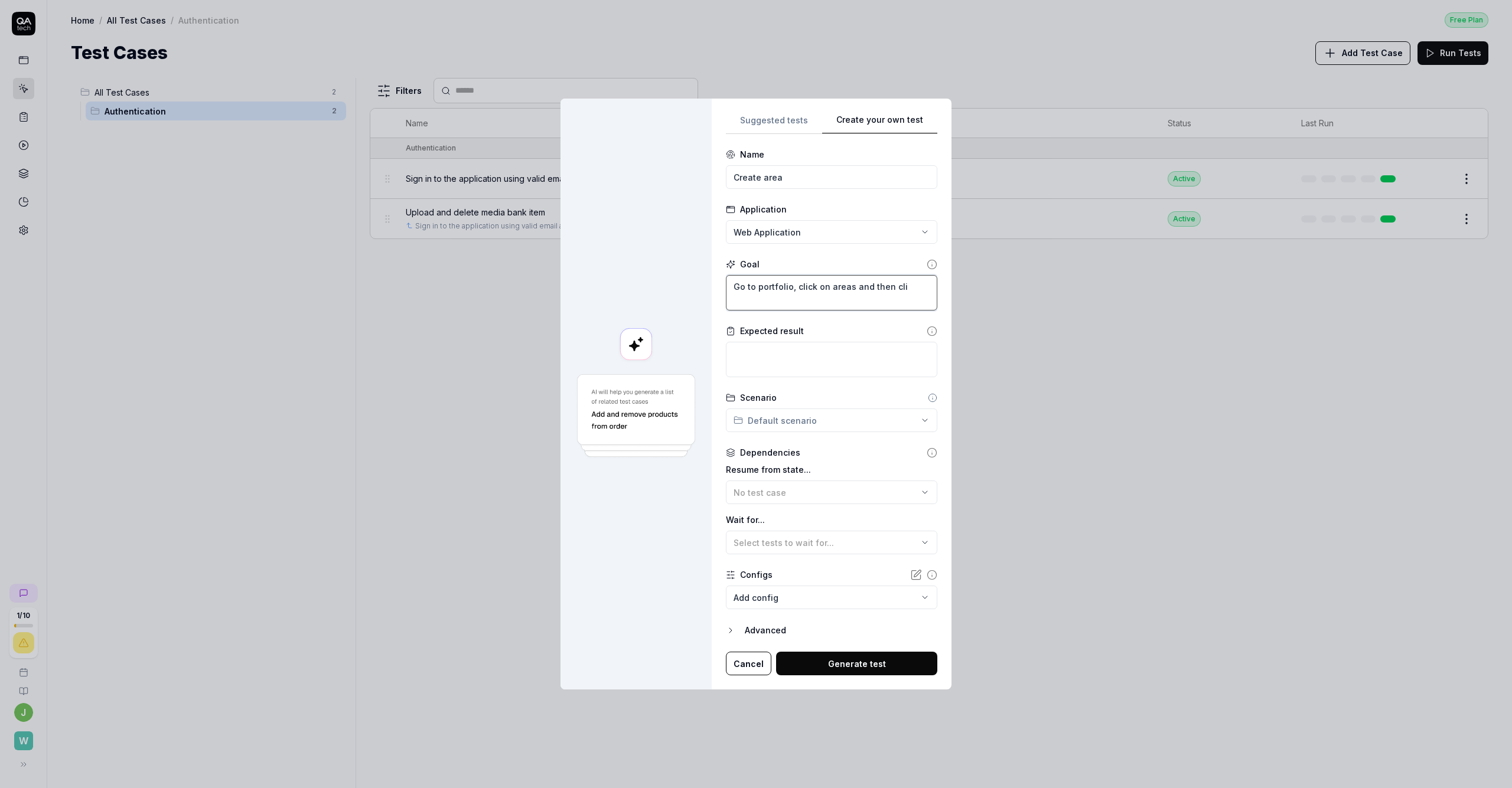
type textarea "*"
type textarea "Go to portfolio, click on areas and then clic"
type textarea "*"
type textarea "Go to portfolio, click on areas and then click"
type textarea "*"
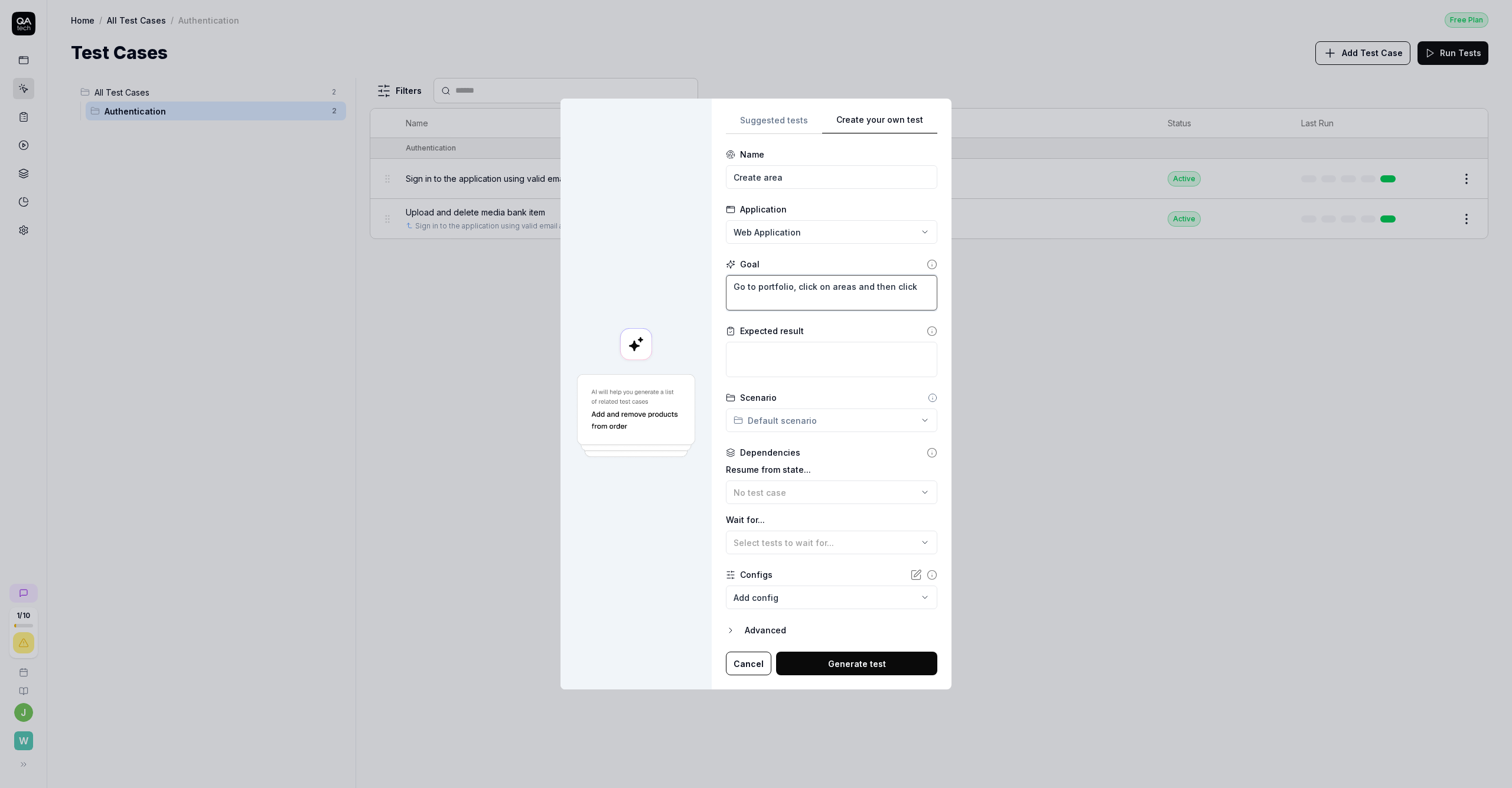
type textarea "Go to portfolio, click on areas and then click"
type textarea "*"
type textarea "Go to portfolio, click on areas and then click o"
type textarea "*"
type textarea "Go to portfolio, click on areas and then click on"
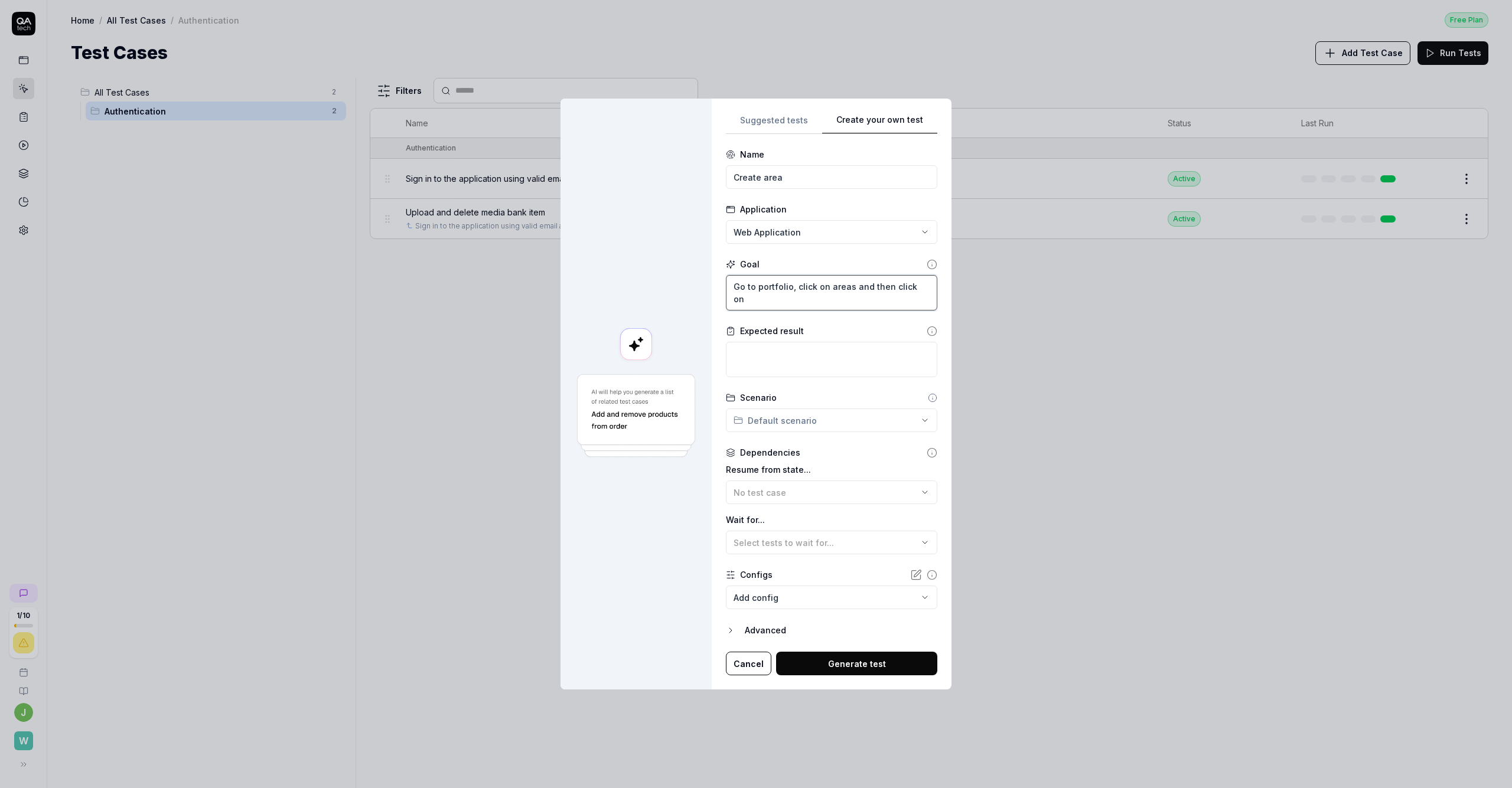
type textarea "*"
type textarea "Go to portfolio, click on areas and then click on"
type textarea "*"
type textarea "Go to portfolio, click on areas and then click on !"
type textarea "*"
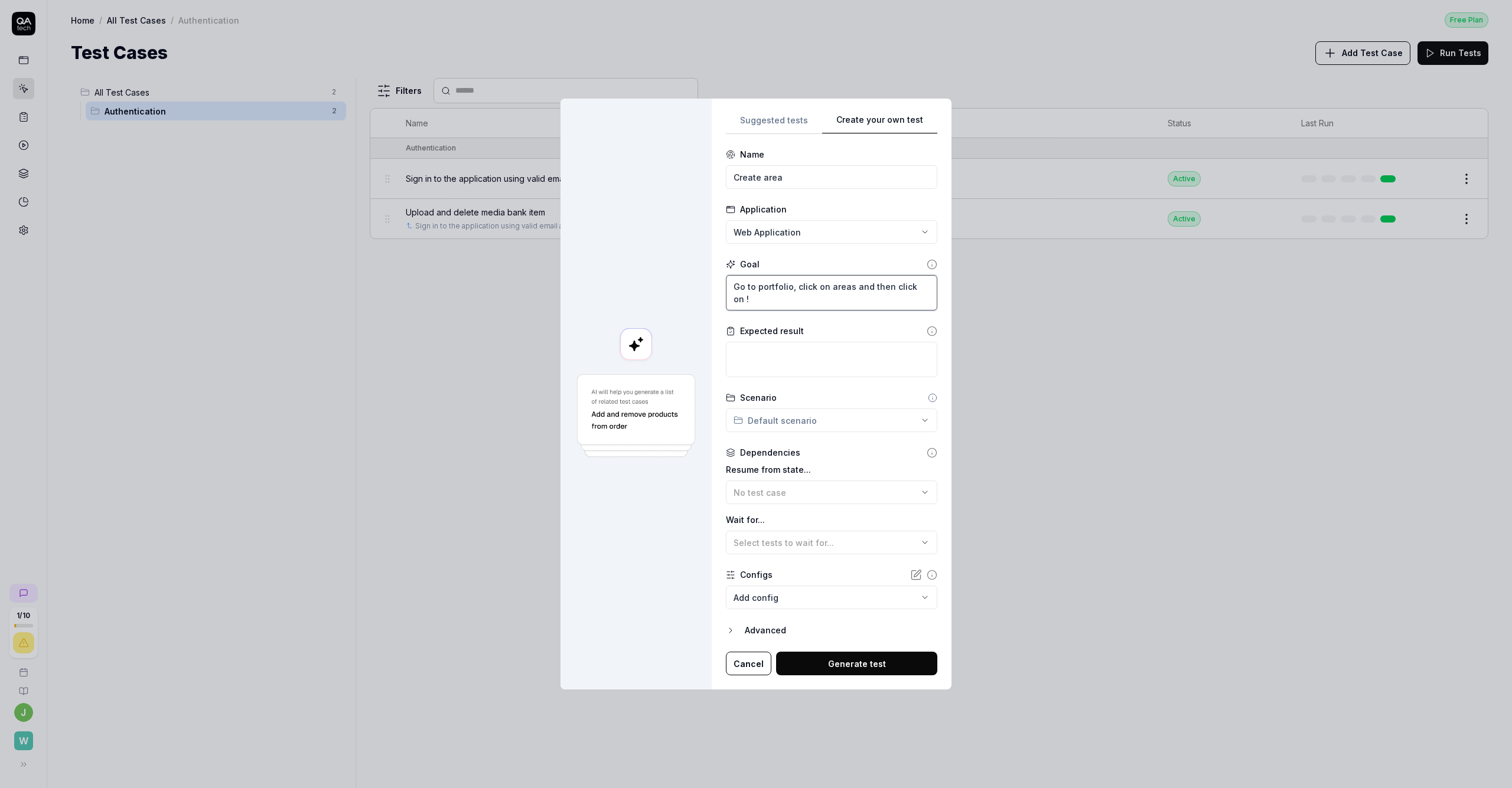
type textarea "Go to portfolio, click on areas and then click on !""
type textarea "*"
type textarea "Go to portfolio, click on areas and then click on !"
type textarea "*"
type textarea "Go to portfolio, click on areas and then click on"
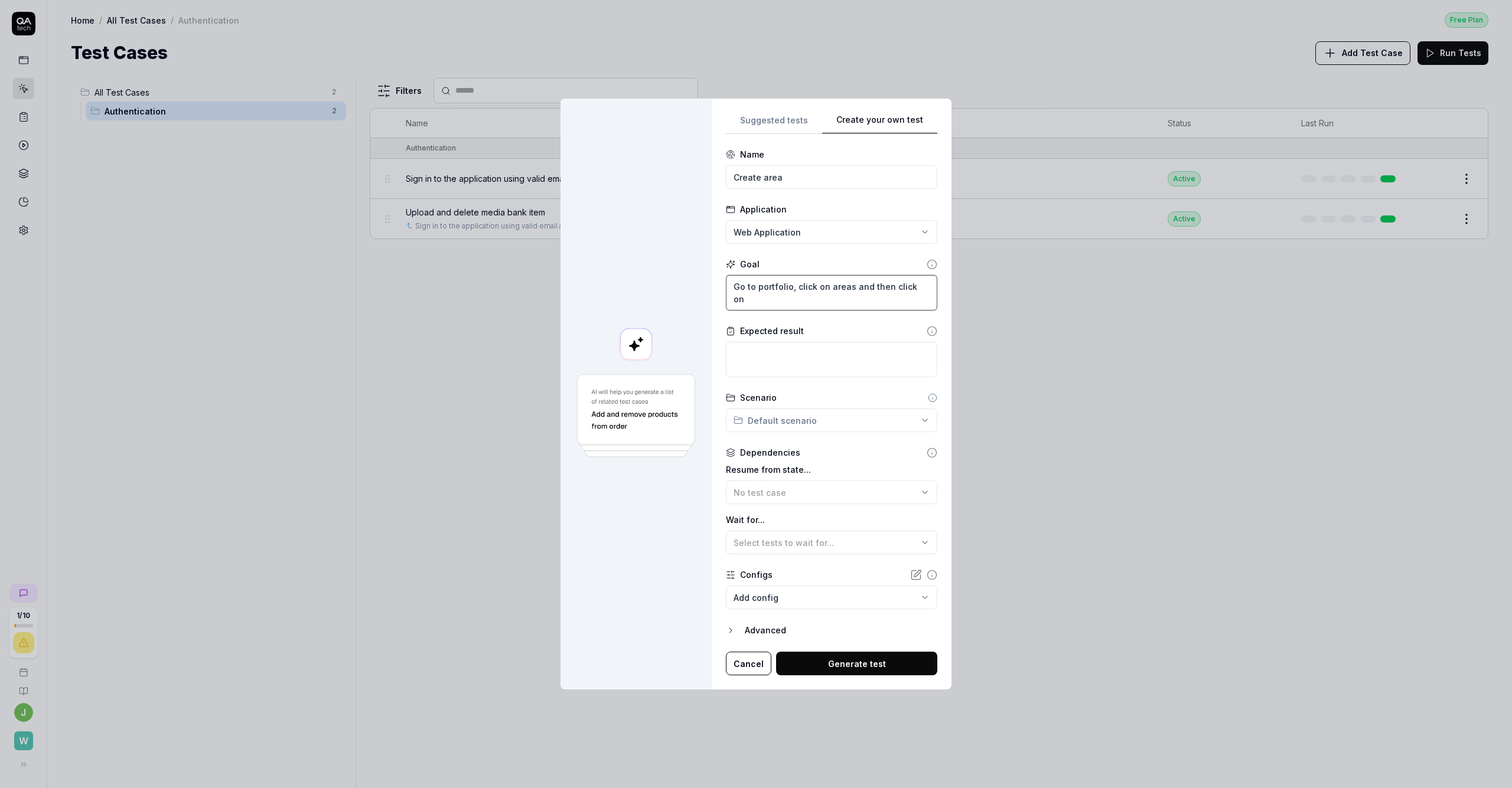
type textarea "*"
type textarea "Go to portfolio, click on areas and then click on ""
type textarea "*"
type textarea "Go to portfolio, click on areas and then click on "a"
type textarea "*"
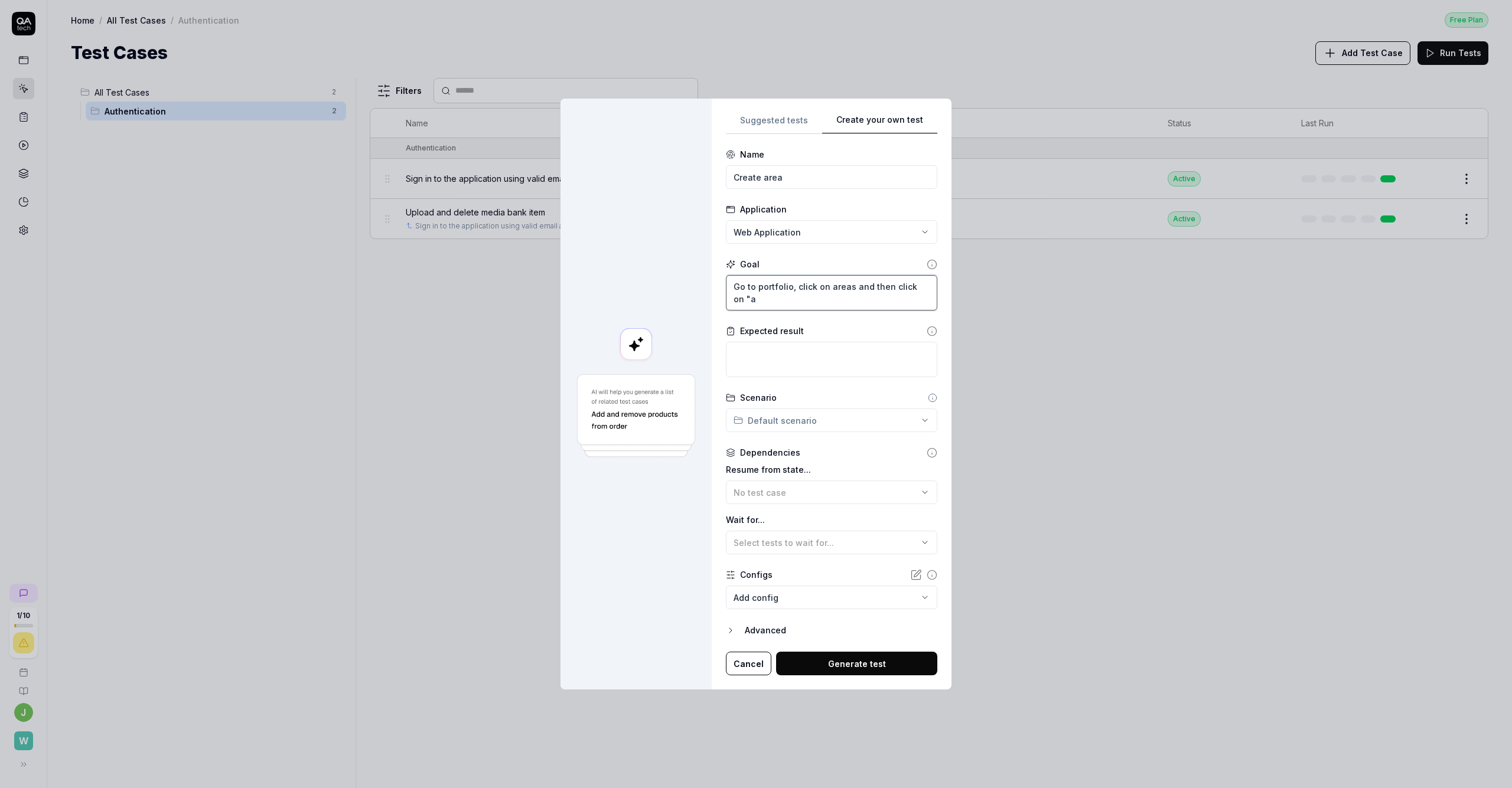
type textarea "Go to portfolio, click on areas and then click on "ad"
type textarea "*"
type textarea "Go to portfolio, click on areas and then click on "add"
type textarea "*"
type textarea "Go to portfolio, click on areas and then click on "add"
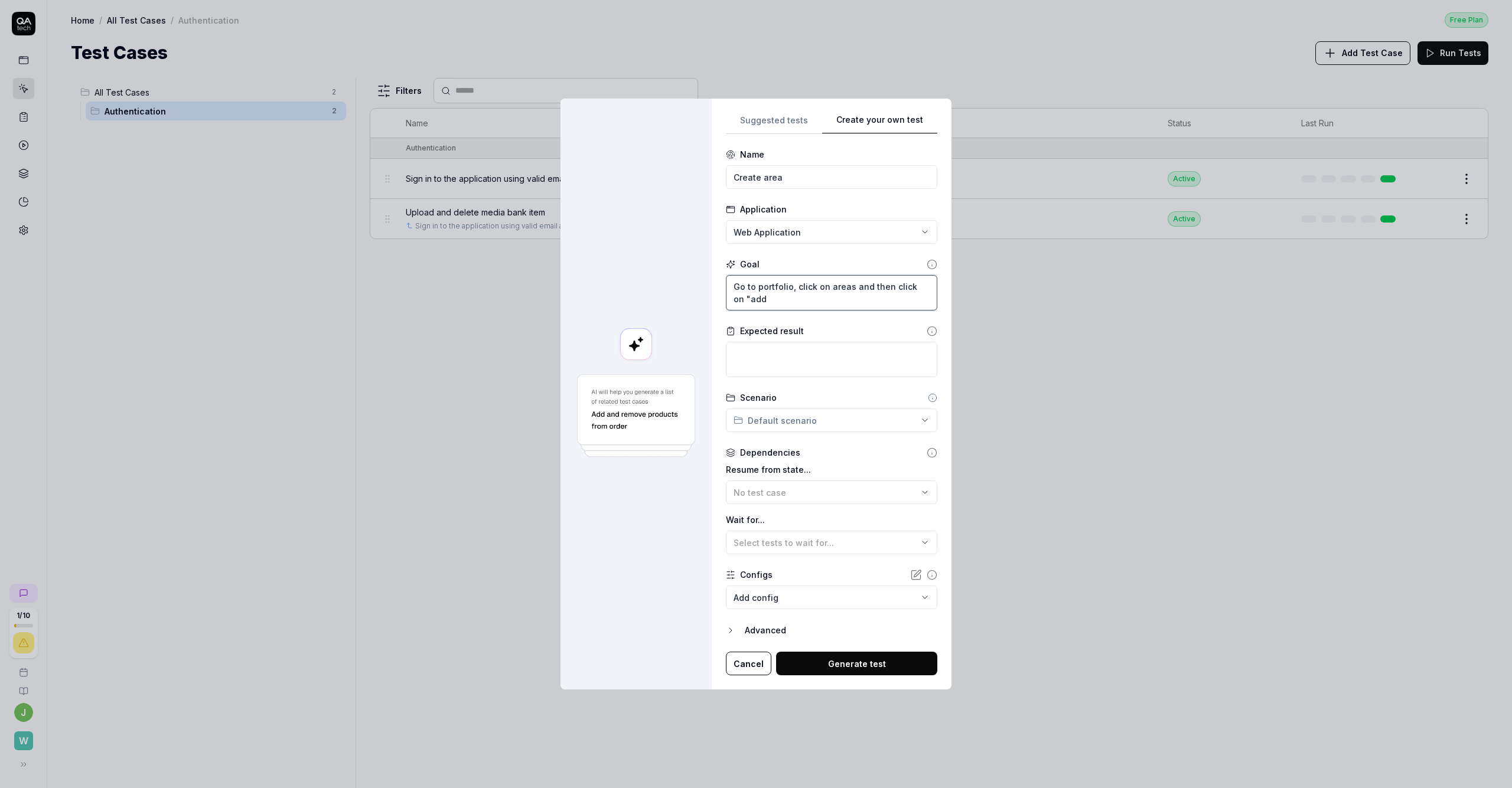
type textarea "*"
type textarea "Go to portfolio, click on areas and then click on "add a"
type textarea "*"
type textarea "Go to portfolio, click on areas and then click on "add ar"
type textarea "*"
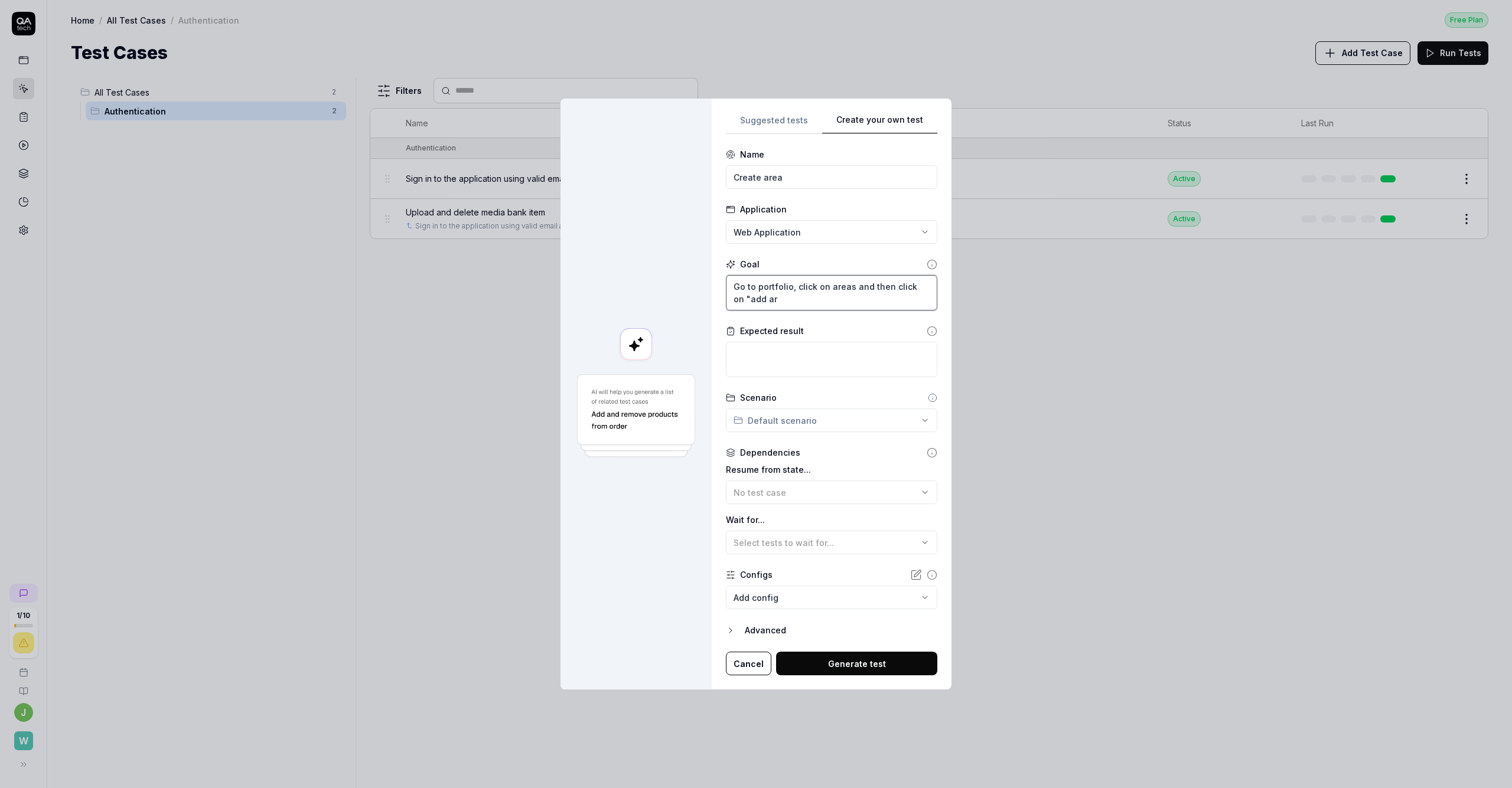
type textarea "Go to portfolio, click on areas and then click on "add are"
type textarea "*"
type textarea "Go to portfolio, click on areas and then click on "add area"
type textarea "*"
type textarea "Go to portfolio, click on areas and then click on "add area""
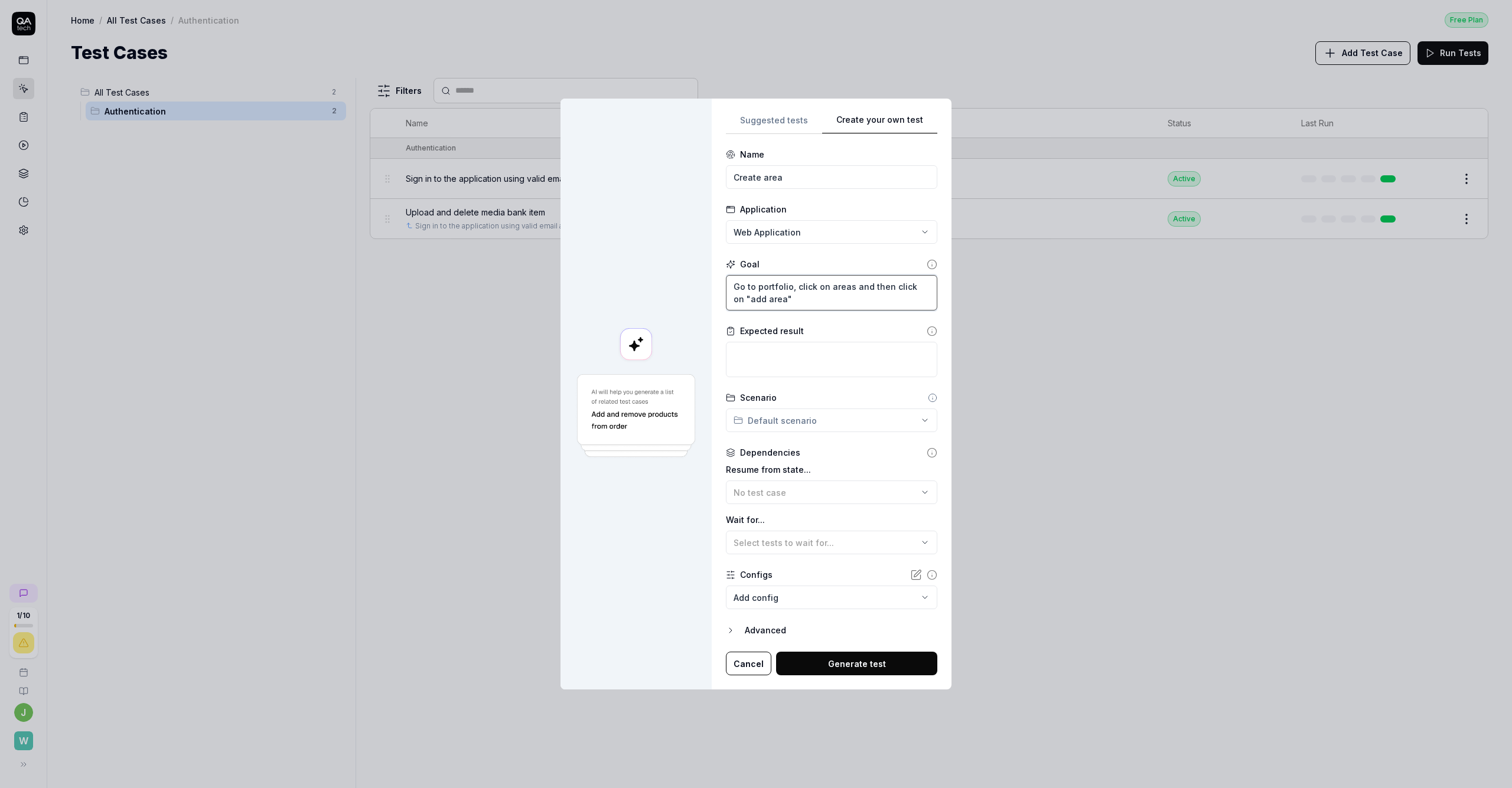
type textarea "*"
type textarea "Go to portfolio, click on areas and then click on "add area"."
type textarea "*"
type textarea "Go to portfolio, click on areas and then click on "add area"."
type textarea "*"
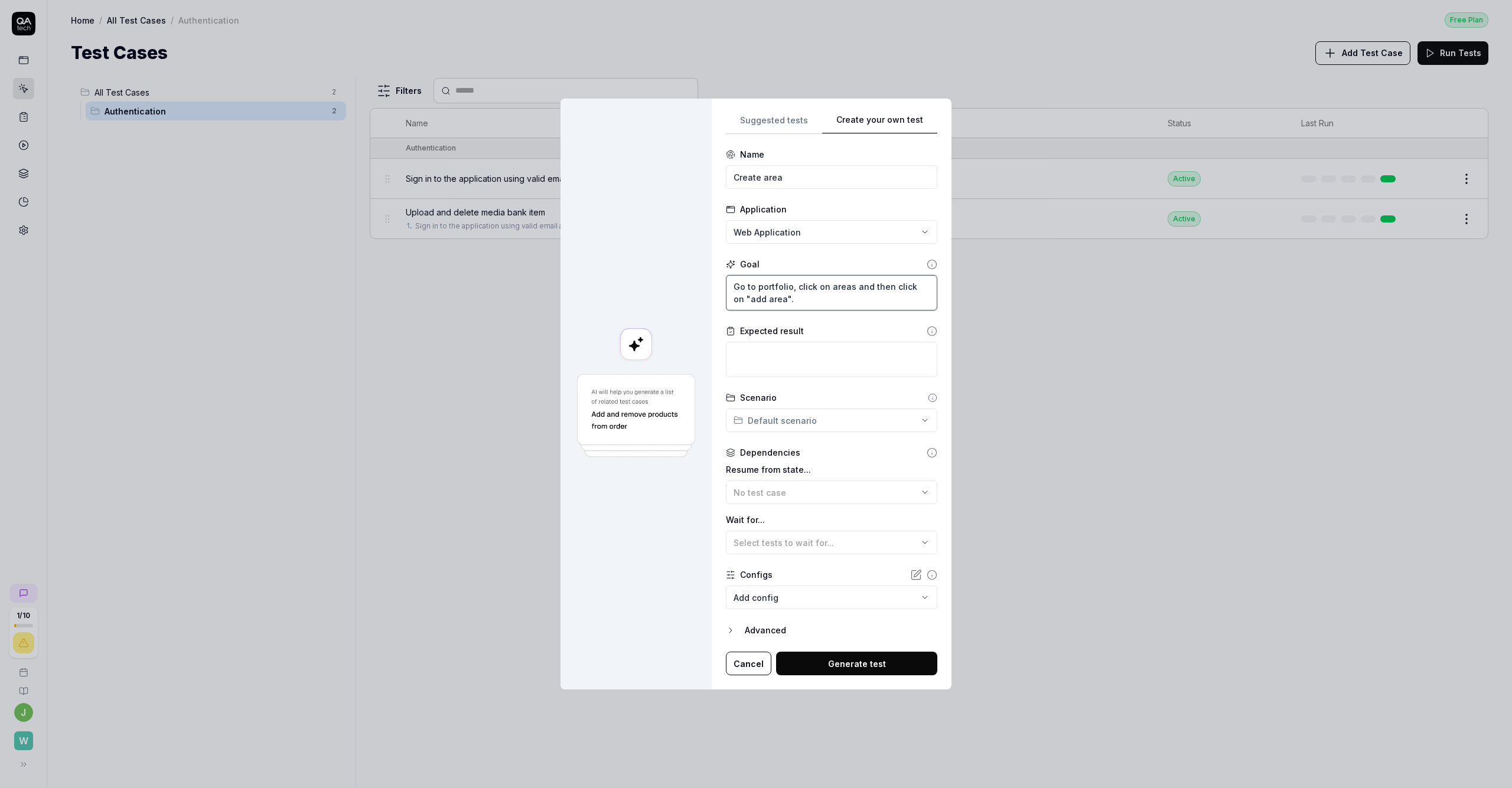
type textarea "Go to portfolio, click on areas and then click on "add area". F"
type textarea "*"
type textarea "Go to portfolio, click on areas and then click on "add area". Fi"
type textarea "*"
type textarea "Go to portfolio, click on areas and then click on "add area". Fil"
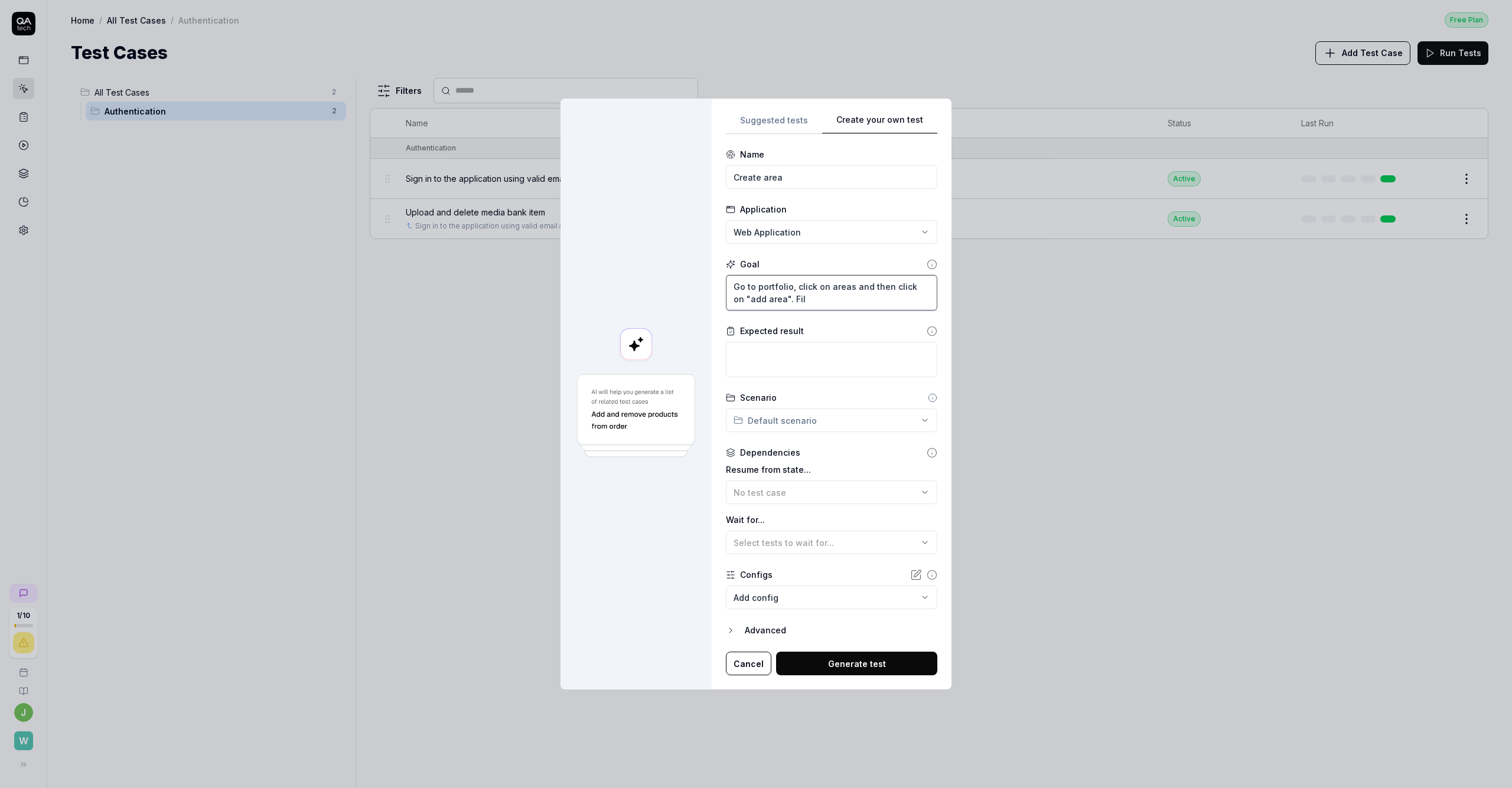
type textarea "*"
type textarea "Go to portfolio, click on areas and then click on "add area". Fill"
type textarea "*"
type textarea "Go to portfolio, click on areas and then click on "add area". Fill"
type textarea "*"
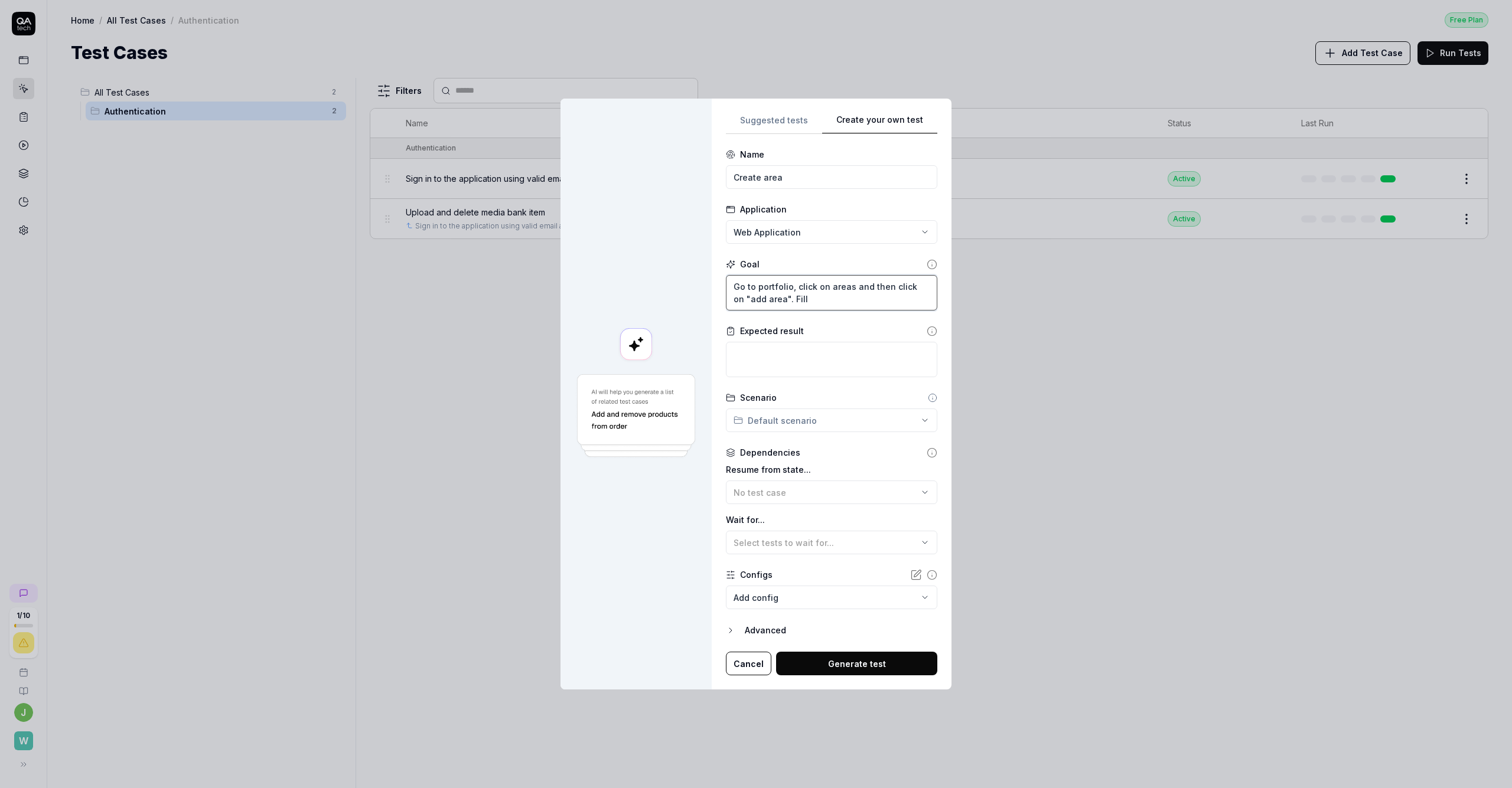
type textarea "Go to portfolio, click on areas and then click on "add area". Fill i"
type textarea "*"
type textarea "Go to portfolio, click on areas and then click on "add area". Fill in"
type textarea "*"
type textarea "Go to portfolio, click on areas and then click on "add area". Fill in"
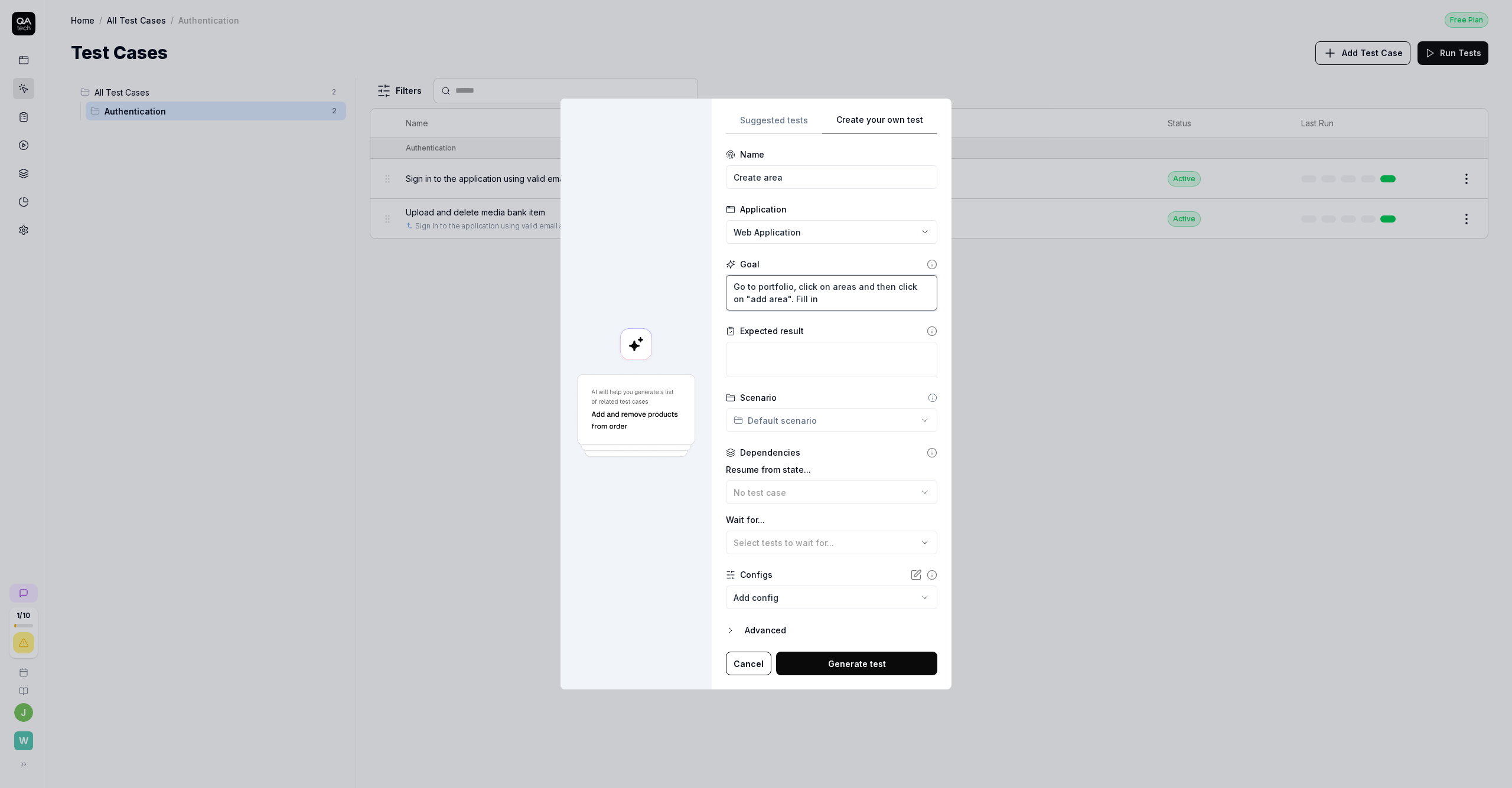
type textarea "*"
type textarea "Go to portfolio, click on areas and then click on "add area". Fill in f"
type textarea "*"
type textarea "Go to portfolio, click on areas and then click on "add area". Fill in"
type textarea "*"
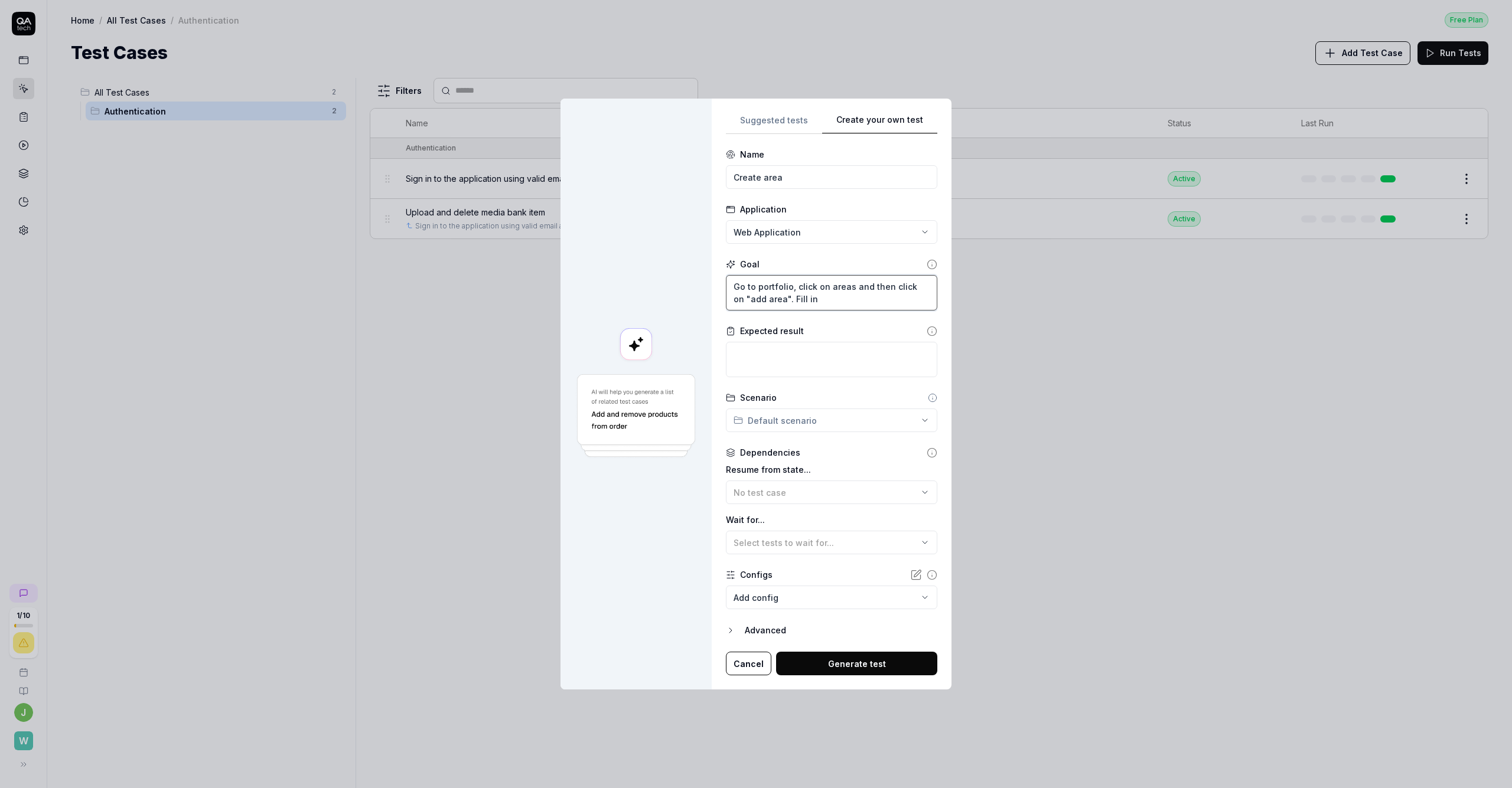
type textarea "Go to portfolio, click on areas and then click on "add area". Fill in t"
type textarea "*"
type textarea "Go to portfolio, click on areas and then click on "add area". Fill in th"
type textarea "*"
type textarea "Go to portfolio, click on areas and then click on "add area". Fill in the"
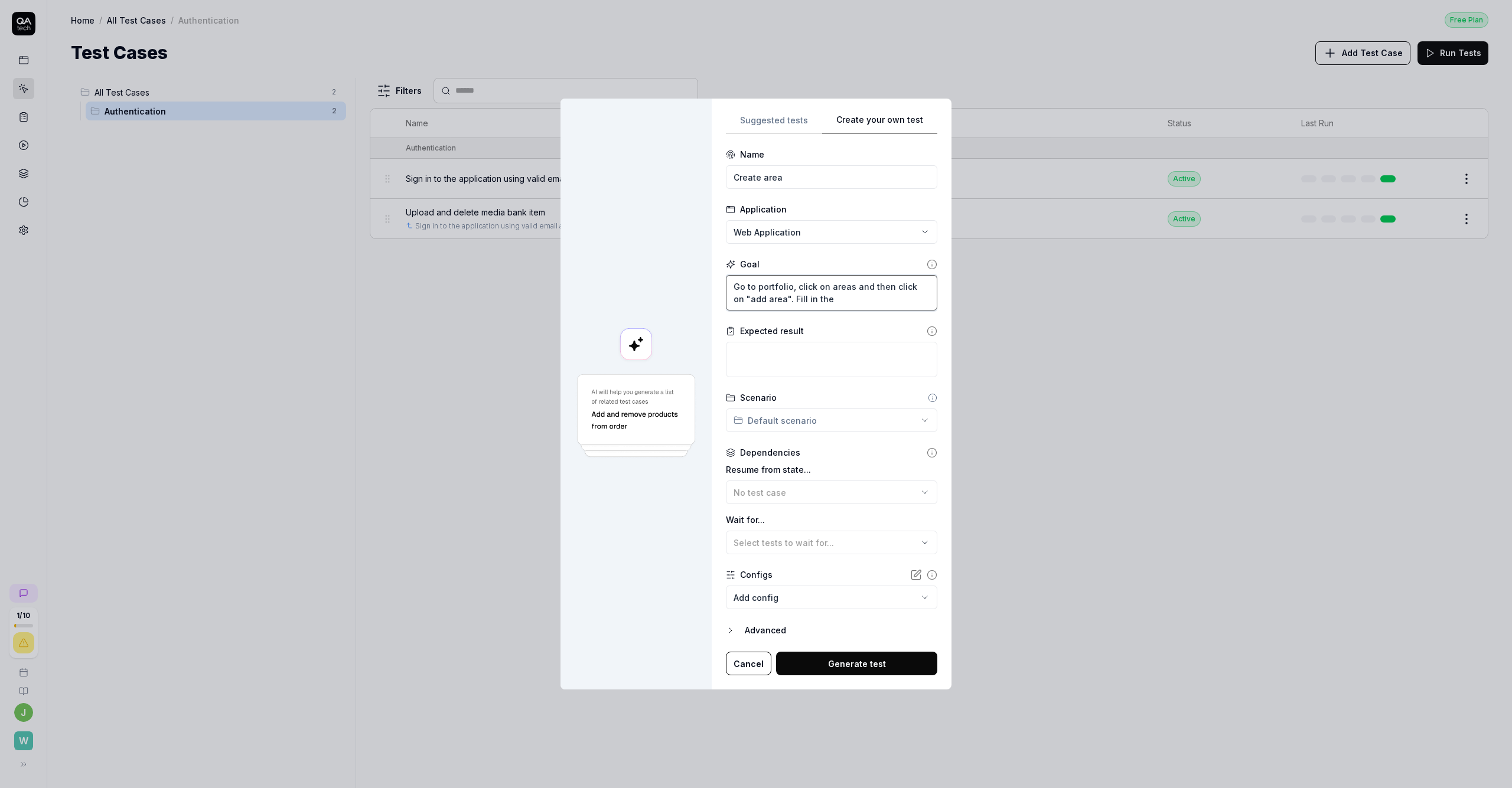
type textarea "*"
type textarea "Go to portfolio, click on areas and then click on "add area". Fill in the"
type textarea "*"
type textarea "Go to portfolio, click on areas and then click on "add area". Fill in the f"
type textarea "*"
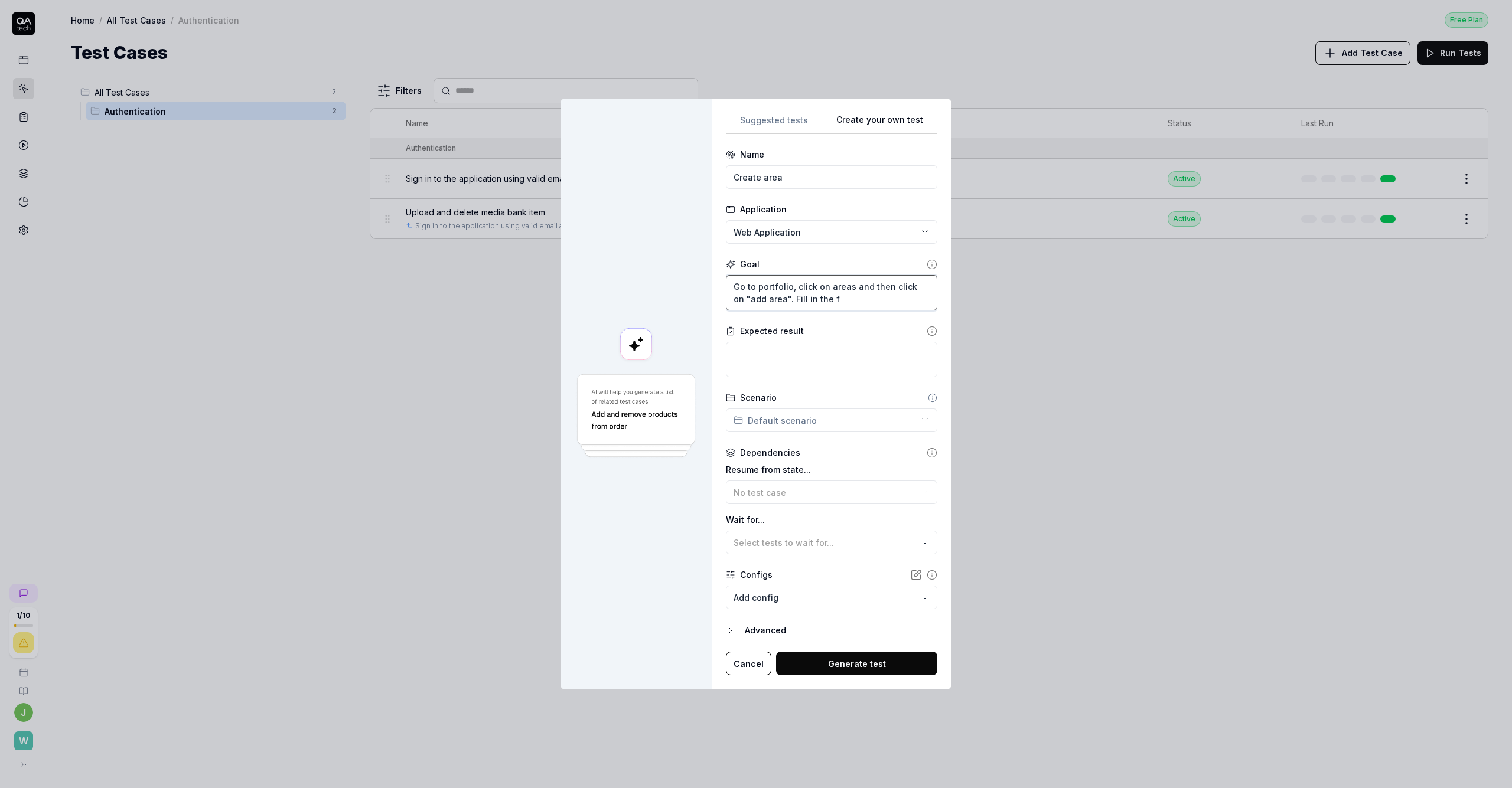
type textarea "Go to portfolio, click on areas and then click on "add area". Fill in the fo"
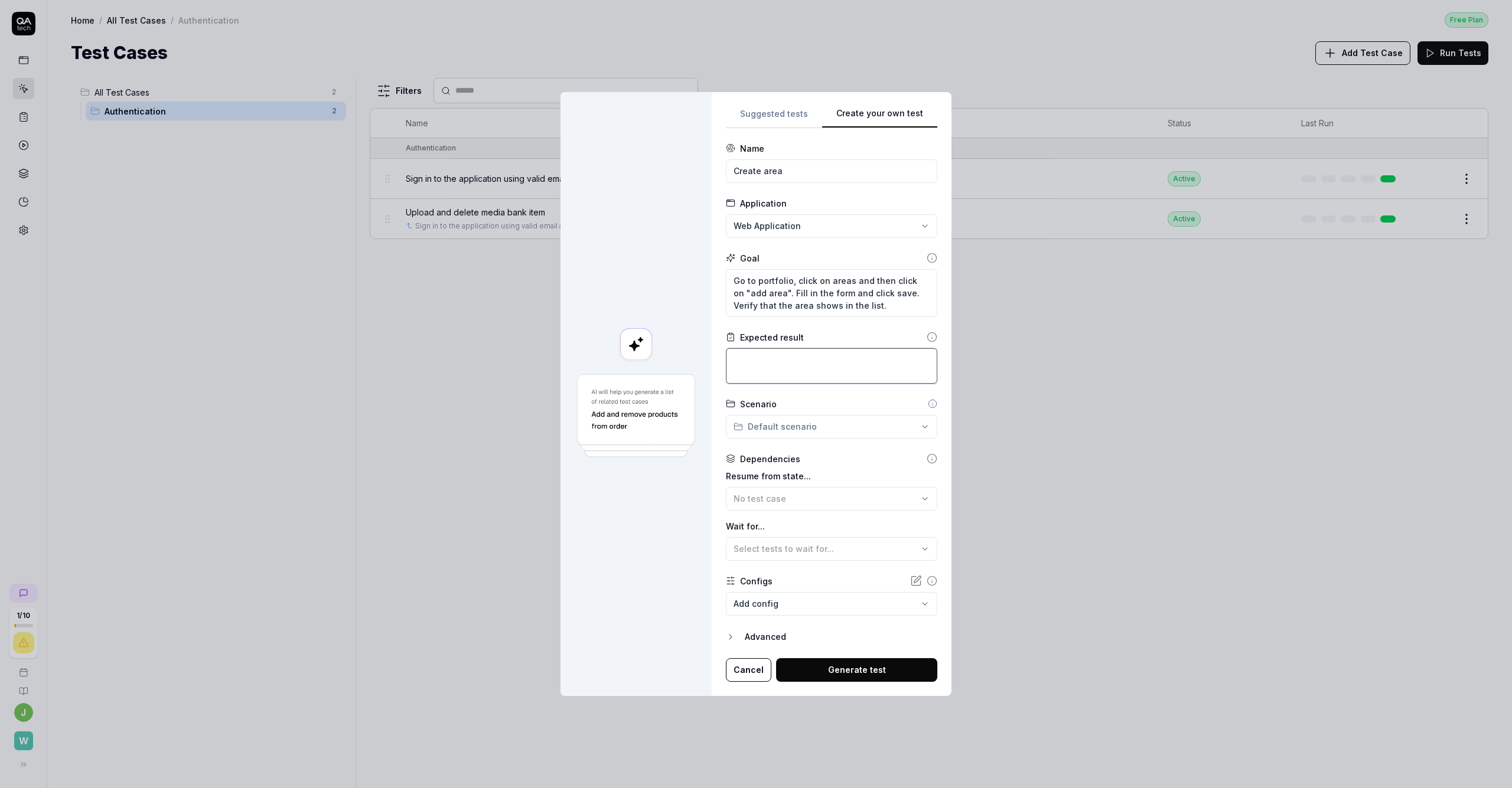
click at [756, 352] on textarea at bounding box center [832, 366] width 211 height 36
click at [755, 302] on textarea "Go to portfolio, click on areas and then click on "add area". Fill in the form …" at bounding box center [832, 293] width 211 height 48
click at [756, 446] on form "**********" at bounding box center [832, 411] width 211 height 540
click at [756, 425] on div "**********" at bounding box center [756, 394] width 1512 height 788
click at [756, 455] on span "Authentication" at bounding box center [782, 449] width 68 height 12
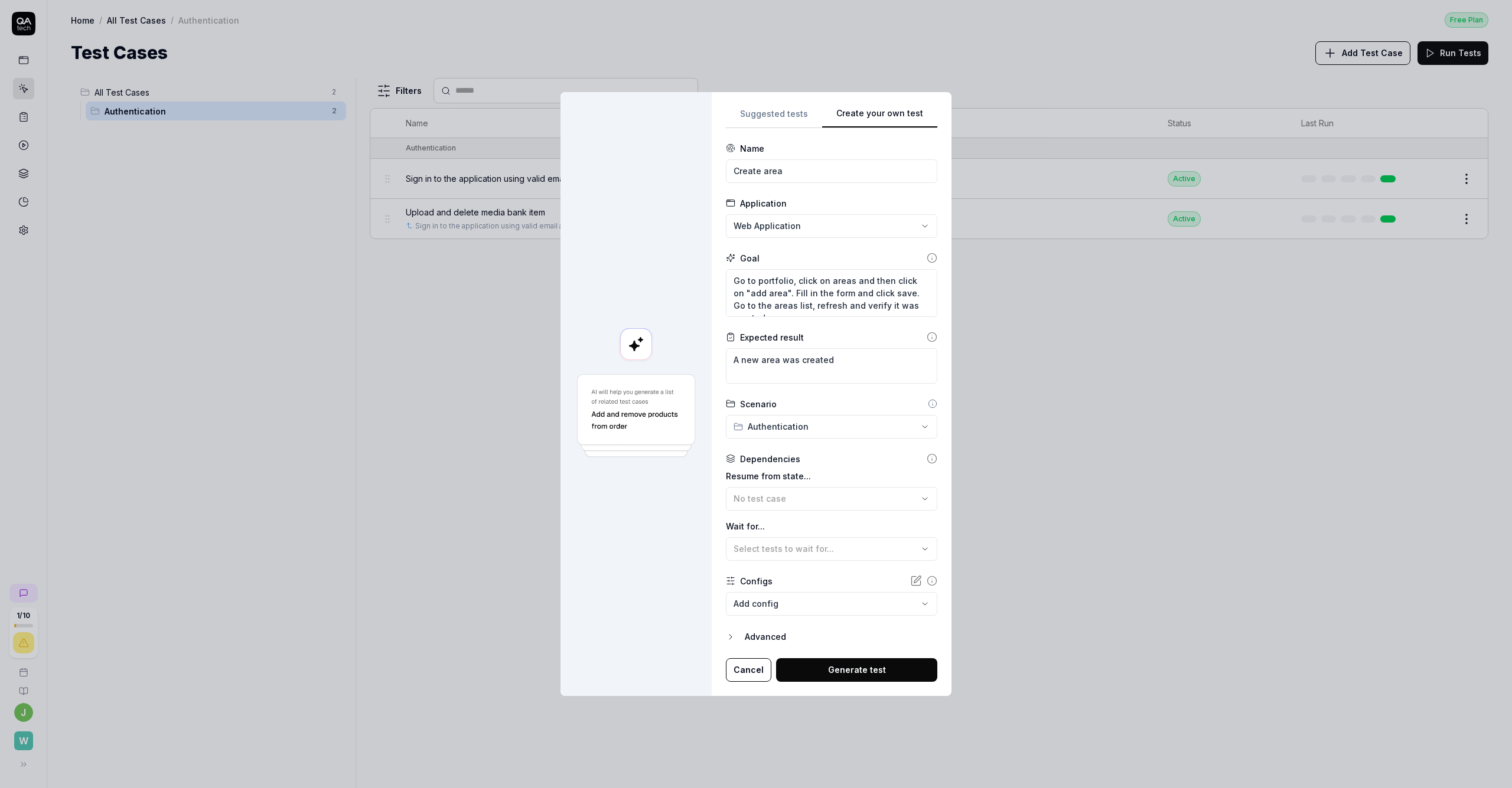
click at [756, 496] on span "No test case" at bounding box center [760, 498] width 53 height 10
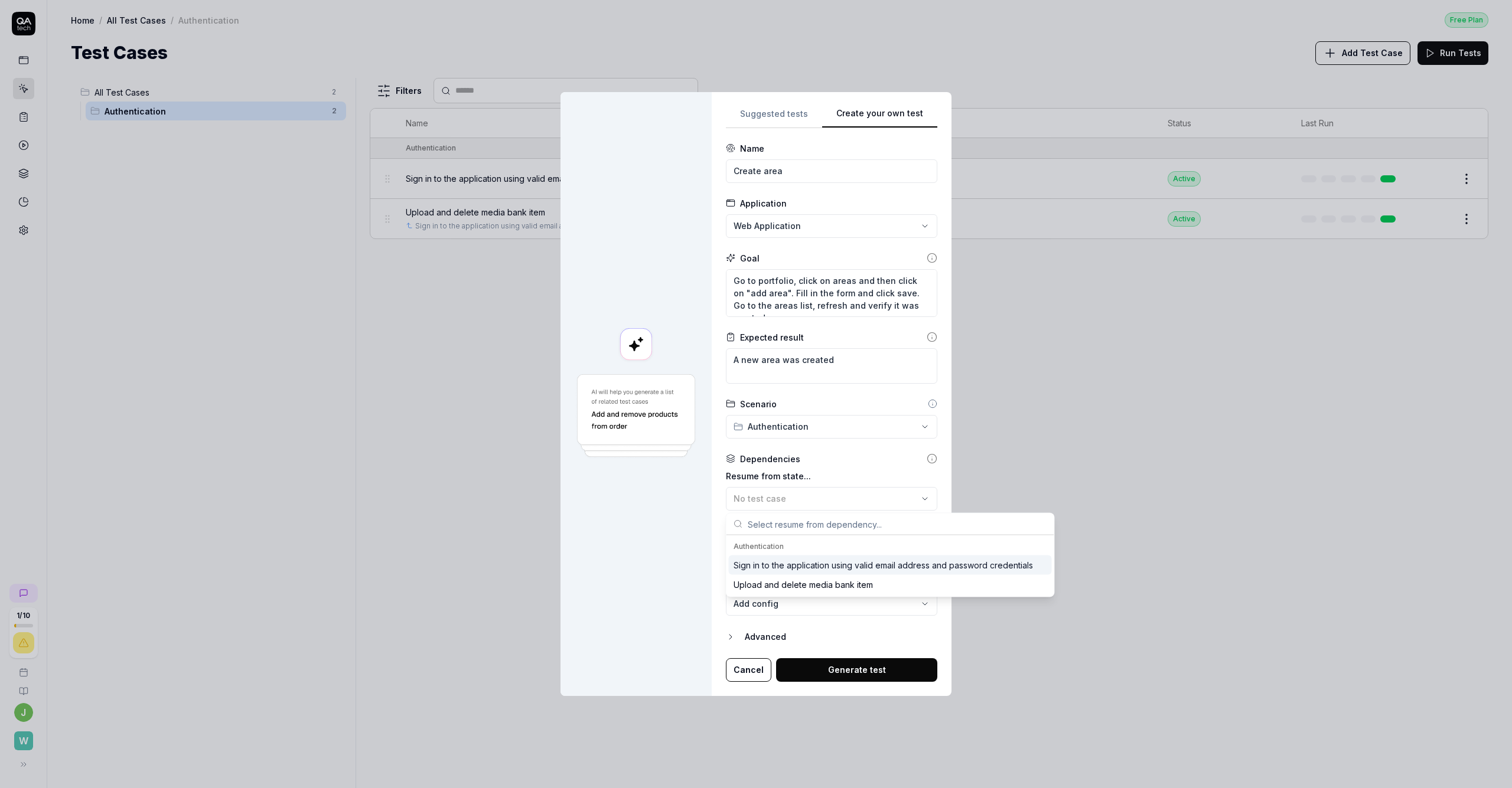
click at [756, 568] on div "Sign in to the application using valid email address and password credentials" at bounding box center [884, 565] width 300 height 12
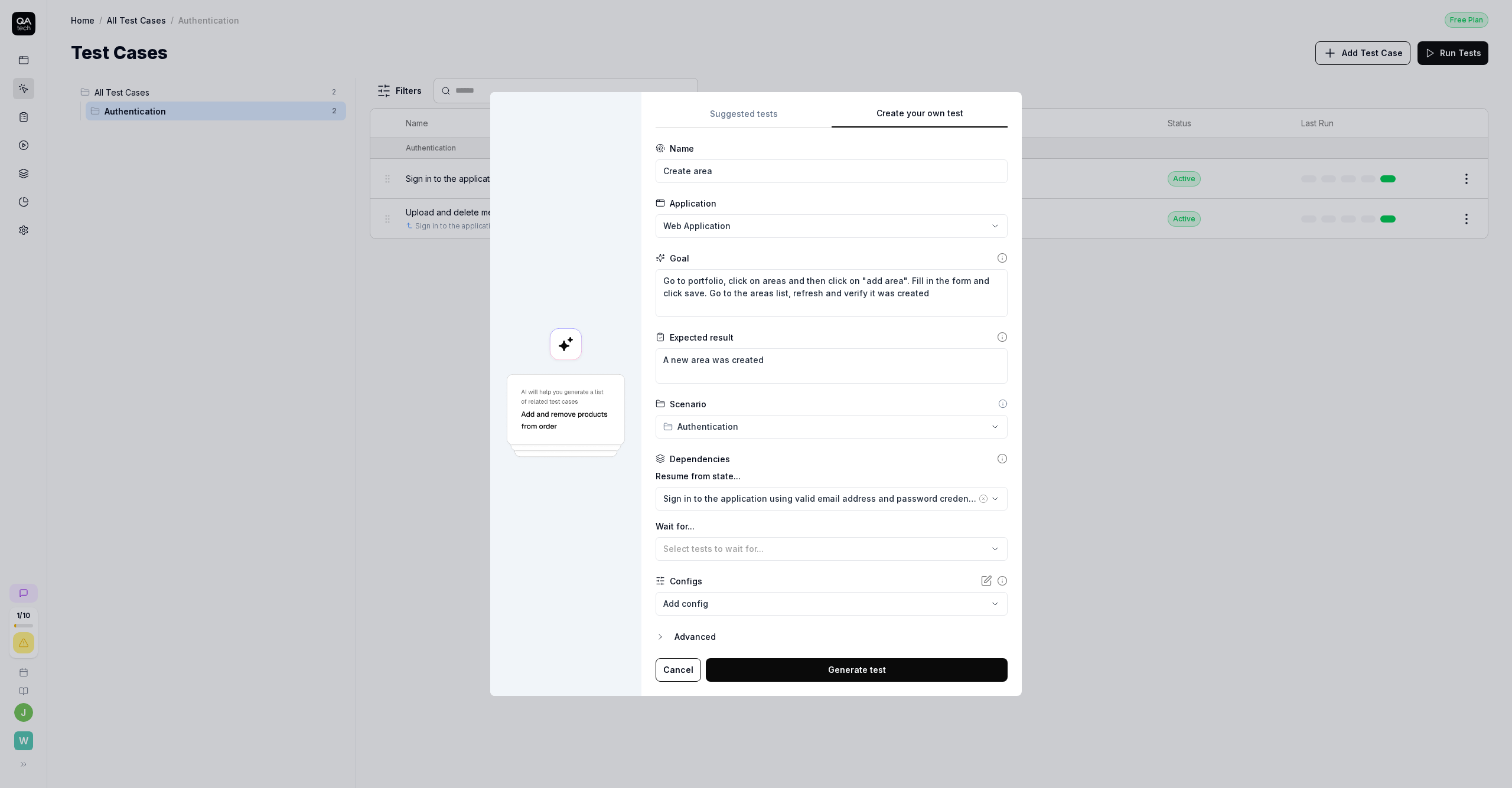
click at [721, 423] on div "**********" at bounding box center [756, 394] width 1512 height 788
click at [745, 407] on div "**********" at bounding box center [756, 394] width 1512 height 788
click at [756, 404] on icon at bounding box center [1003, 404] width 9 height 9
click at [756, 405] on circle at bounding box center [1003, 404] width 8 height 8
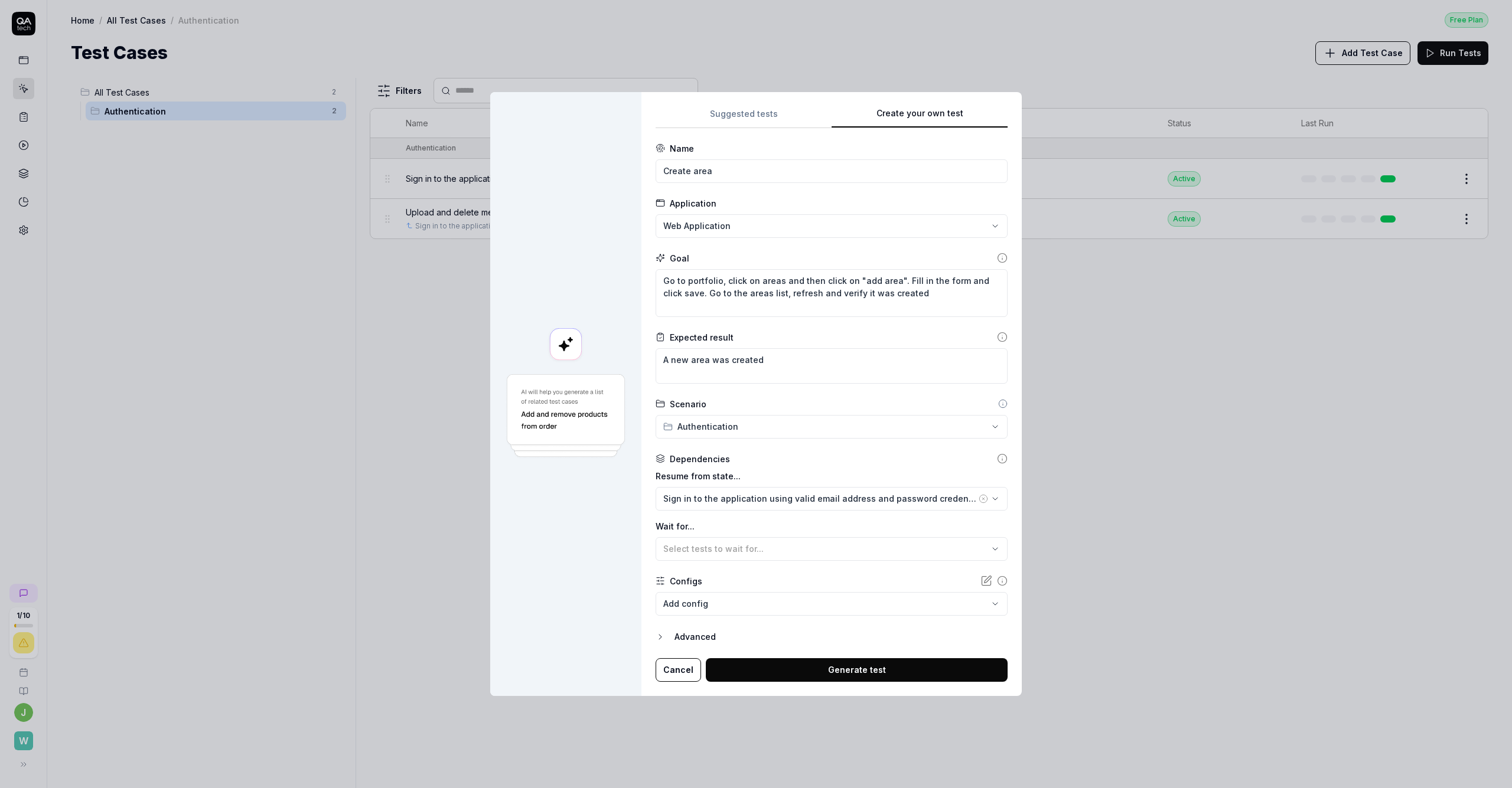
click at [756, 404] on icon at bounding box center [1003, 404] width 9 height 9
click at [756, 551] on div "Select tests to wait for..." at bounding box center [826, 549] width 325 height 12
click at [756, 467] on div "Dependencies Resume from state... Sign in to the application using valid email …" at bounding box center [831, 506] width 352 height 108
click at [756, 676] on button "Generate test" at bounding box center [857, 670] width 302 height 23
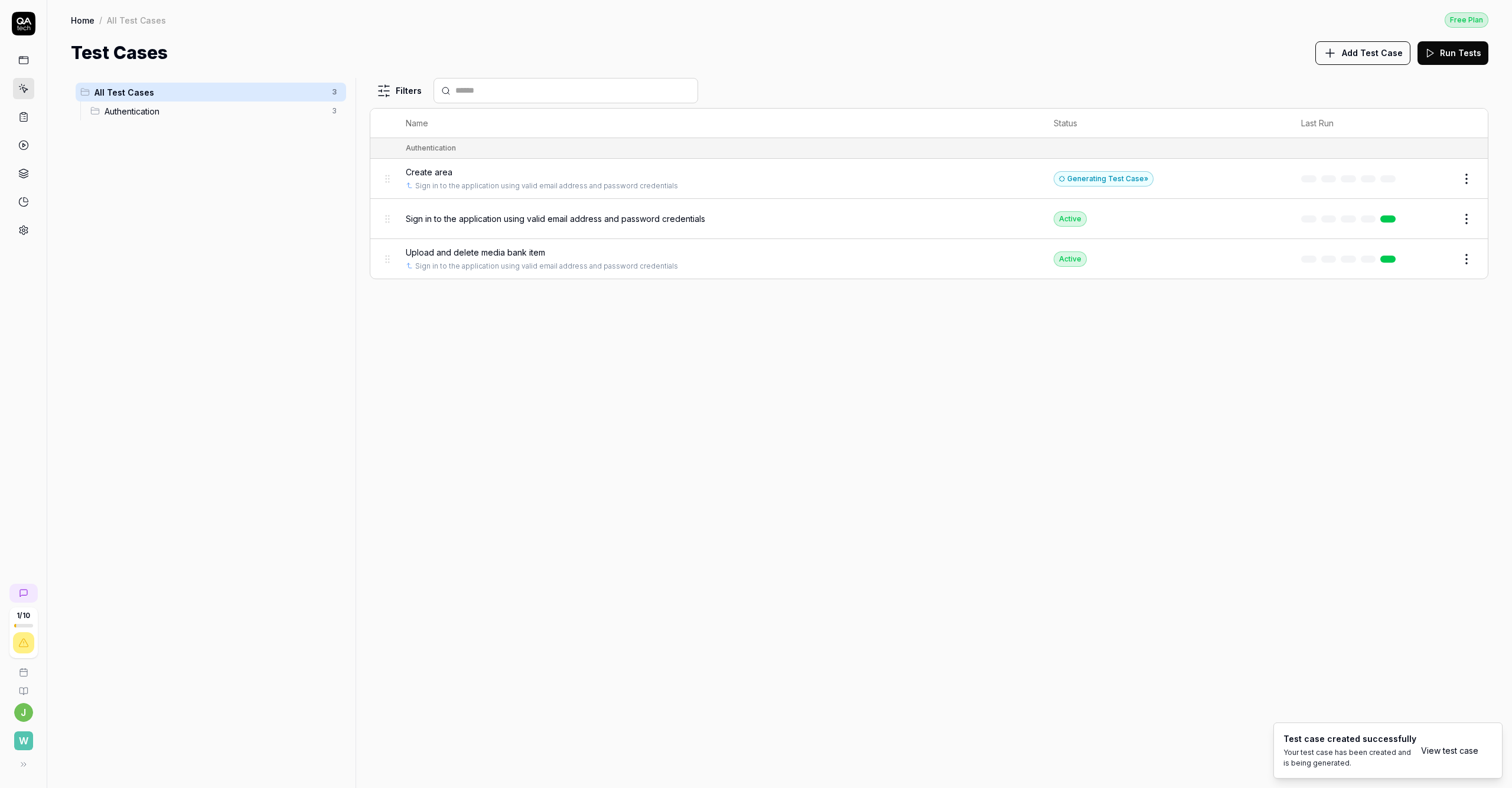
click at [453, 171] on span "Create area" at bounding box center [429, 172] width 47 height 12
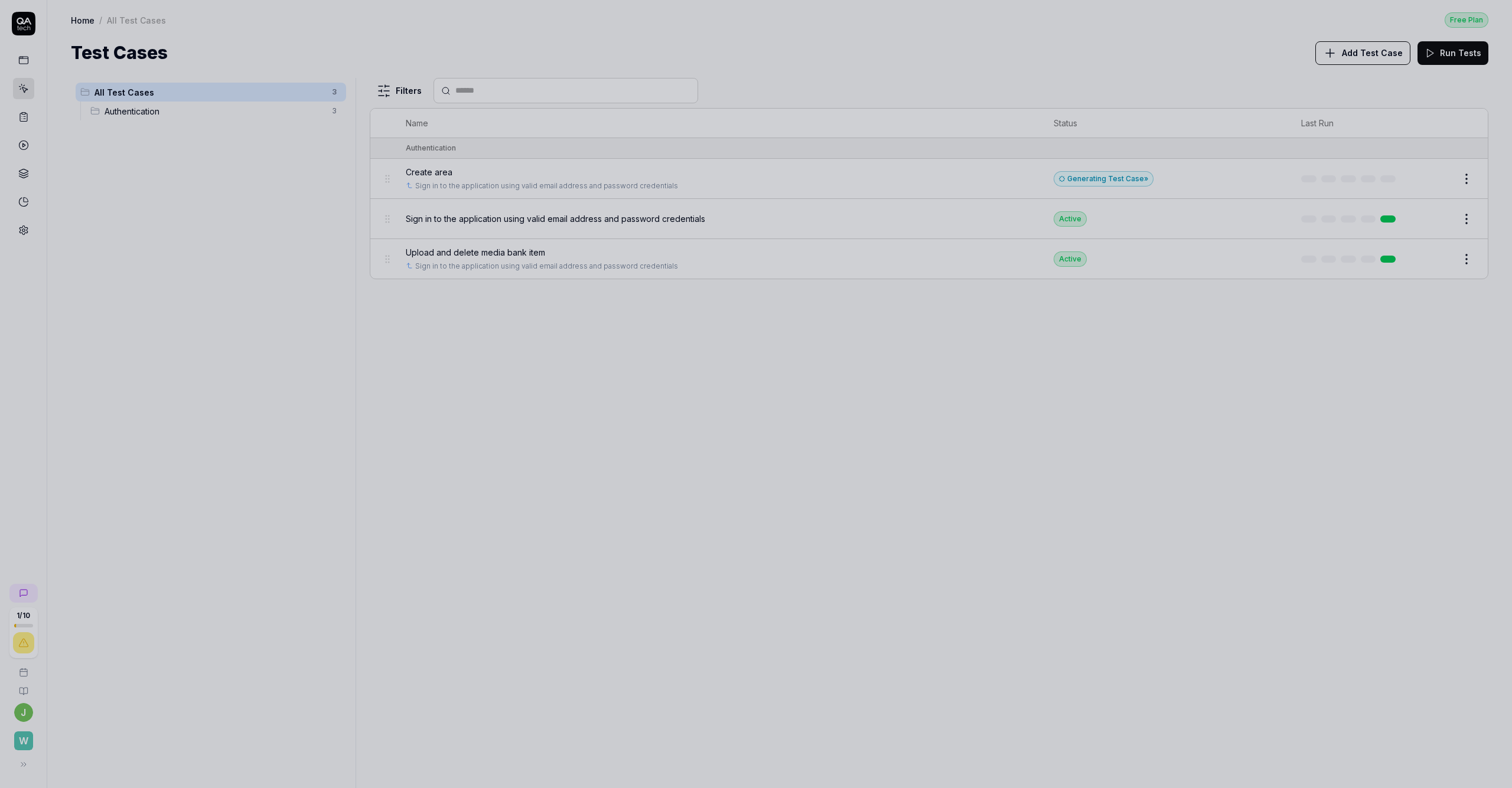
click at [756, 90] on div at bounding box center [756, 394] width 1512 height 788
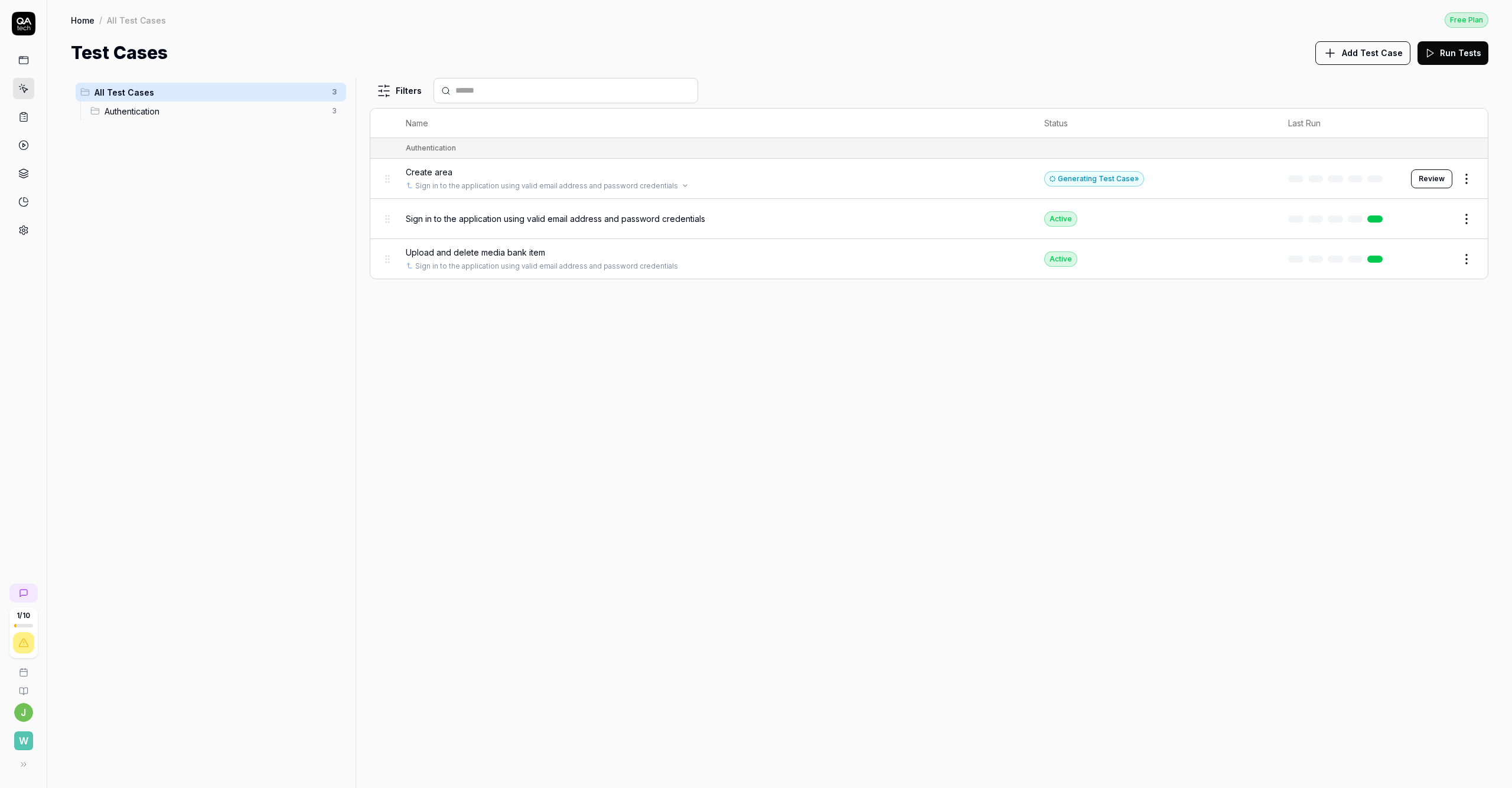
click at [472, 181] on link "Sign in to the application using valid email address and password credentials" at bounding box center [547, 186] width 262 height 11
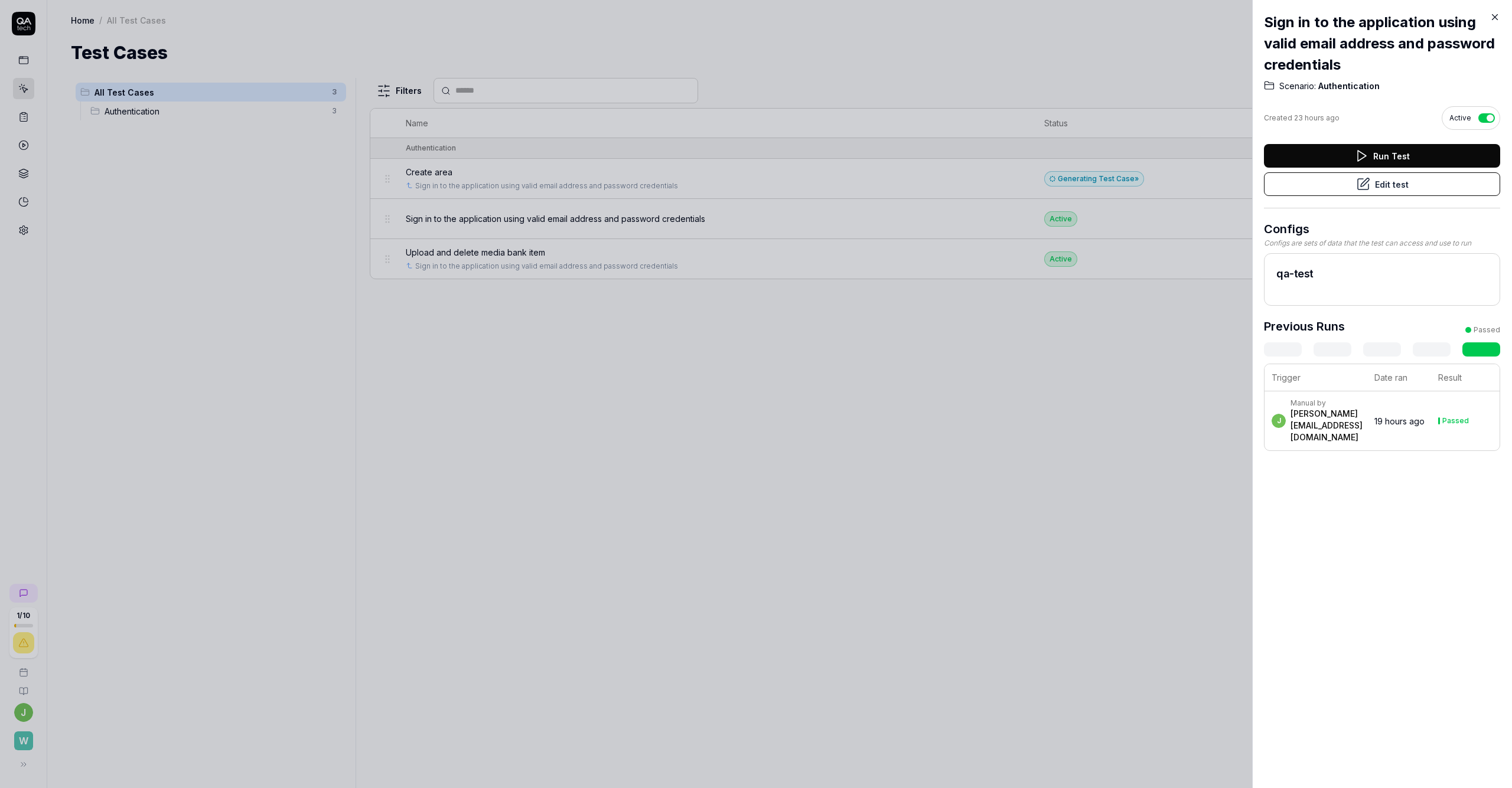
click at [756, 186] on button "Edit test" at bounding box center [1382, 184] width 236 height 23
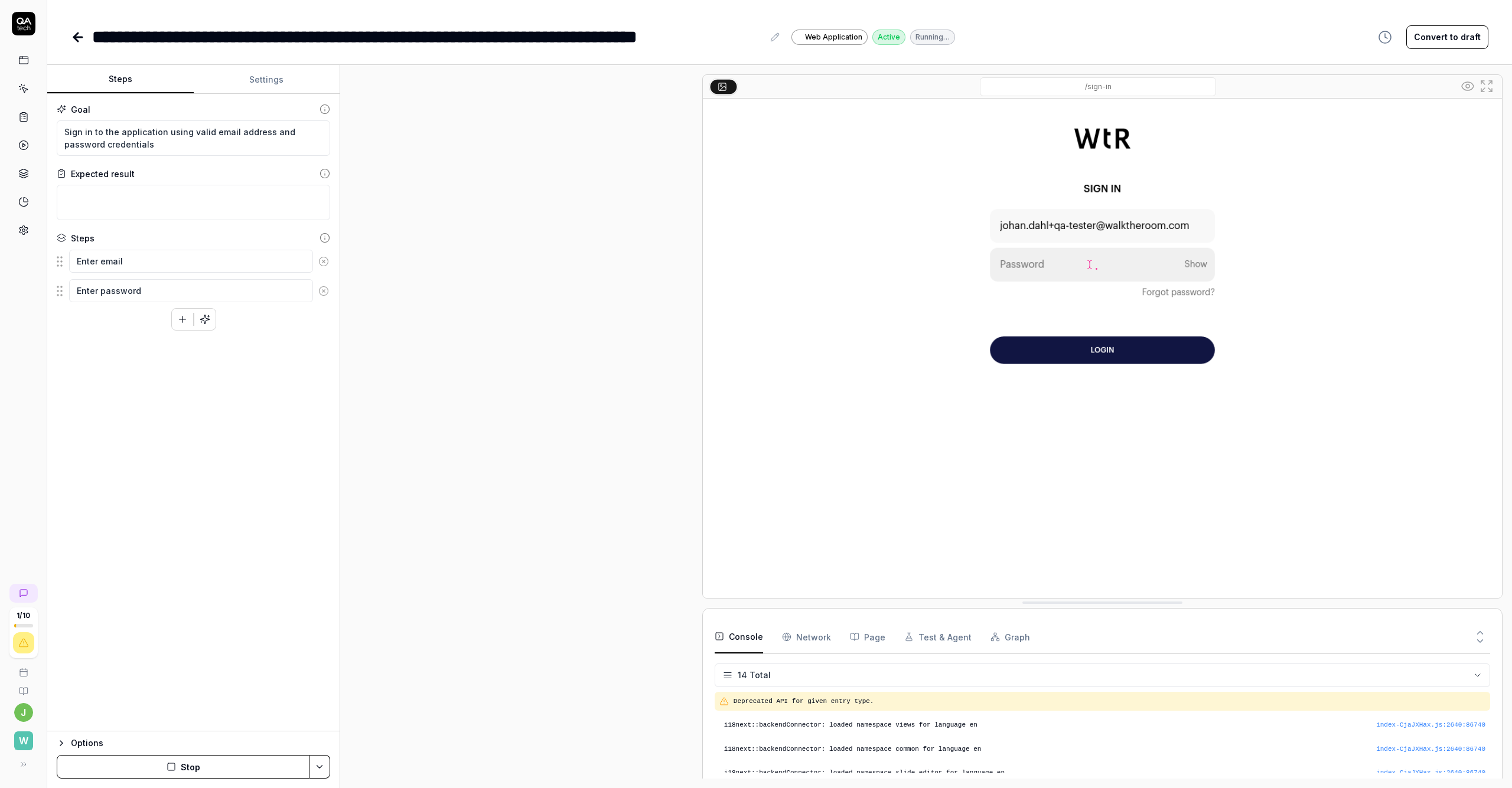
scroll to position [244, 0]
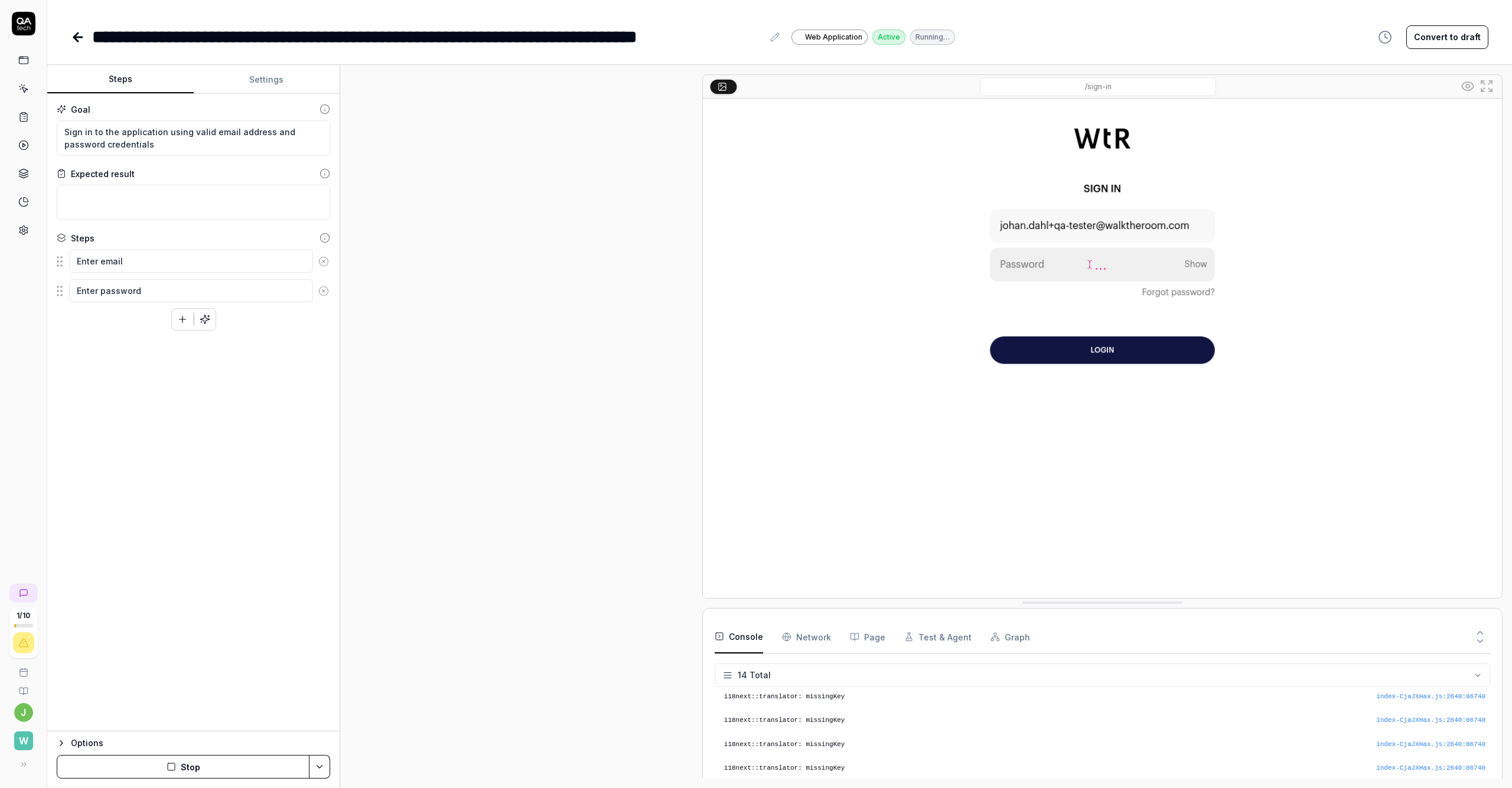
click at [77, 37] on icon at bounding box center [78, 37] width 9 height 0
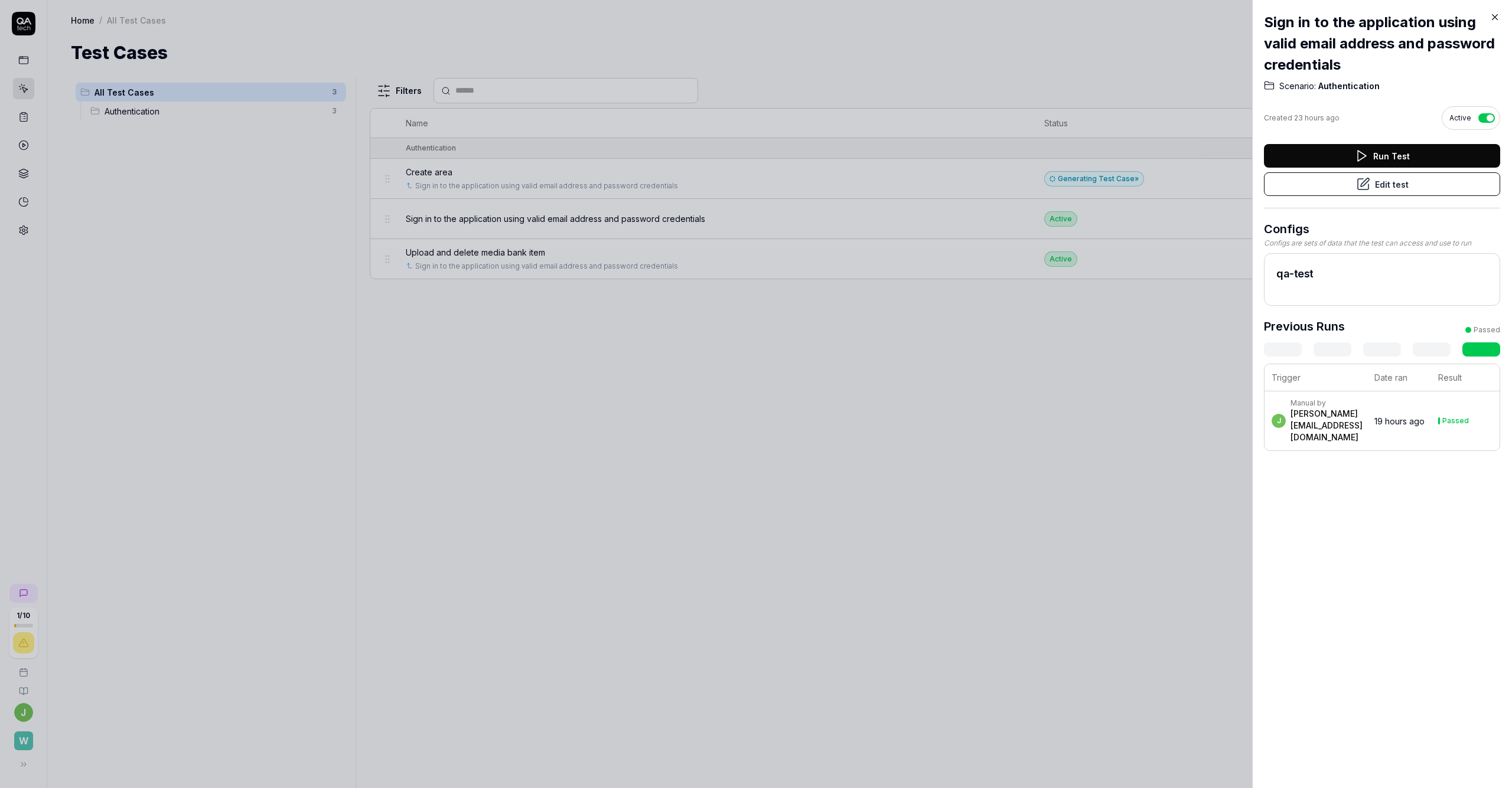
click at [756, 15] on icon at bounding box center [1495, 17] width 11 height 11
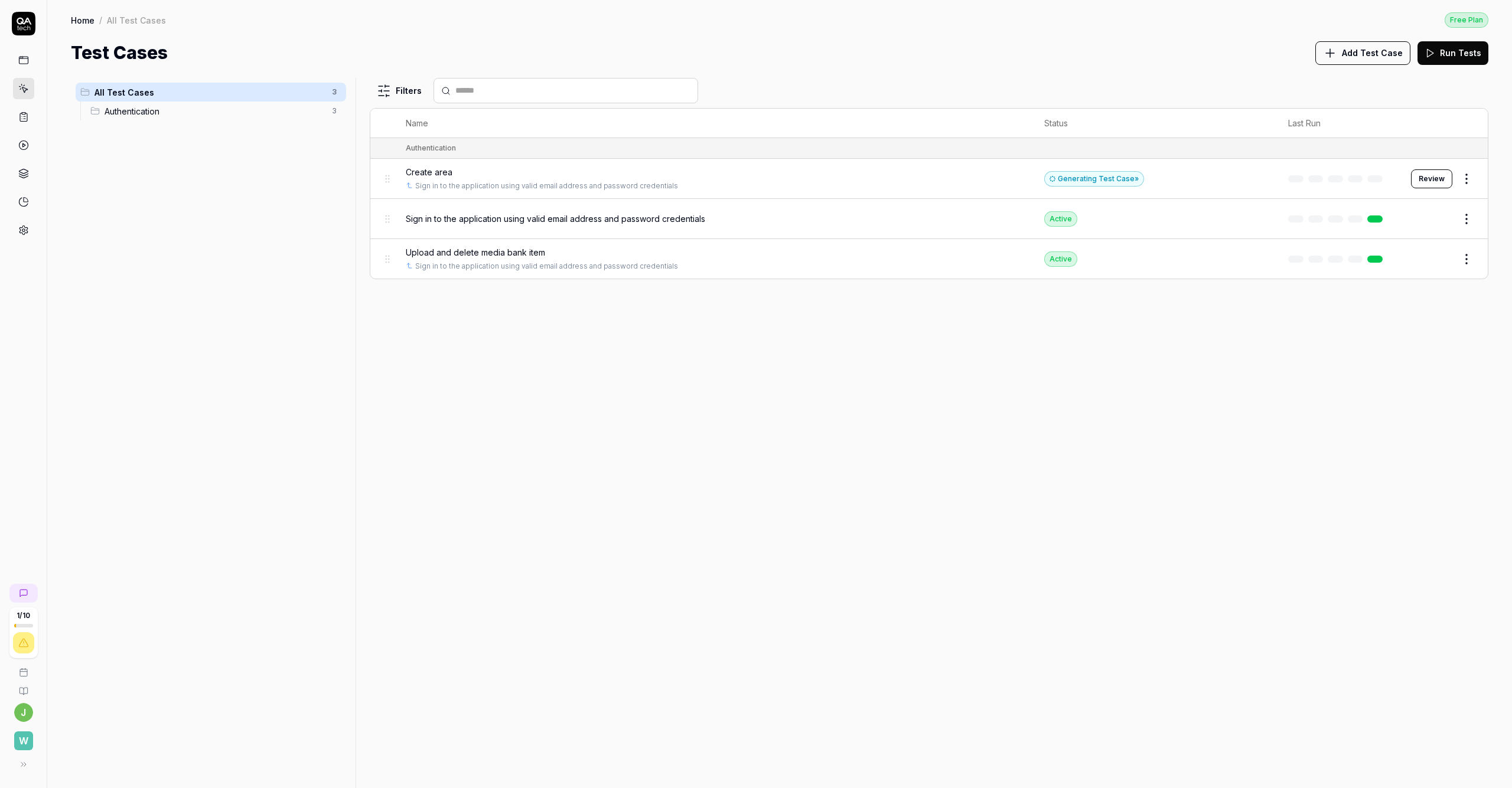
click at [445, 169] on span "Create area" at bounding box center [429, 172] width 47 height 12
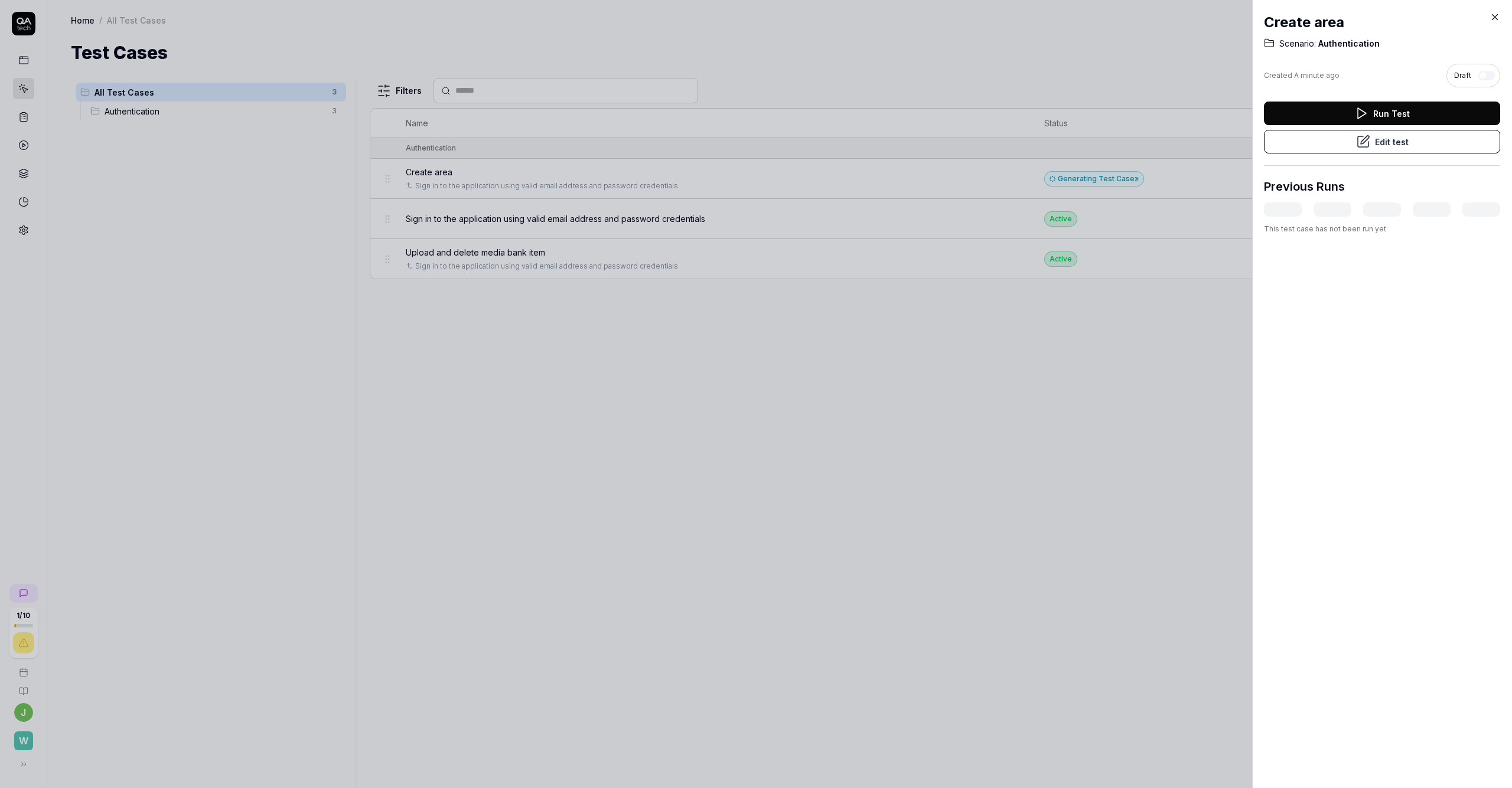
click at [756, 144] on icon at bounding box center [1363, 141] width 14 height 14
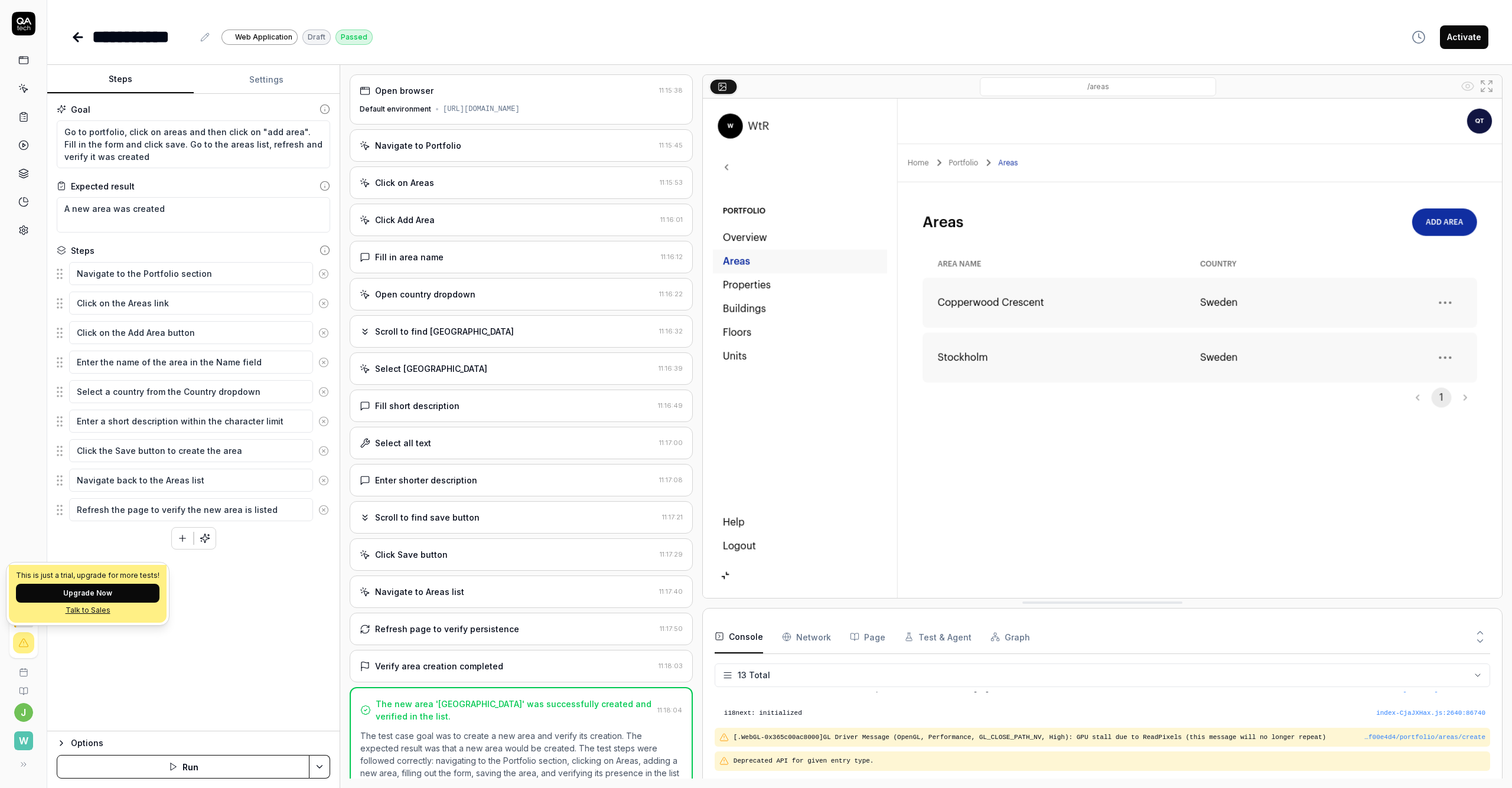
scroll to position [86, 0]
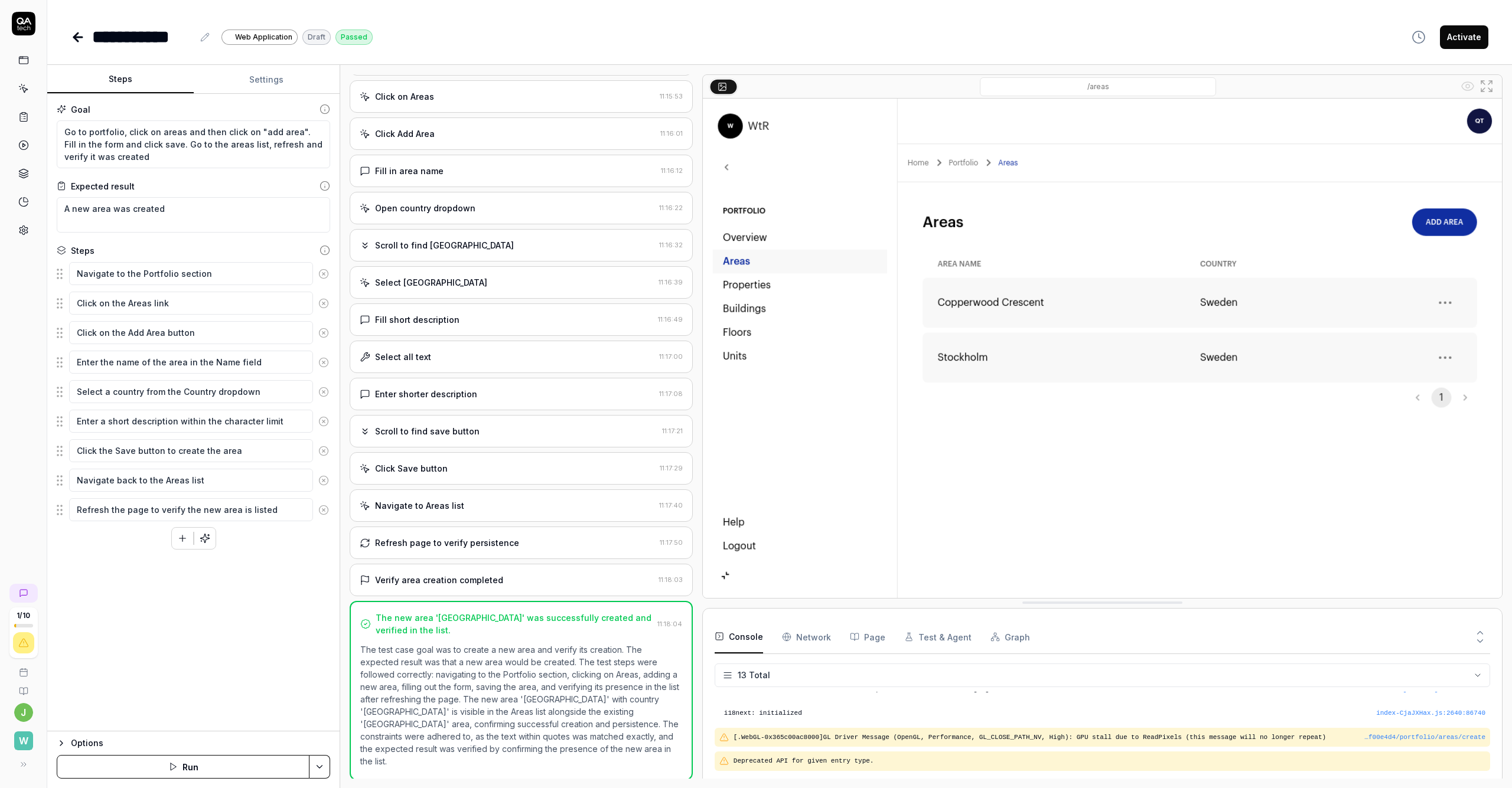
click at [756, 642] on Requests "Network" at bounding box center [806, 637] width 49 height 33
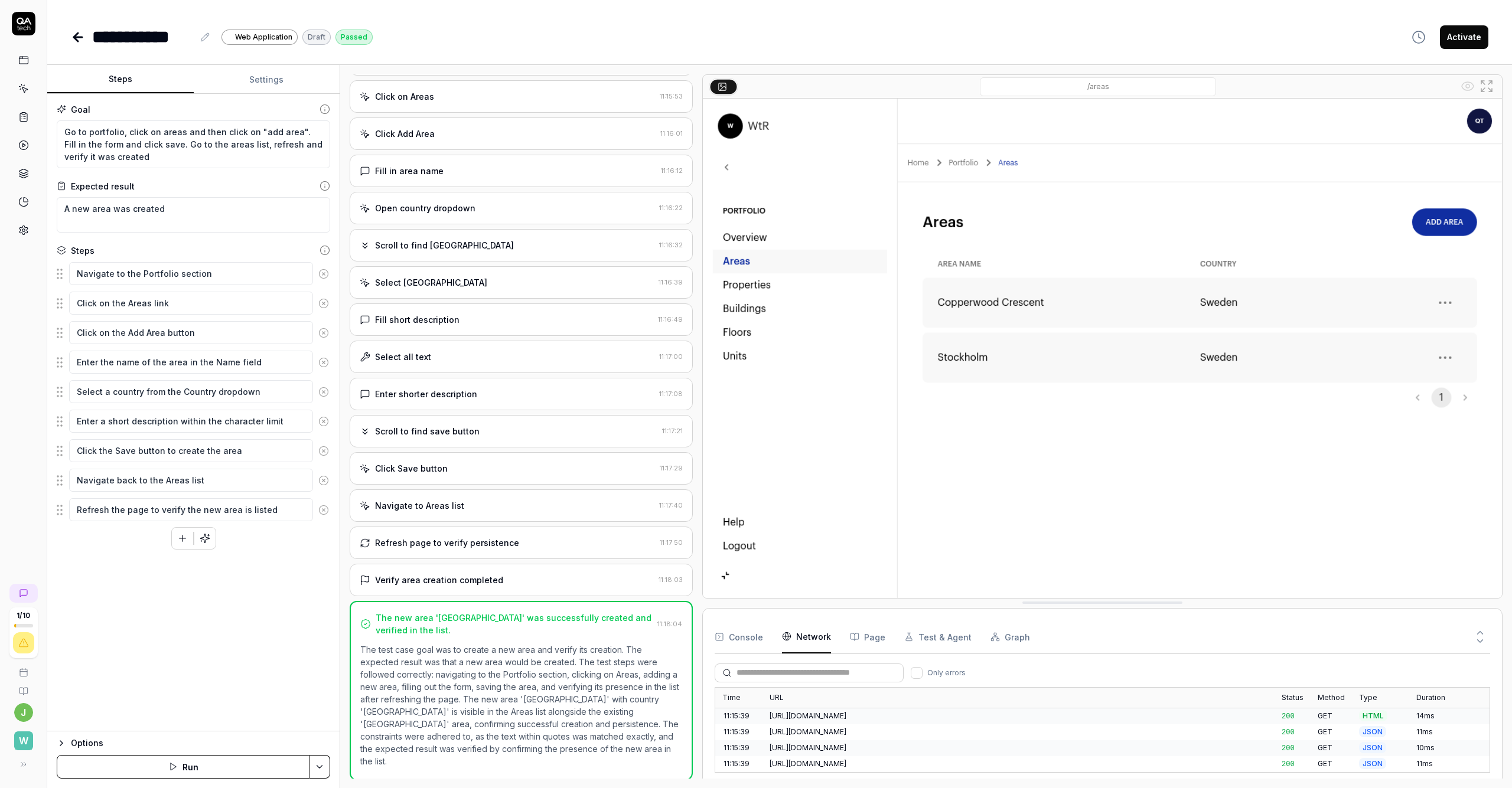
scroll to position [672, 0]
click at [756, 639] on button "Page" at bounding box center [867, 637] width 36 height 33
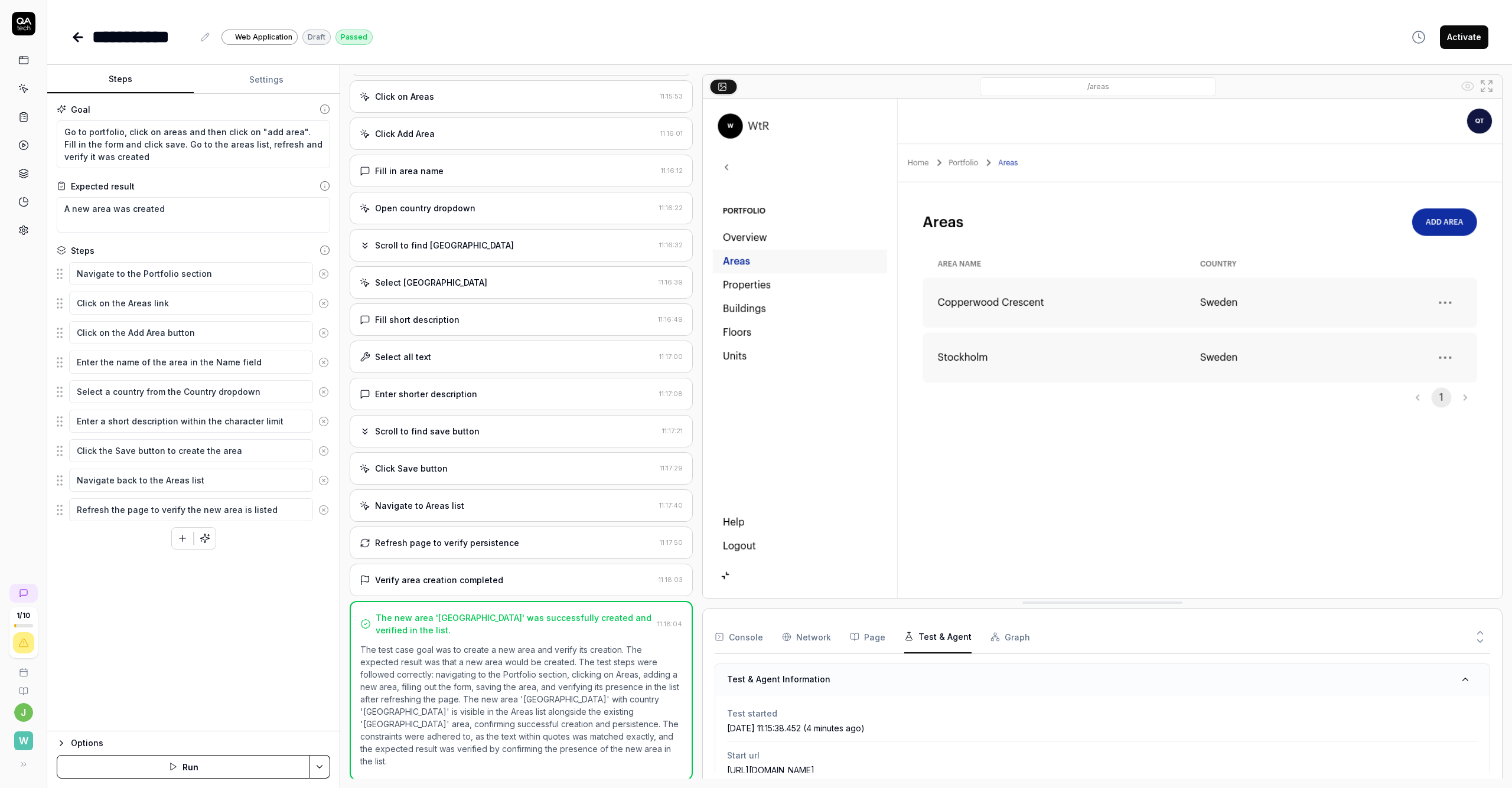
click at [756, 639] on button "Test & Agent" at bounding box center [937, 637] width 68 height 33
click at [747, 640] on button "Console" at bounding box center [739, 637] width 48 height 33
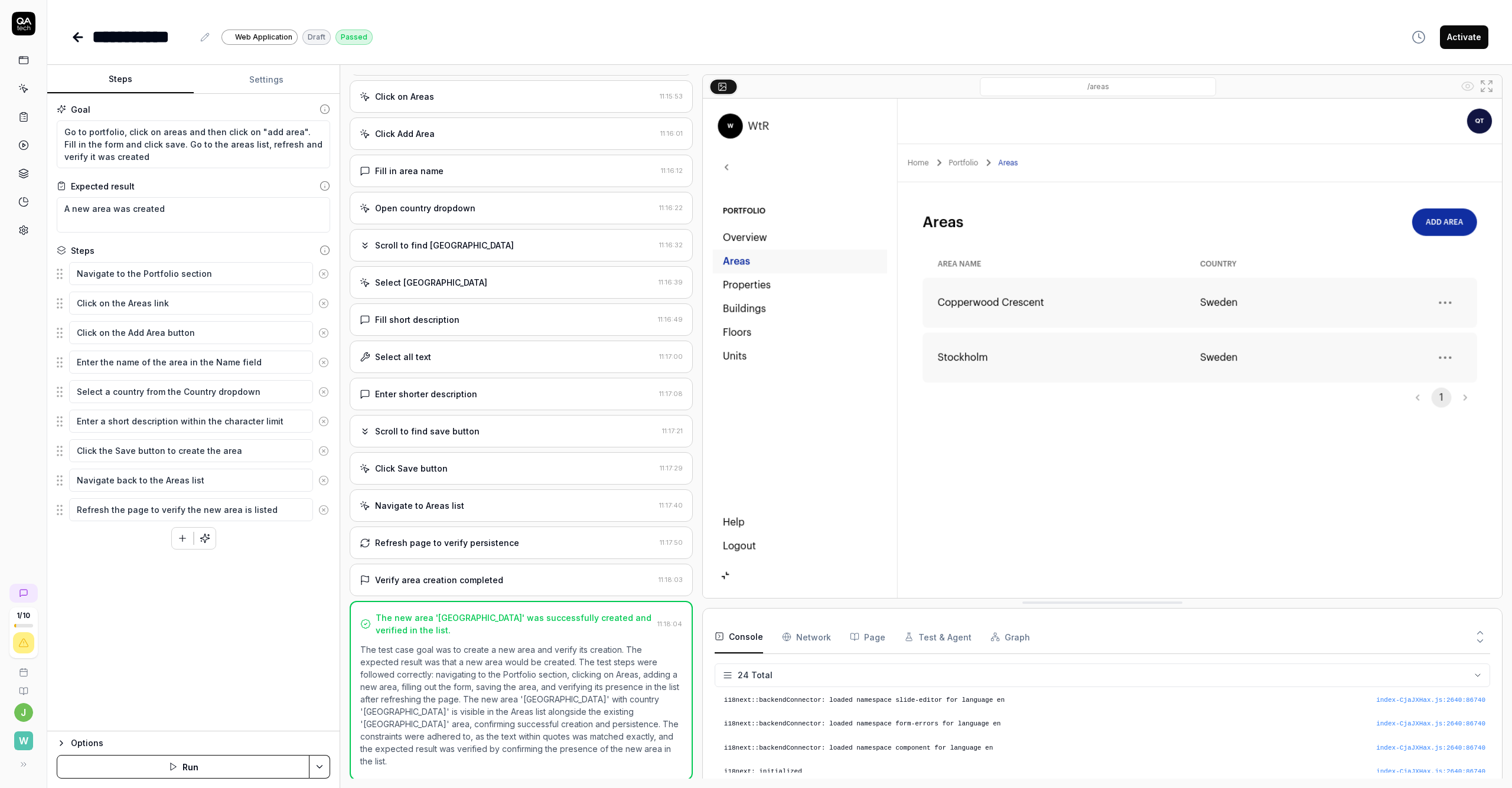
click at [204, 764] on button "Run" at bounding box center [182, 767] width 252 height 23
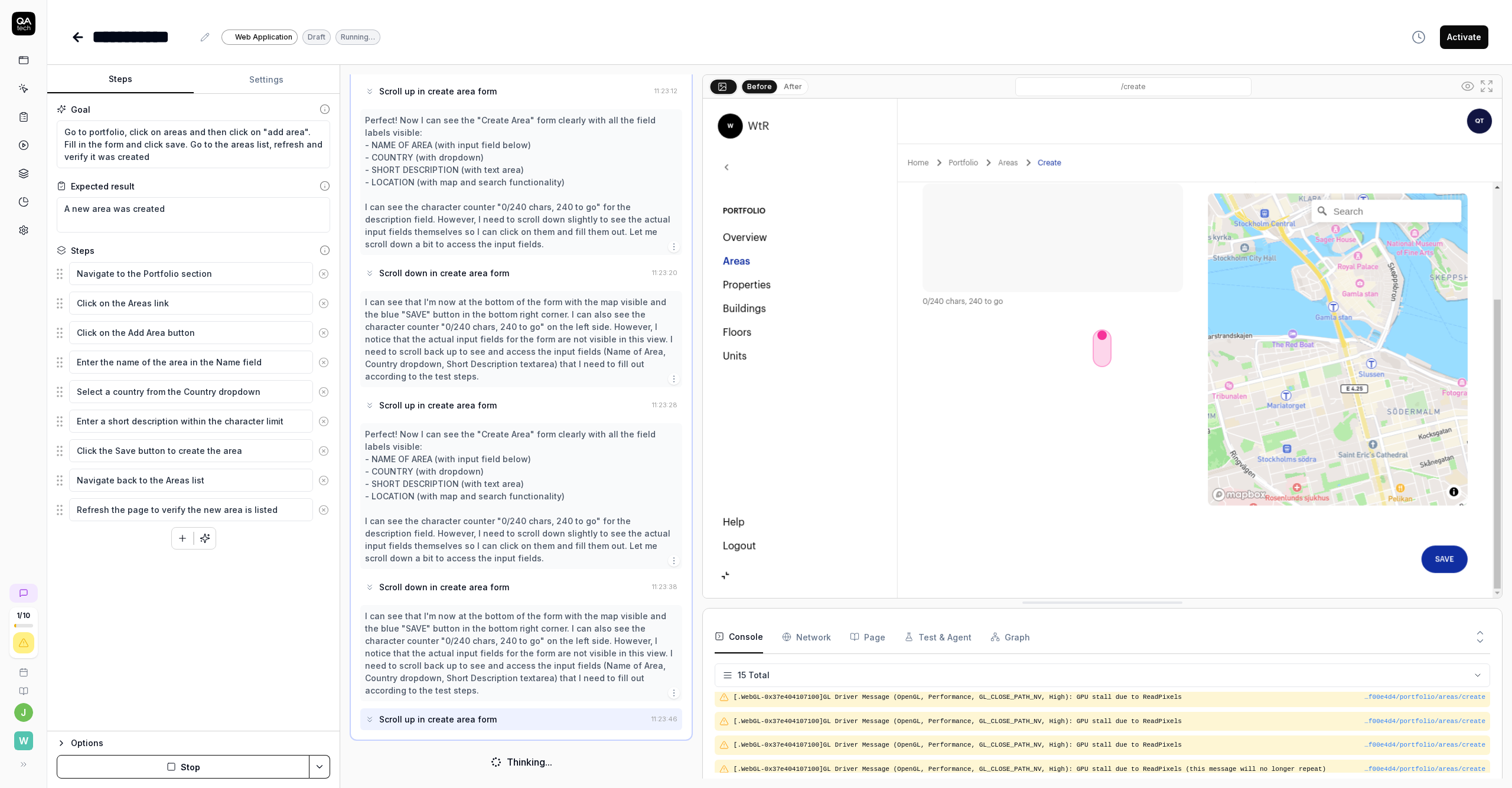
scroll to position [3442, 0]
click at [224, 767] on button "Stop" at bounding box center [182, 767] width 252 height 23
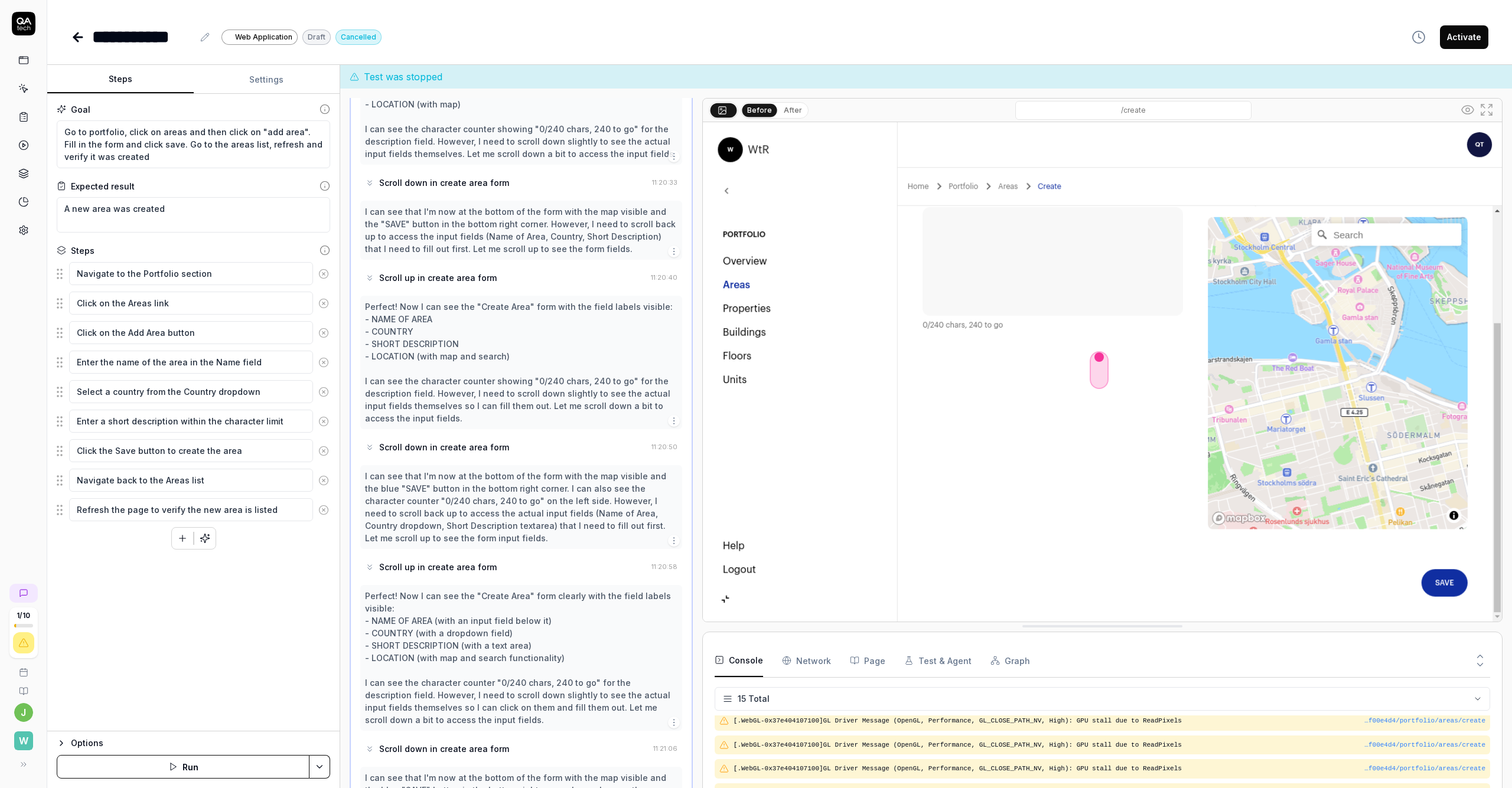
scroll to position [1251, 0]
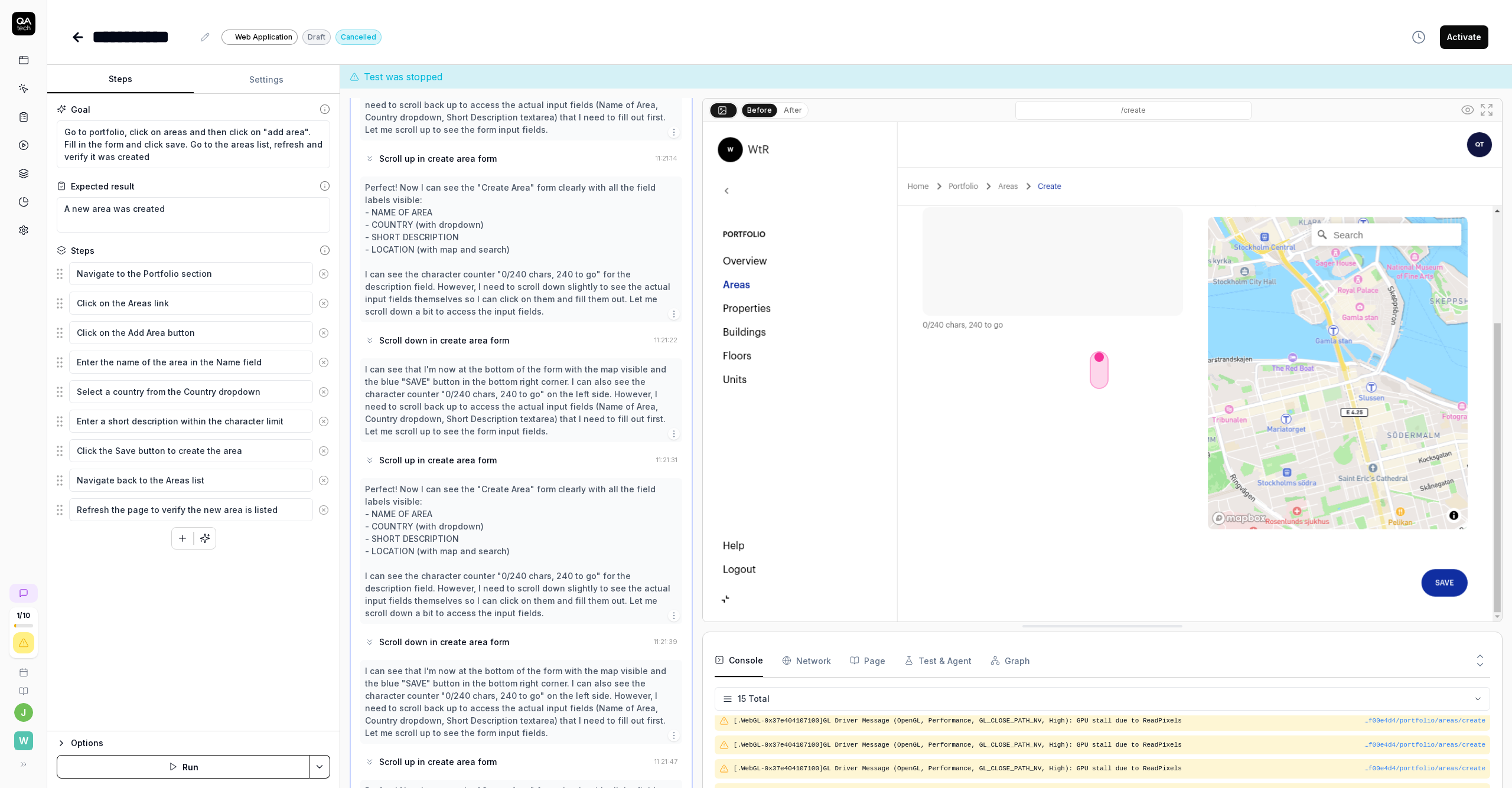
click at [224, 767] on button "Run" at bounding box center [182, 767] width 252 height 23
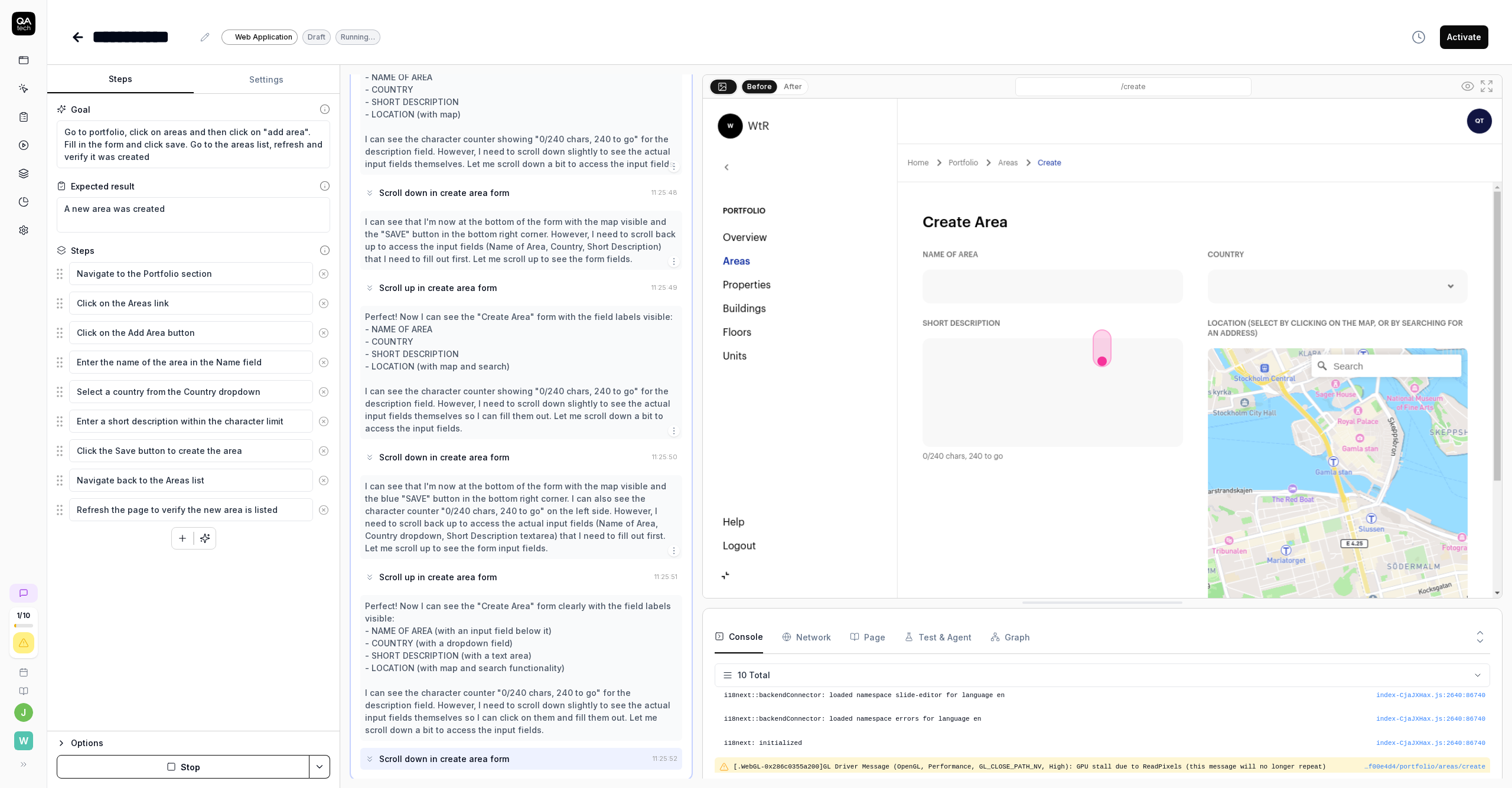
scroll to position [556, 0]
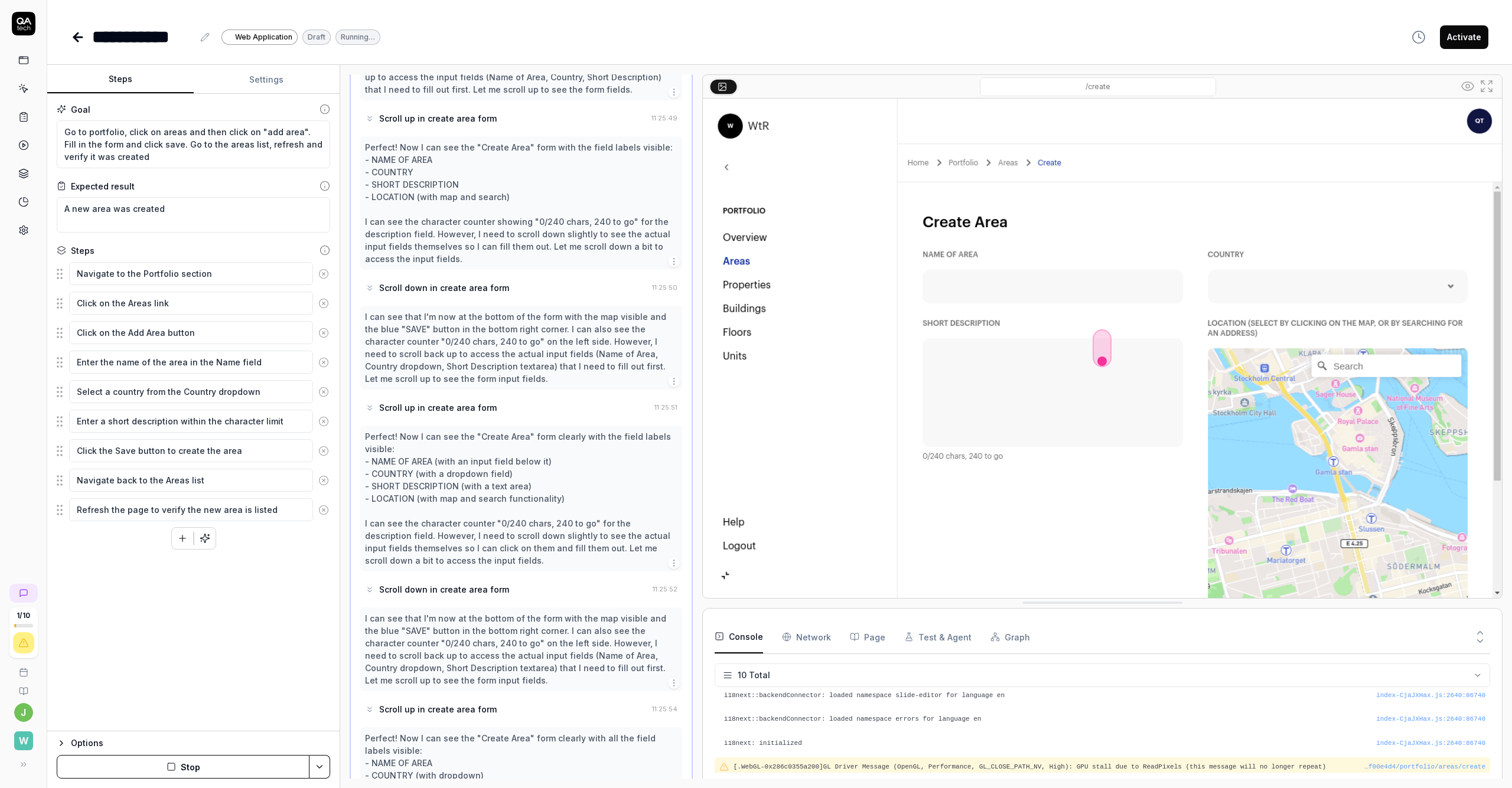
click at [230, 765] on button "Stop" at bounding box center [182, 767] width 252 height 23
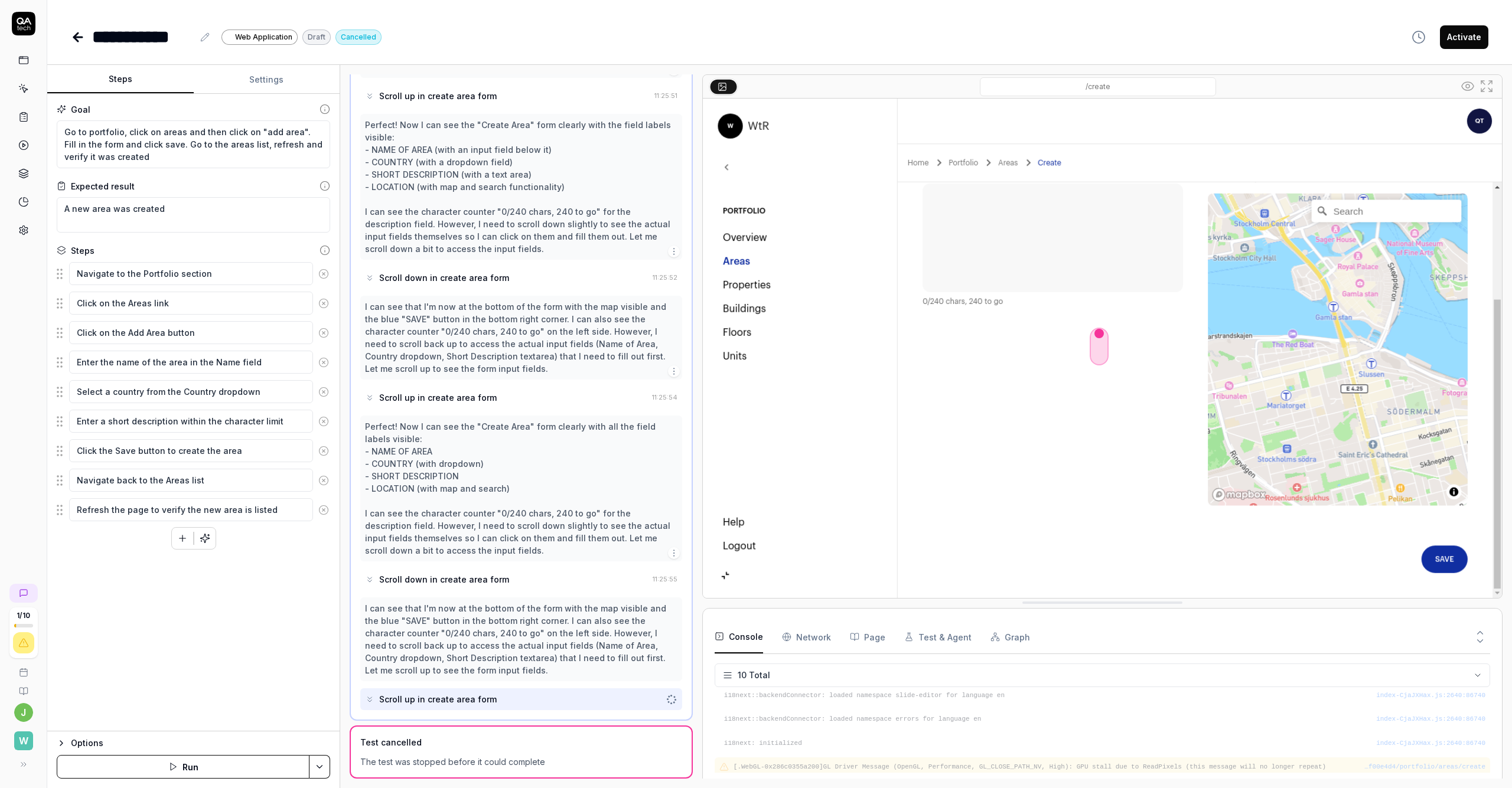
scroll to position [0, 0]
